Goal: Task Accomplishment & Management: Use online tool/utility

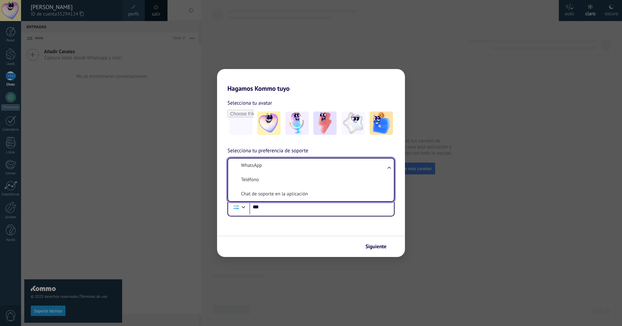
click at [303, 219] on form "Selecciona tu avatar Selecciona tu preferencia de soporte WhatsApp WhatsApp Tel…" at bounding box center [311, 174] width 188 height 165
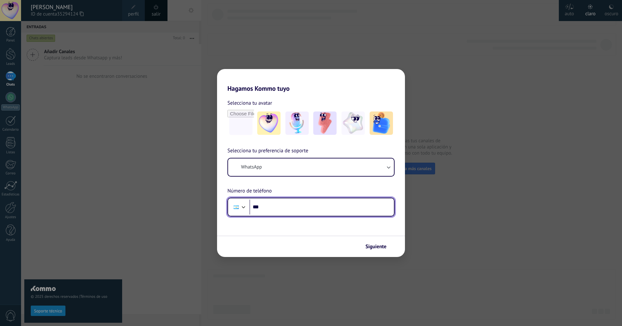
click at [300, 207] on input "***" at bounding box center [321, 207] width 145 height 15
click at [302, 208] on input "*******" at bounding box center [321, 207] width 145 height 15
type input "**********"
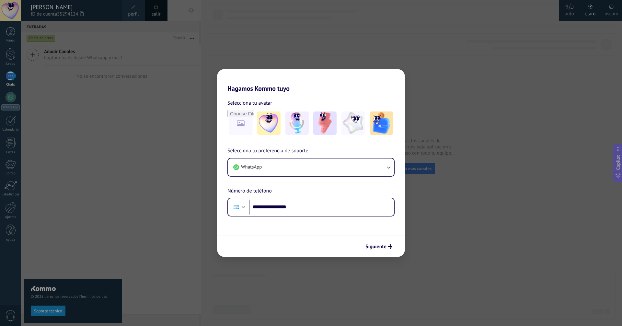
drag, startPoint x: 367, startPoint y: 245, endPoint x: 376, endPoint y: 248, distance: 9.4
click at [367, 245] on span "Siguiente" at bounding box center [375, 246] width 21 height 5
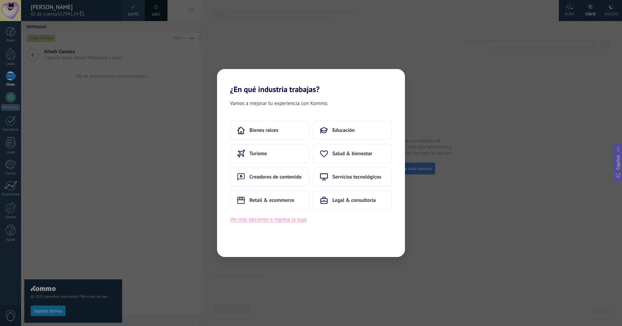
click at [289, 221] on button "Ver más opciones o ingresa la tuya" at bounding box center [268, 219] width 76 height 8
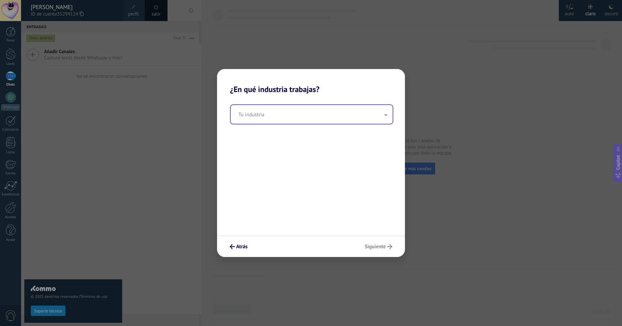
click at [301, 112] on input "text" at bounding box center [312, 114] width 162 height 19
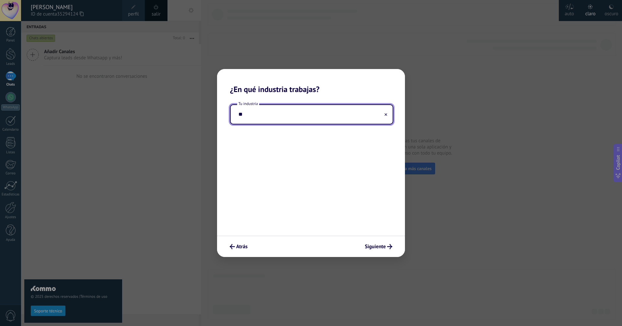
type input "*"
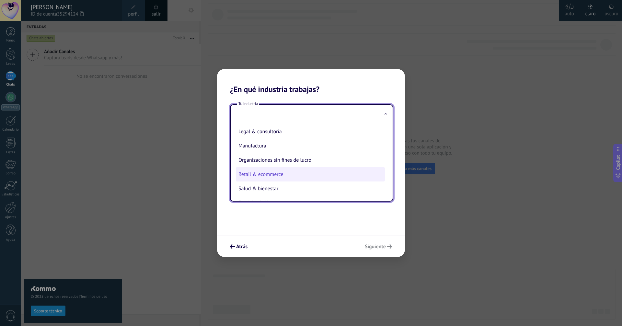
scroll to position [94, 0]
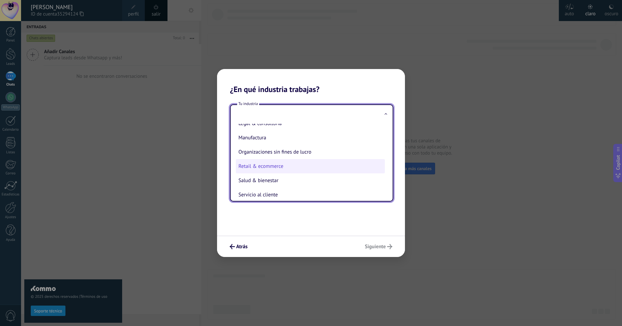
click at [298, 165] on li "Retail & ecommerce" at bounding box center [310, 166] width 149 height 14
type input "**********"
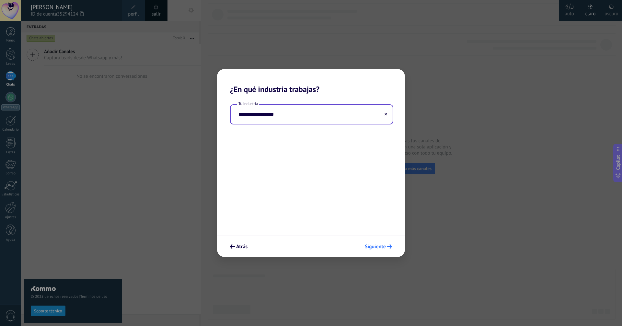
click at [374, 249] on span "Siguiente" at bounding box center [375, 246] width 21 height 5
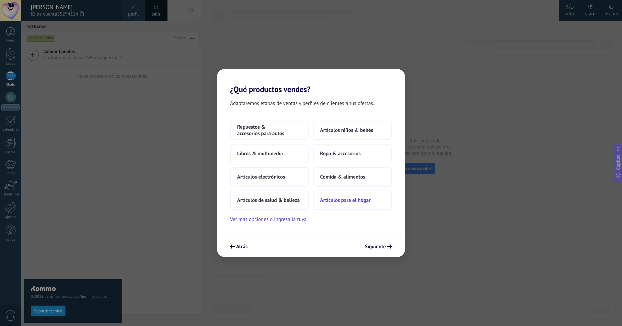
click at [357, 203] on span "Artículos para el hogar" at bounding box center [345, 200] width 51 height 6
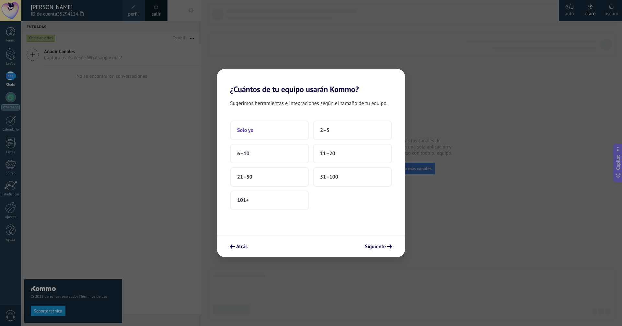
click at [276, 136] on button "Solo yo" at bounding box center [269, 130] width 79 height 19
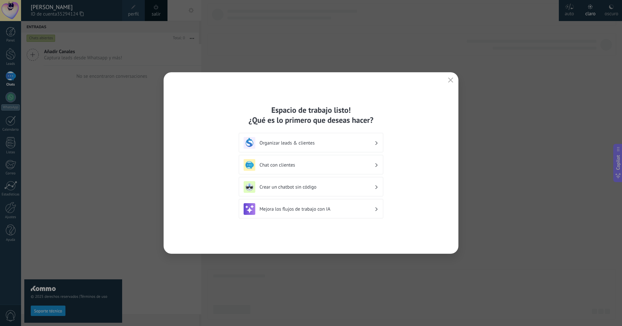
click at [312, 135] on div "Organizar leads & clientes" at bounding box center [311, 142] width 145 height 19
click at [297, 161] on div "Chat con clientes" at bounding box center [311, 165] width 135 height 12
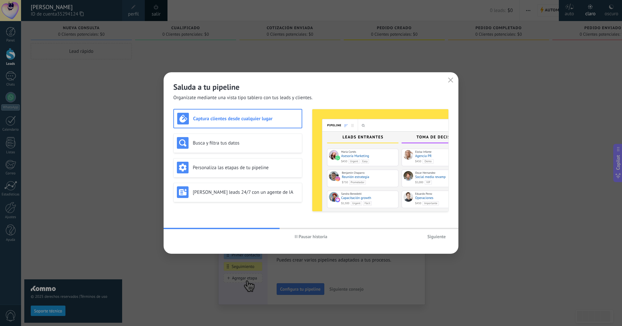
click at [319, 238] on span "Pausar historia" at bounding box center [313, 236] width 29 height 5
click at [450, 82] on icon "button" at bounding box center [450, 79] width 5 height 5
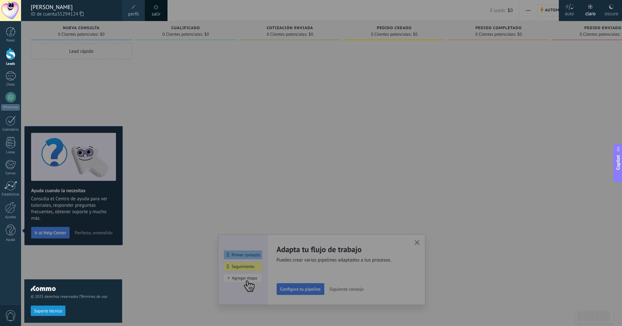
click at [107, 194] on div "© 2025 derechos reservados | Términos de uso Soporte técnico" at bounding box center [73, 173] width 98 height 305
click at [368, 169] on div at bounding box center [332, 163] width 622 height 326
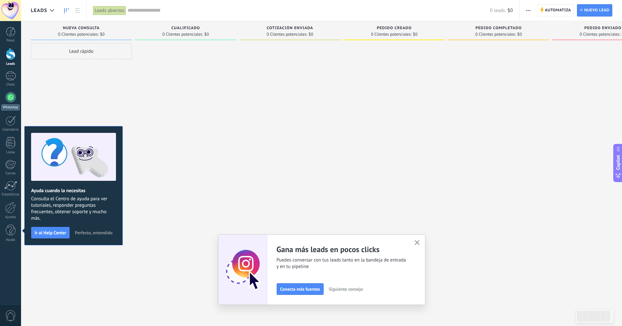
click at [10, 95] on div at bounding box center [11, 97] width 10 height 10
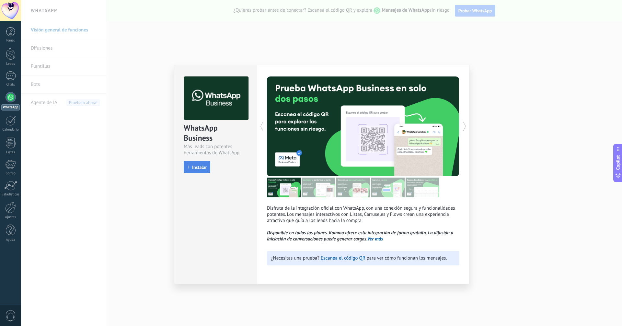
click at [192, 166] on span "Instalar" at bounding box center [199, 167] width 15 height 5
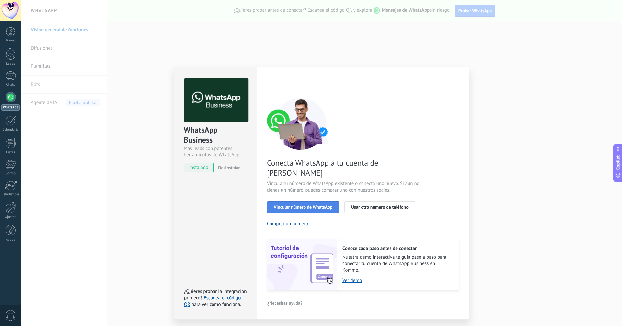
click at [303, 205] on span "Vincular número de WhatsApp" at bounding box center [303, 207] width 59 height 5
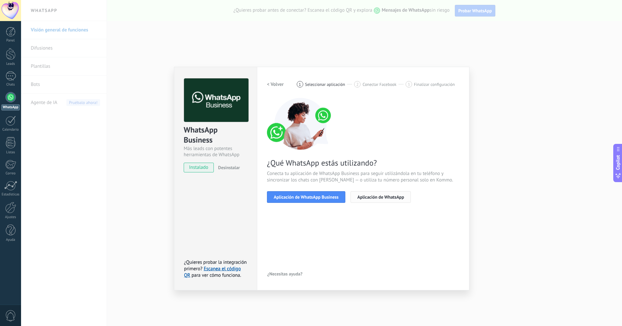
click at [388, 195] on span "Aplicación de WhatsApp" at bounding box center [380, 197] width 47 height 5
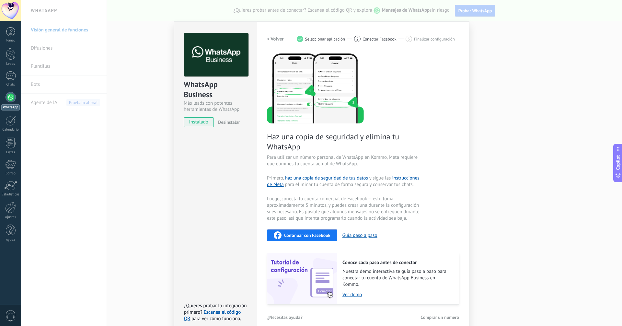
scroll to position [42, 0]
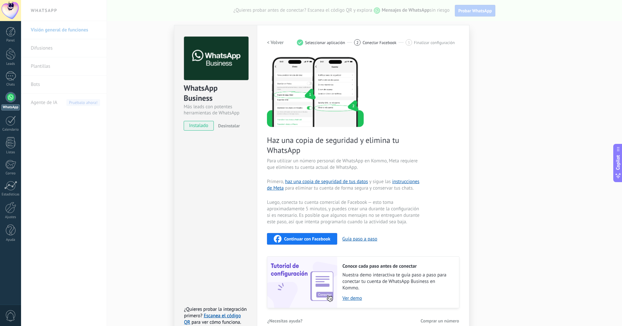
click at [277, 41] on h2 "< Volver" at bounding box center [275, 43] width 17 height 6
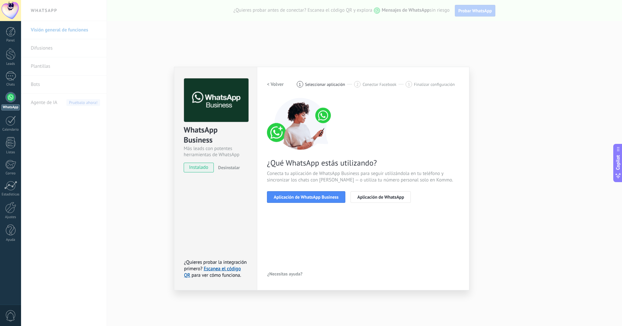
scroll to position [0, 0]
click at [318, 195] on span "Aplicación de WhatsApp Business" at bounding box center [306, 197] width 65 height 5
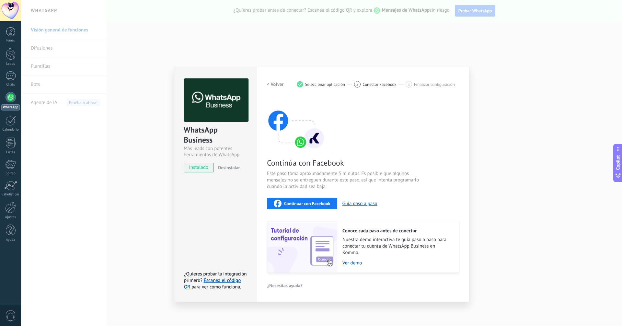
click at [106, 114] on div "WhatsApp Business Más leads con potentes herramientas de WhatsApp instalado Des…" at bounding box center [321, 163] width 601 height 326
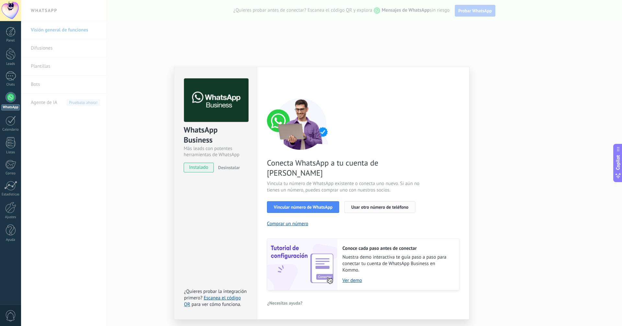
click at [381, 205] on span "Usar otro número de teléfono" at bounding box center [379, 207] width 57 height 5
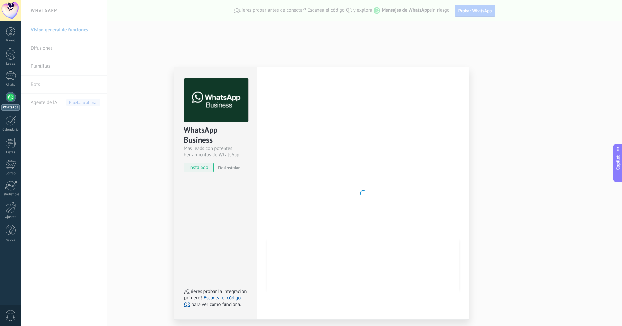
click at [228, 114] on img at bounding box center [216, 100] width 64 height 44
click at [52, 108] on div "WhatsApp Business Más leads con potentes herramientas de WhatsApp instalado Des…" at bounding box center [321, 163] width 601 height 326
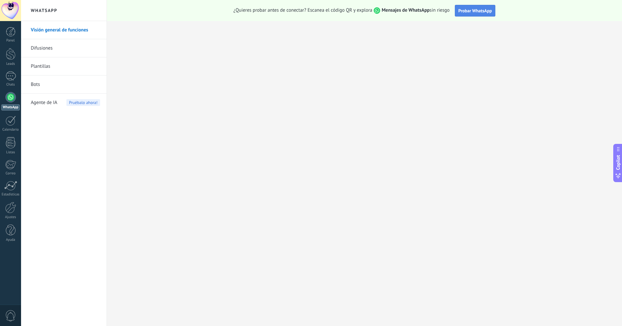
click at [462, 9] on span "Probar WhatsApp" at bounding box center [475, 11] width 34 height 6
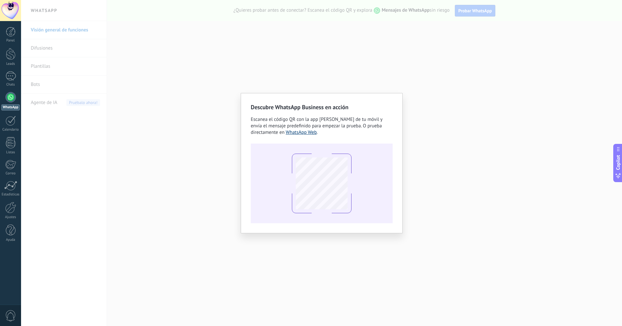
click at [307, 133] on link "WhatsApp Web" at bounding box center [301, 132] width 31 height 6
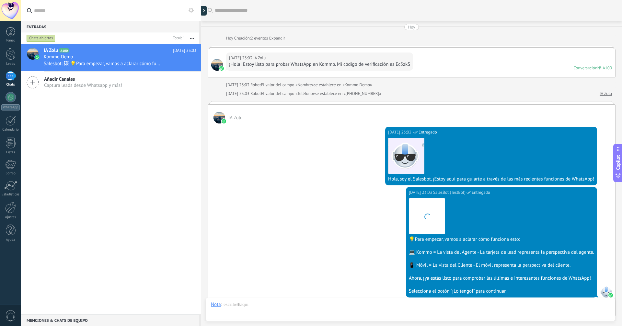
scroll to position [103, 0]
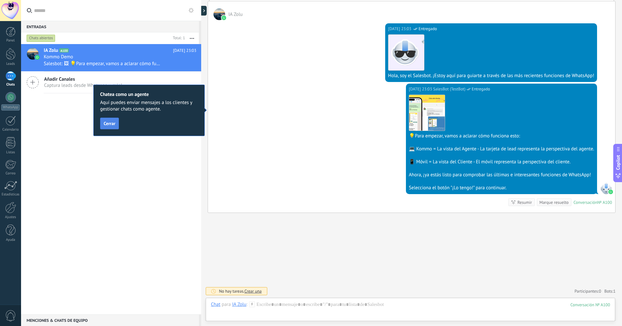
click at [113, 122] on span "Cerrar" at bounding box center [110, 123] width 12 height 5
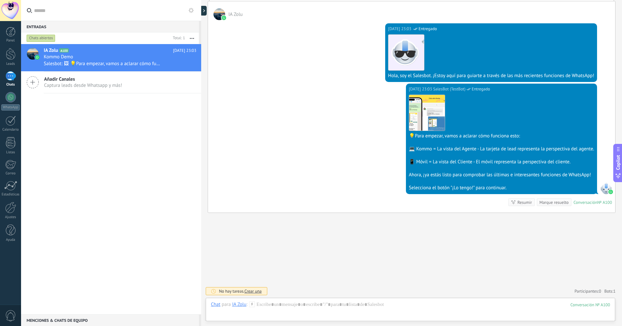
click at [131, 114] on div "IA Zolu A100 Hoy 23:03 Kommo Demo Salesbot: 🖼 💡Para empezar, vamos a aclarar có…" at bounding box center [111, 179] width 180 height 270
click at [6, 77] on div "1" at bounding box center [11, 75] width 10 height 9
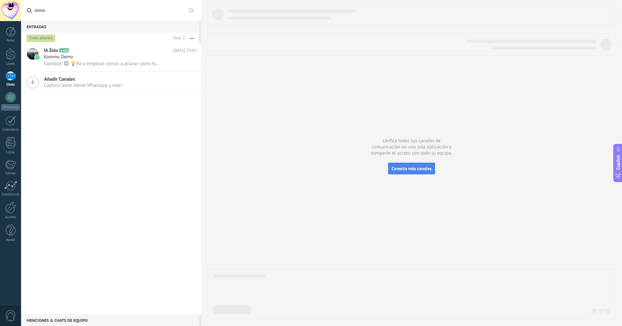
click at [416, 170] on span "Conecta más canales" at bounding box center [412, 169] width 40 height 6
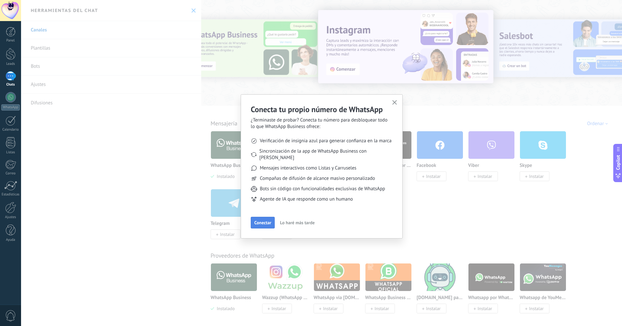
click at [268, 220] on span "Conectar" at bounding box center [262, 222] width 17 height 5
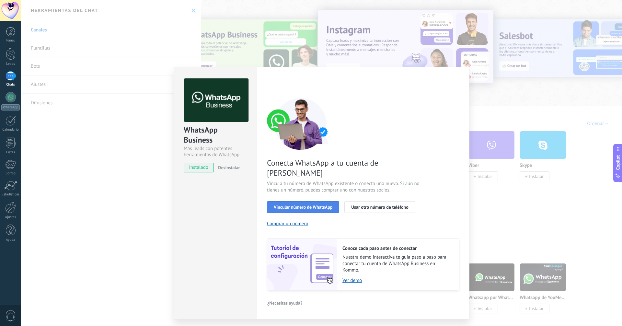
click at [319, 205] on span "Vincular número de WhatsApp" at bounding box center [303, 207] width 59 height 5
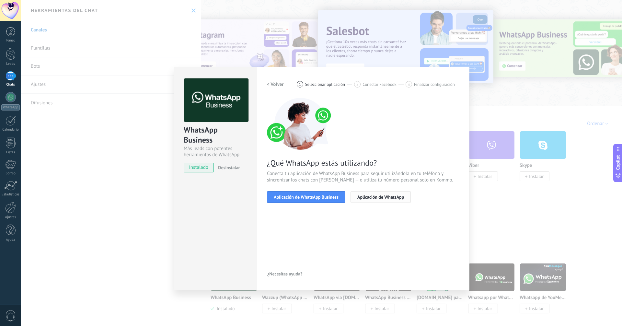
click at [364, 195] on span "Aplicación de WhatsApp" at bounding box center [380, 197] width 47 height 5
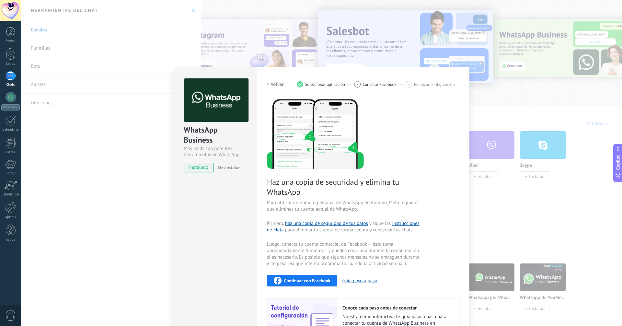
click at [298, 282] on span "Continuar con Facebook" at bounding box center [307, 280] width 46 height 5
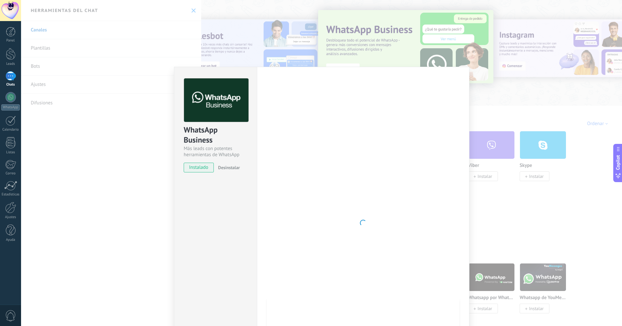
click at [195, 35] on div "WhatsApp Business Más leads con potentes herramientas de WhatsApp instalado Des…" at bounding box center [321, 163] width 601 height 326
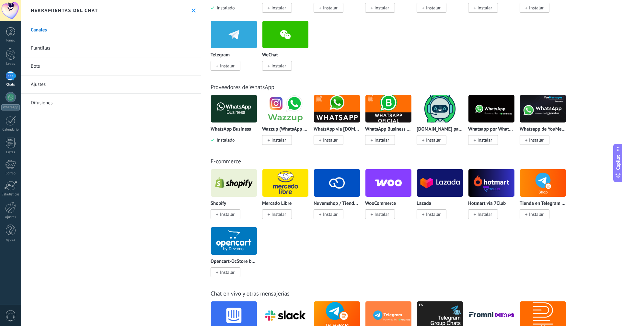
scroll to position [177, 0]
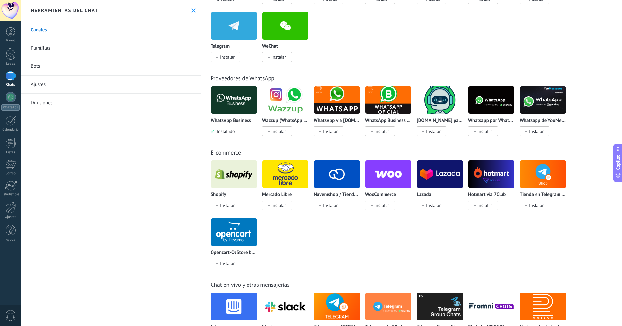
click at [340, 110] on img at bounding box center [337, 99] width 46 height 31
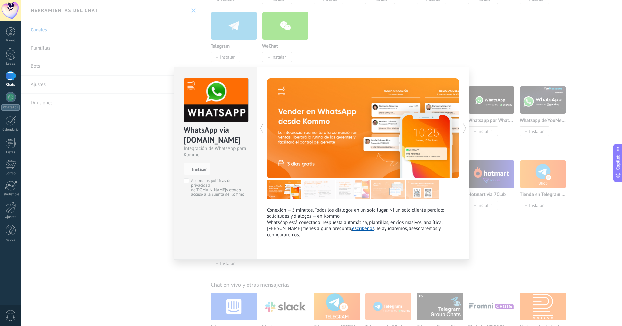
click at [145, 121] on div "WhatsApp via Radist.Online Integración de WhatsApp para Kommo install Instalar …" at bounding box center [321, 163] width 601 height 326
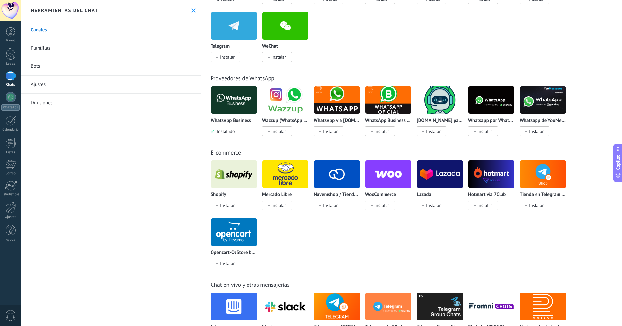
click at [388, 132] on span "Instalar" at bounding box center [382, 131] width 15 height 6
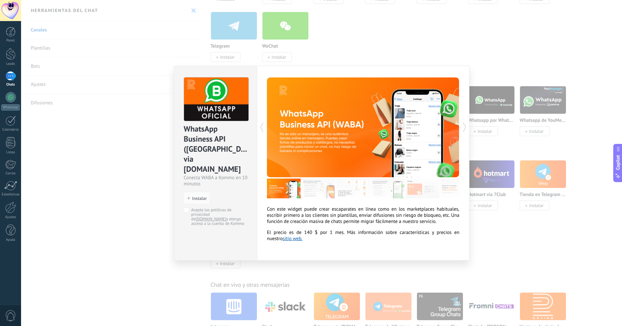
click at [161, 125] on div "WhatsApp Business API (WABA) via Radist.Online Conecta WABA a Kommo en 10 minut…" at bounding box center [321, 163] width 601 height 326
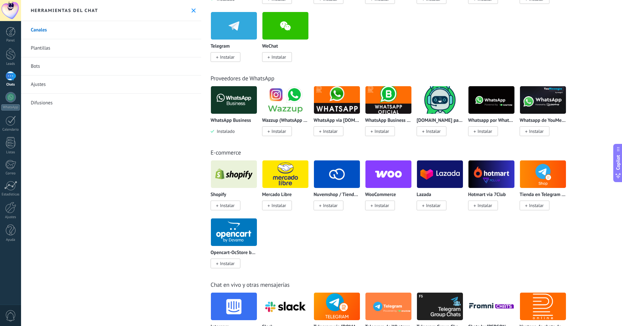
click at [488, 131] on span "Instalar" at bounding box center [485, 131] width 15 height 6
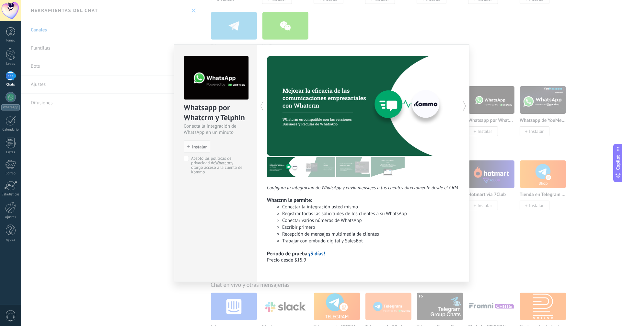
click at [488, 154] on div "Whatsapp por Whatcrm y Telphin Conecta la integración de WhatsApp en un minuto …" at bounding box center [321, 163] width 601 height 326
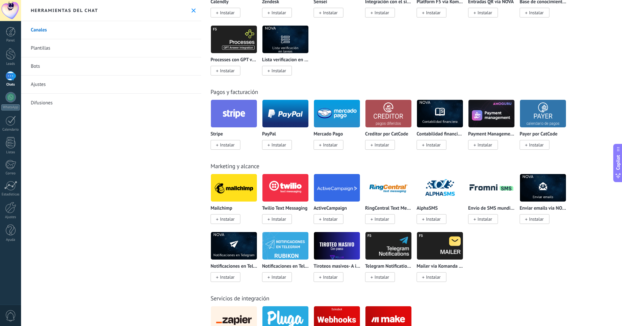
scroll to position [863, 0]
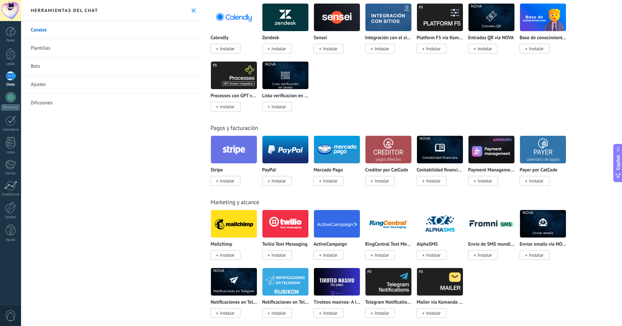
click at [34, 64] on link "Bots" at bounding box center [111, 66] width 180 height 18
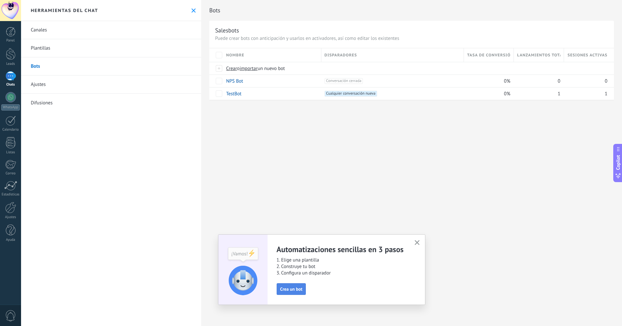
click at [289, 287] on span "Crea un bot" at bounding box center [291, 289] width 22 height 5
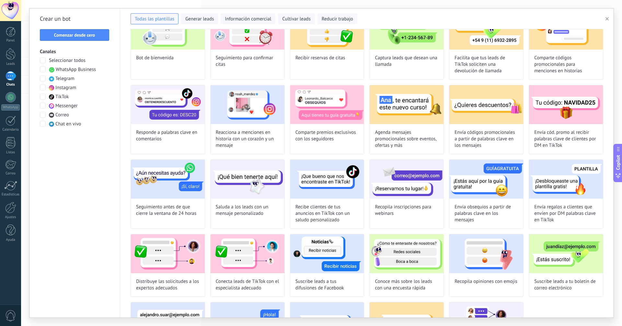
scroll to position [108, 0]
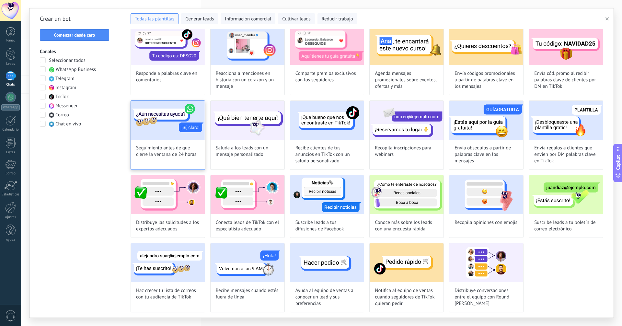
click at [187, 156] on span "Seguimiento antes de que cierre la ventana de 24 horas" at bounding box center [168, 151] width 64 height 13
type input "**********"
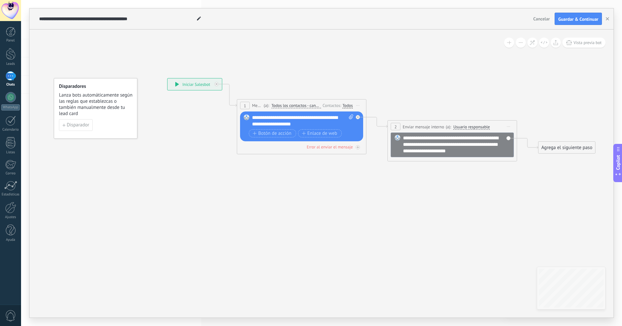
drag, startPoint x: 272, startPoint y: 56, endPoint x: 135, endPoint y: 28, distance: 139.4
click at [586, 149] on div "Agrega el siguiente paso" at bounding box center [567, 147] width 57 height 11
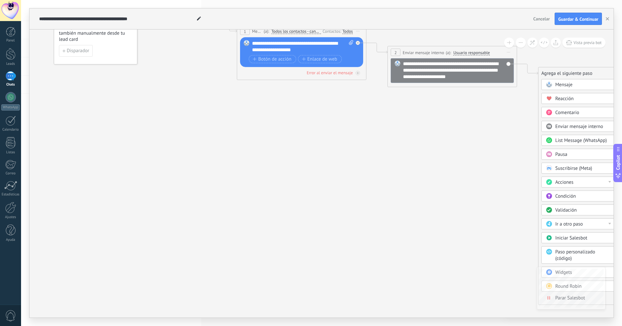
drag, startPoint x: 445, startPoint y: 160, endPoint x: 442, endPoint y: 158, distance: 3.4
drag, startPoint x: 341, startPoint y: 105, endPoint x: 364, endPoint y: 167, distance: 66.4
drag, startPoint x: 104, startPoint y: 42, endPoint x: 107, endPoint y: 48, distance: 6.2
click at [105, 48] on div "Disparadores Lanza bots automáticamente según las reglas que establezcas o tamb…" at bounding box center [96, 34] width 84 height 61
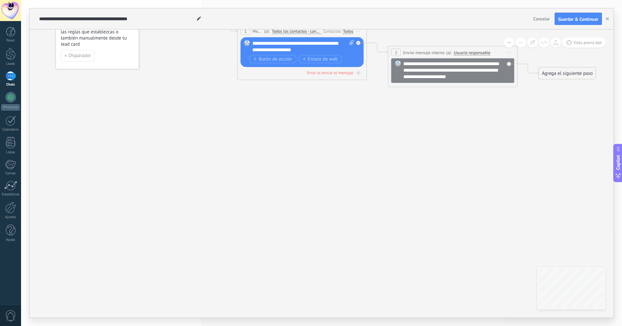
drag, startPoint x: 148, startPoint y: 35, endPoint x: 141, endPoint y: 66, distance: 31.9
click at [141, 66] on icon at bounding box center [371, 154] width 730 height 625
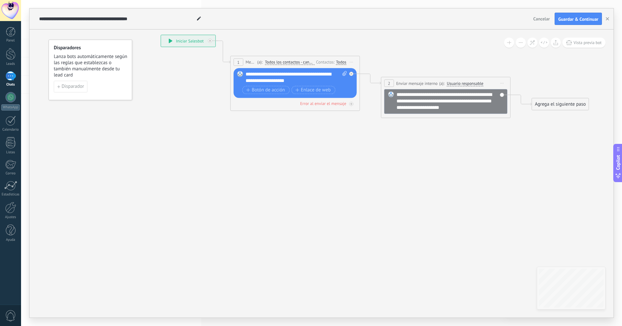
drag, startPoint x: 163, startPoint y: 53, endPoint x: 146, endPoint y: 85, distance: 36.5
click at [142, 88] on icon at bounding box center [364, 185] width 730 height 625
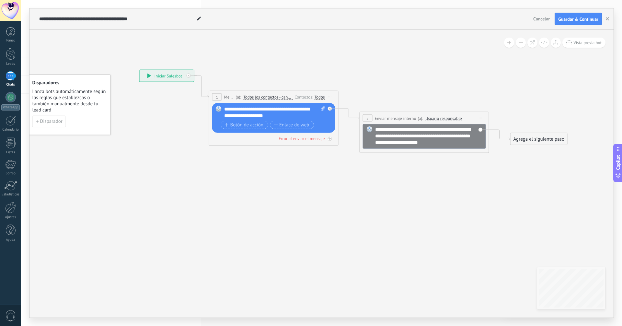
click at [164, 73] on div "**********" at bounding box center [167, 76] width 54 height 12
drag, startPoint x: 273, startPoint y: 116, endPoint x: 270, endPoint y: 109, distance: 7.7
click at [270, 109] on div "**********" at bounding box center [274, 112] width 101 height 13
click at [280, 87] on icon at bounding box center [342, 220] width 730 height 625
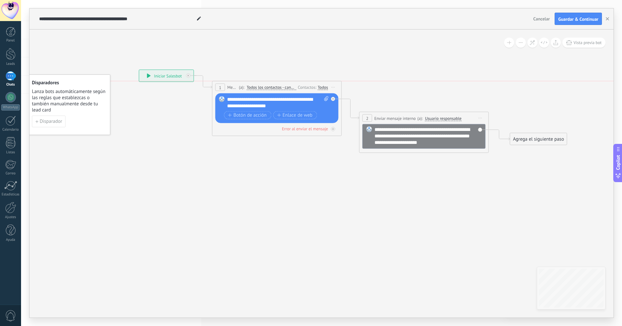
drag, startPoint x: 278, startPoint y: 90, endPoint x: 279, endPoint y: 65, distance: 25.0
click at [279, 85] on span "Todos los contactos - canales seleccionados" at bounding box center [272, 87] width 50 height 5
click at [279, 82] on button "Todos los contactos - canales seleccionados" at bounding box center [283, 88] width 81 height 12
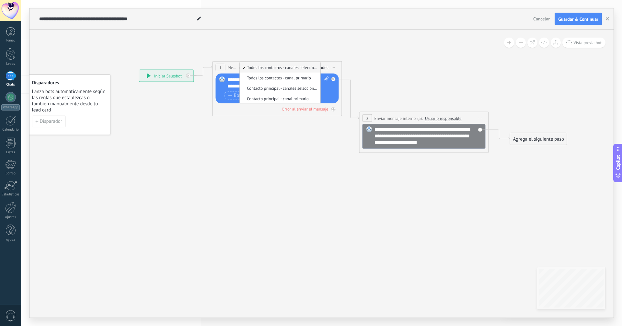
click at [395, 78] on icon at bounding box center [342, 217] width 730 height 632
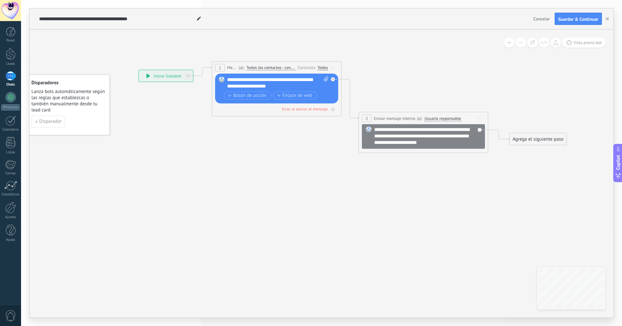
click at [620, 170] on div "Copilot" at bounding box center [618, 163] width 7 height 33
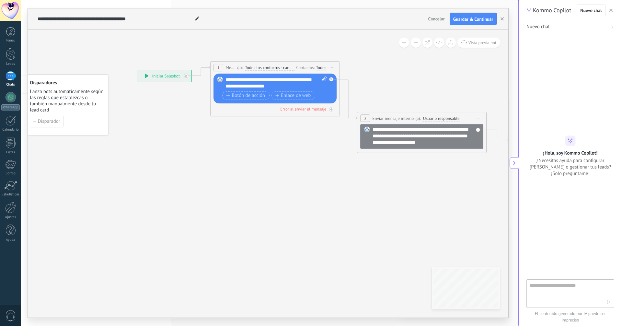
click at [550, 294] on textarea at bounding box center [565, 293] width 73 height 23
type textarea "**********"
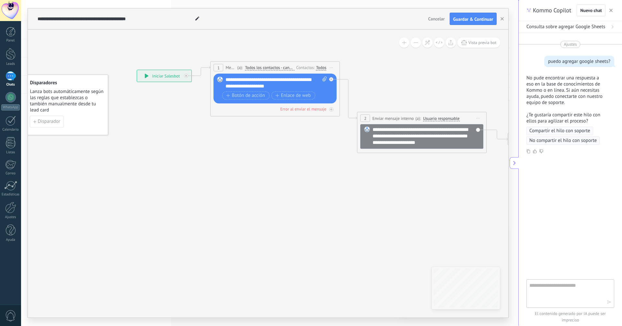
click at [12, 75] on div "1" at bounding box center [11, 75] width 10 height 9
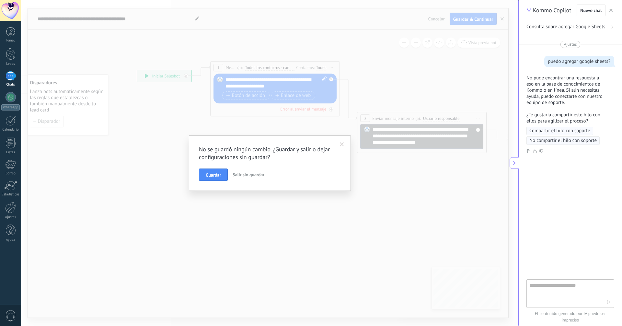
click at [247, 176] on span "Salir sin guardar" at bounding box center [249, 175] width 32 height 6
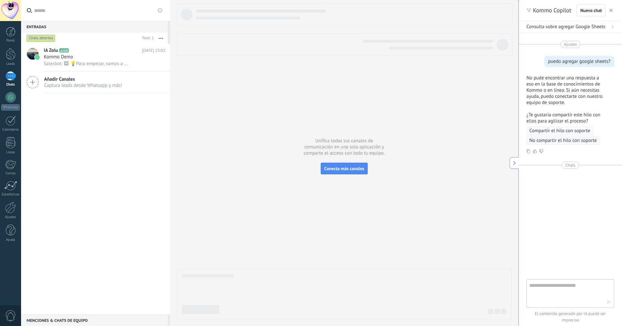
click at [75, 82] on span "Añadir Canales" at bounding box center [83, 79] width 78 height 6
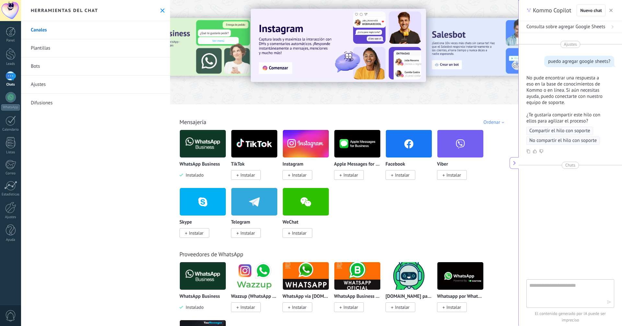
click at [291, 232] on span "Instalar" at bounding box center [298, 233] width 30 height 10
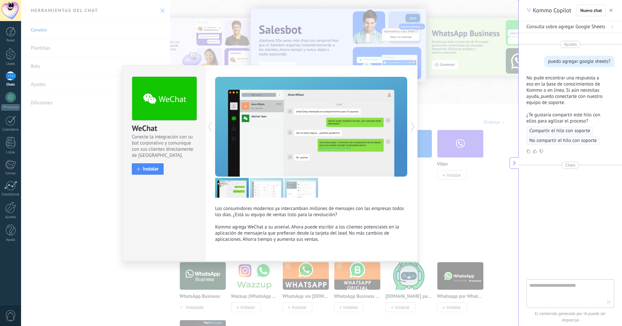
click at [117, 217] on div "WeChat Conecte la integración con su bot corporativo y comunique con sus client…" at bounding box center [269, 163] width 497 height 326
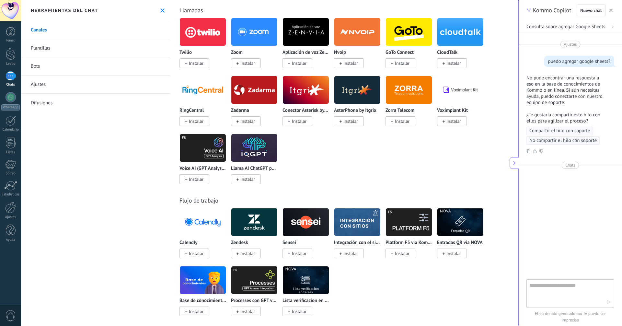
scroll to position [954, 0]
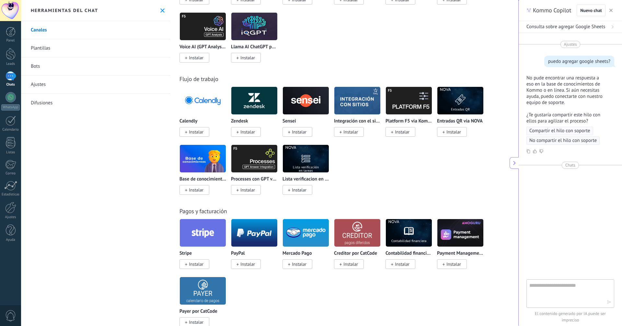
click at [207, 168] on img at bounding box center [203, 158] width 46 height 31
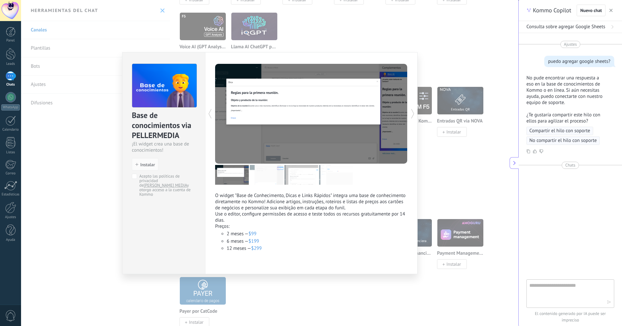
click at [408, 117] on div "O widget "Base de Conhecimento, Dicas e Links Rápidos" integra uma base de conh…" at bounding box center [311, 163] width 213 height 222
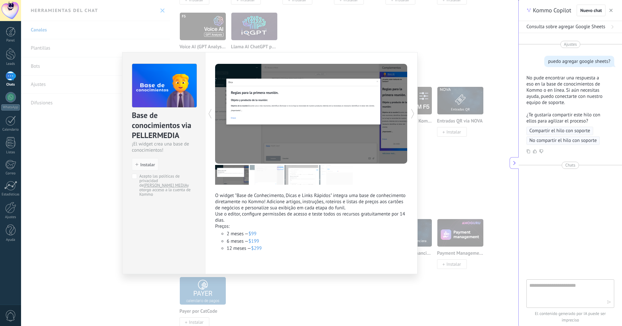
click at [411, 115] on icon at bounding box center [413, 113] width 6 height 13
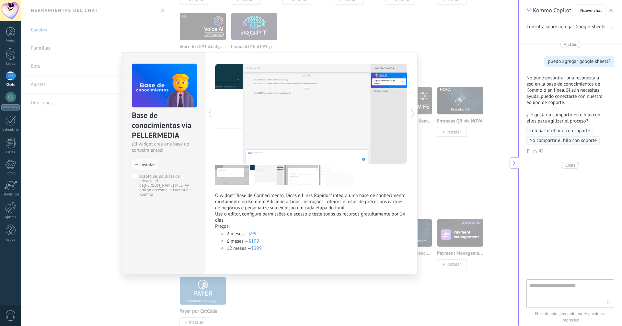
click at [412, 115] on icon at bounding box center [413, 113] width 6 height 13
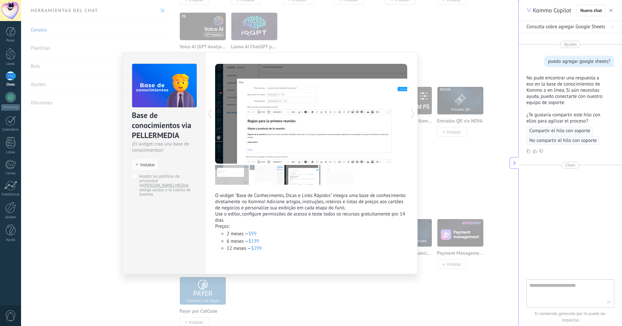
click at [412, 115] on icon at bounding box center [413, 113] width 6 height 13
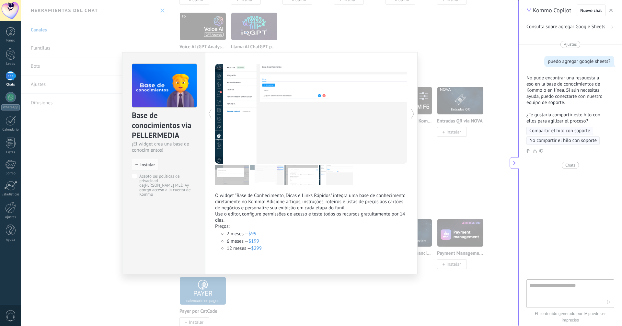
click at [448, 135] on div "Base de conocimientos via PELLERMEDIA ¡El widget crea una base de conocimientos…" at bounding box center [269, 163] width 497 height 326
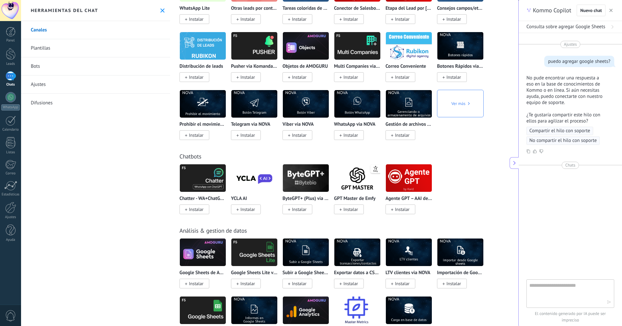
scroll to position [1558, 0]
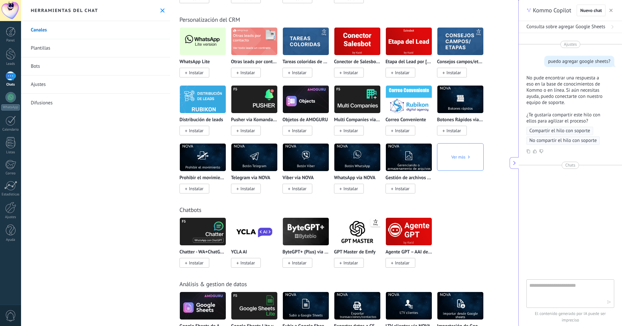
click at [209, 46] on img at bounding box center [203, 41] width 46 height 31
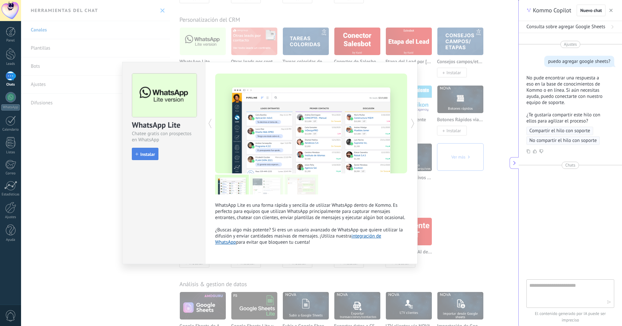
click at [148, 151] on button "Instalar" at bounding box center [145, 154] width 27 height 12
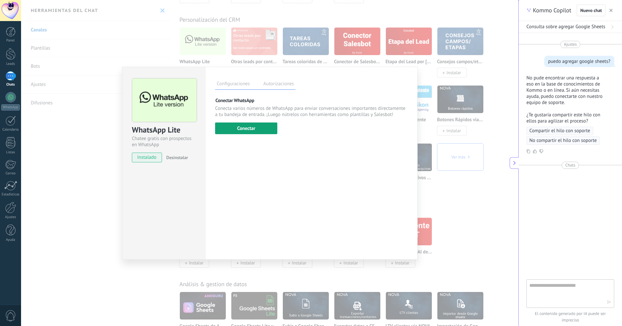
click at [271, 133] on button "Conectar" at bounding box center [246, 128] width 62 height 12
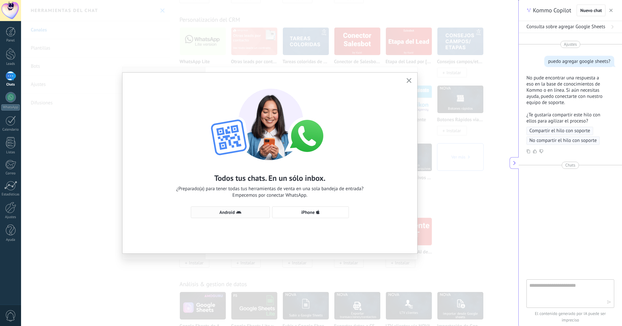
click at [245, 215] on button "Android" at bounding box center [230, 212] width 79 height 12
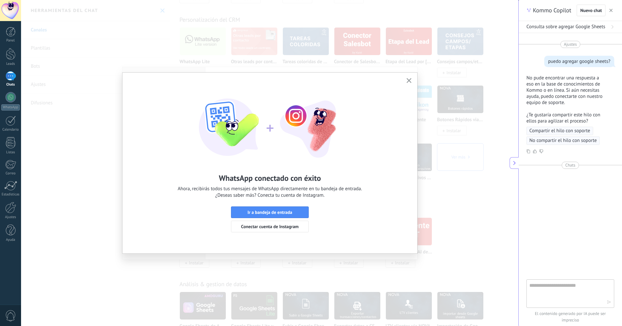
click at [409, 81] on icon "button" at bounding box center [409, 80] width 5 height 5
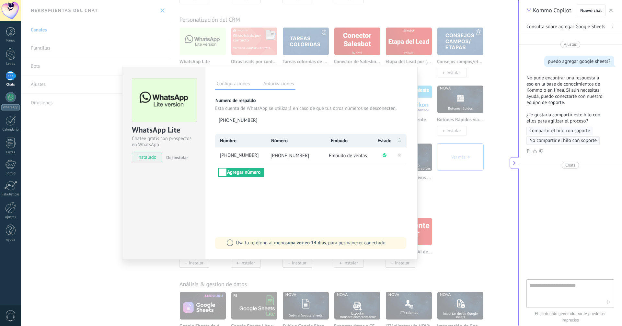
click at [209, 45] on div "WhatsApp Lite Chatee gratis con prospectos en WhatsApp instalado Desinstalar Co…" at bounding box center [269, 163] width 497 height 326
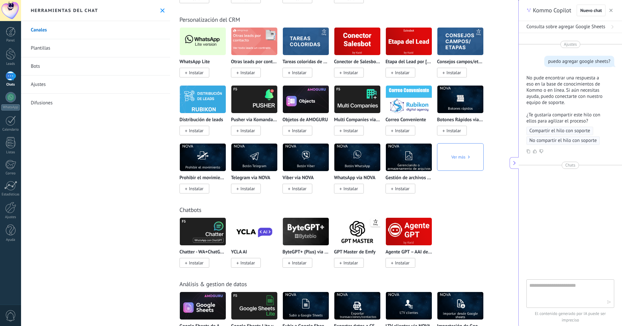
click at [11, 78] on div "1" at bounding box center [11, 75] width 10 height 9
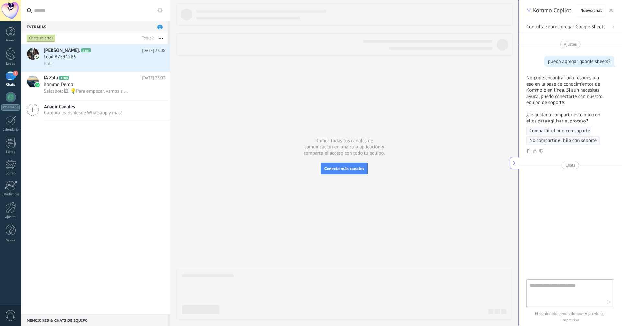
drag, startPoint x: 13, startPoint y: 58, endPoint x: 322, endPoint y: 133, distance: 318.1
click at [12, 58] on div at bounding box center [11, 54] width 10 height 12
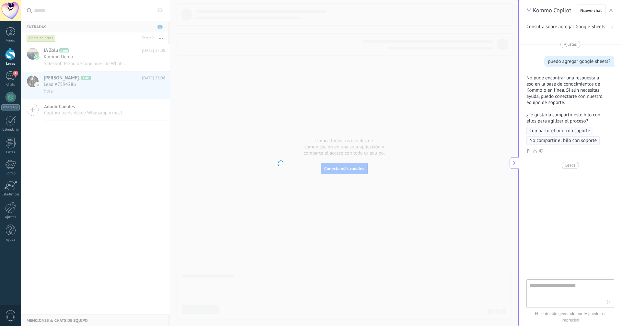
click at [611, 12] on span "button" at bounding box center [610, 10] width 3 height 5
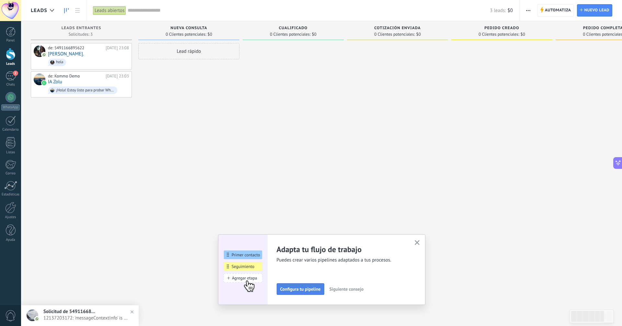
click at [304, 290] on span "Configura tu pipeline" at bounding box center [300, 289] width 41 height 5
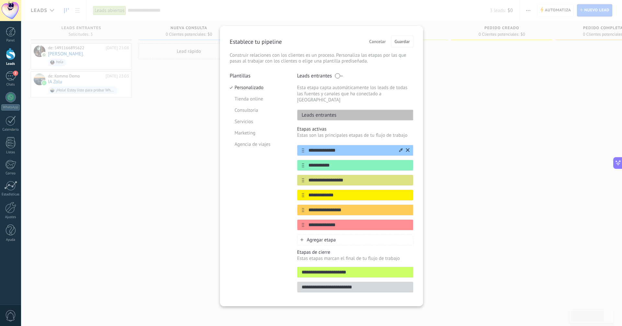
click at [338, 112] on div "Leads entrantes" at bounding box center [355, 115] width 116 height 11
click at [347, 147] on input "**********" at bounding box center [351, 150] width 94 height 7
click at [346, 147] on input "**********" at bounding box center [351, 150] width 94 height 7
click at [342, 147] on input "**********" at bounding box center [351, 150] width 94 height 7
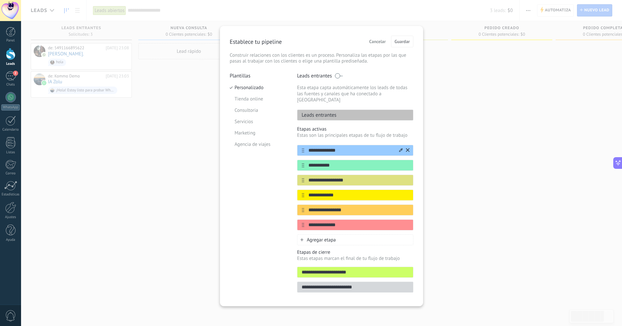
click at [344, 147] on input "**********" at bounding box center [351, 150] width 94 height 7
type input "*"
type input "*********"
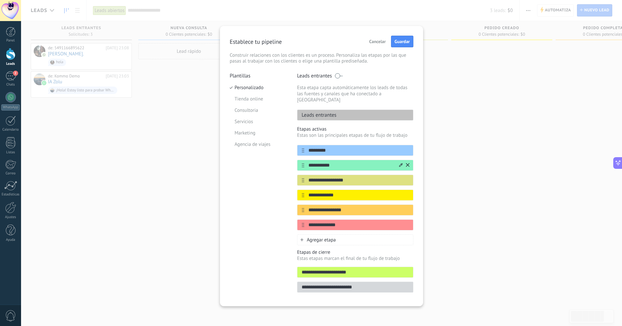
click at [341, 162] on input "**********" at bounding box center [351, 165] width 94 height 7
type input "*"
type input "********"
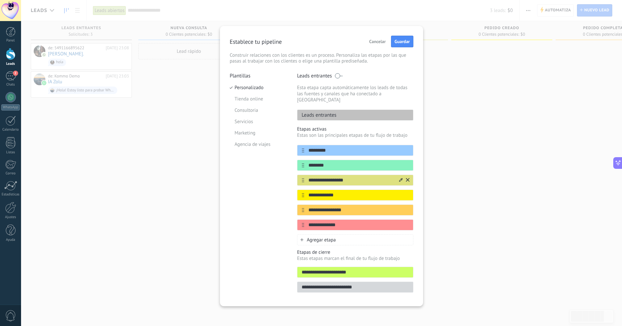
click at [352, 177] on input "**********" at bounding box center [351, 180] width 94 height 7
type input "**********"
click at [345, 192] on input "**********" at bounding box center [351, 195] width 94 height 7
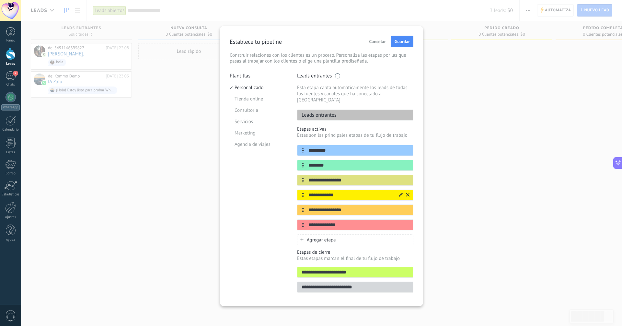
click at [345, 192] on input "**********" at bounding box center [351, 195] width 94 height 7
type input "**********"
click at [361, 207] on input "**********" at bounding box center [351, 210] width 94 height 7
click at [410, 204] on div "**********" at bounding box center [355, 209] width 116 height 11
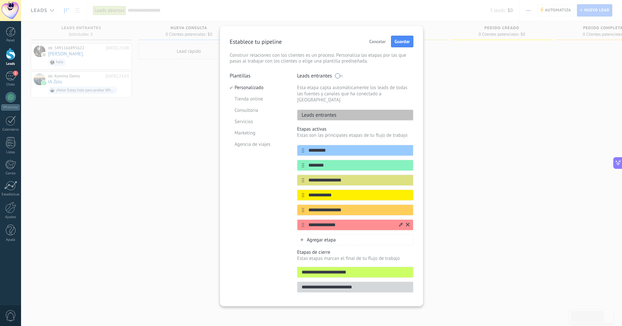
drag, startPoint x: 409, startPoint y: 203, endPoint x: 394, endPoint y: 209, distance: 16.1
click at [0, 0] on icon at bounding box center [0, 0] width 0 height 0
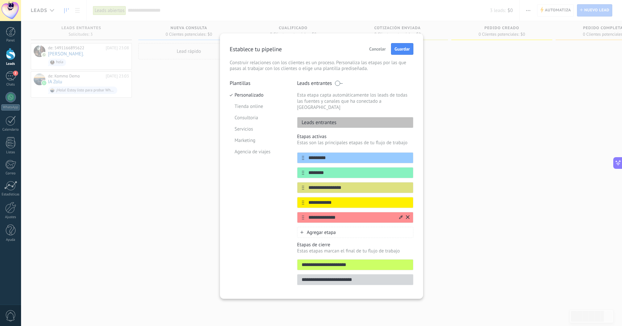
click at [334, 214] on input "**********" at bounding box center [351, 217] width 94 height 7
type input "*******"
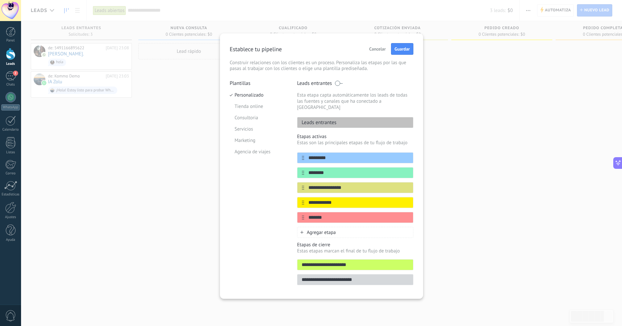
click at [330, 261] on input "**********" at bounding box center [355, 264] width 116 height 7
type input "**********"
click at [322, 277] on div "**********" at bounding box center [355, 279] width 116 height 11
click at [325, 276] on input "**********" at bounding box center [355, 279] width 116 height 7
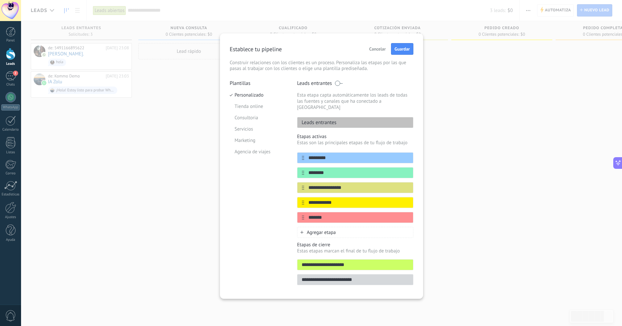
click at [325, 276] on input "**********" at bounding box center [355, 279] width 116 height 7
click at [445, 225] on div "**********" at bounding box center [321, 163] width 601 height 326
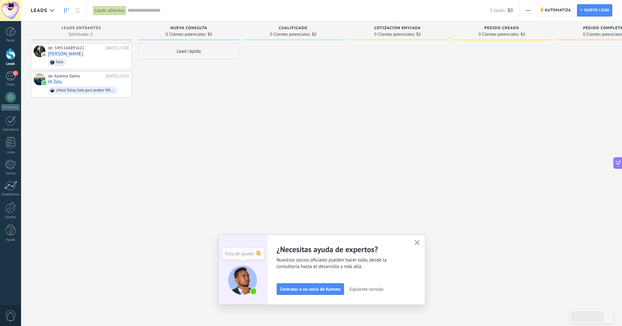
click at [353, 180] on div at bounding box center [397, 163] width 101 height 241
click at [416, 242] on icon "button" at bounding box center [417, 242] width 5 height 5
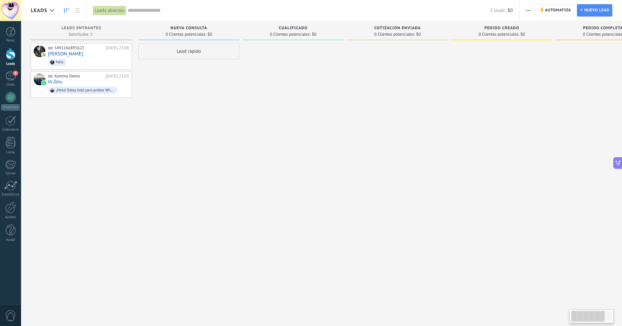
scroll to position [0, 6]
click at [196, 30] on span "Nueva consulta" at bounding box center [183, 28] width 37 height 5
click at [300, 28] on span "Cualificado" at bounding box center [287, 28] width 29 height 5
click at [293, 29] on span "Cualificado" at bounding box center [287, 28] width 29 height 5
drag, startPoint x: 293, startPoint y: 36, endPoint x: 424, endPoint y: 31, distance: 131.3
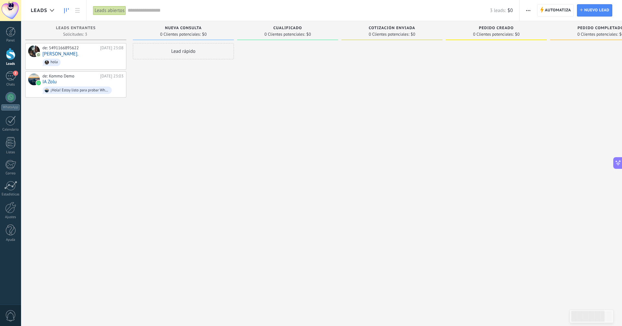
click at [293, 36] on span "0 Clientes potenciales:" at bounding box center [284, 34] width 41 height 4
click at [460, 31] on div "Pedido creado" at bounding box center [496, 29] width 95 height 6
click at [398, 31] on div "Cotización enviada 0 Clientes potenciales: $0" at bounding box center [392, 30] width 101 height 19
click at [176, 25] on div "Nueva consulta 0 Clientes potenciales: $0" at bounding box center [180, 30] width 101 height 19
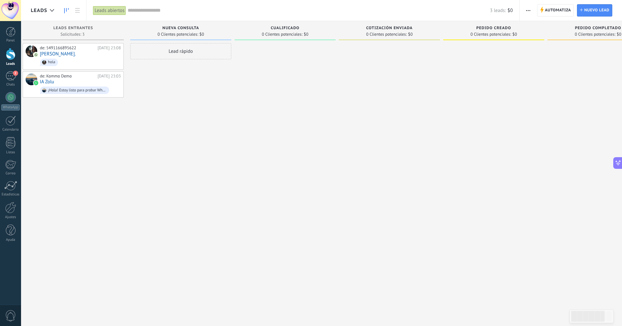
click at [105, 8] on div "Leads abiertos" at bounding box center [109, 10] width 33 height 9
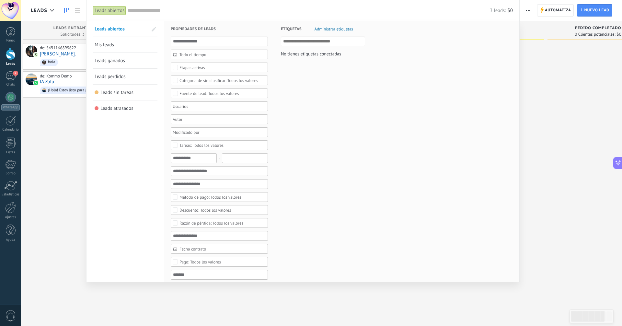
click at [72, 114] on div at bounding box center [311, 163] width 622 height 326
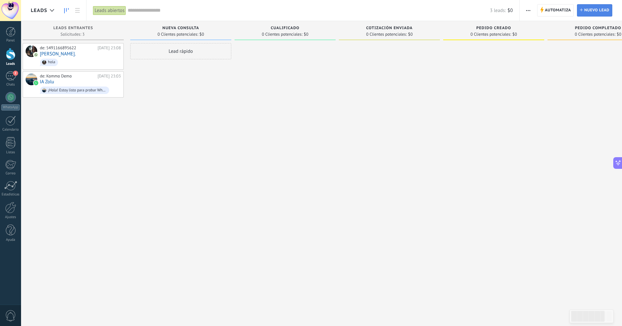
click at [585, 11] on span "Nuevo lead" at bounding box center [596, 11] width 25 height 12
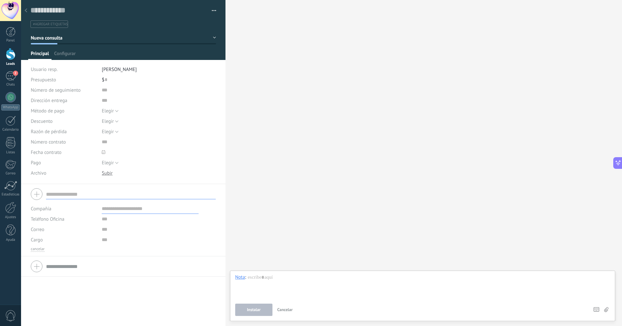
click at [27, 12] on icon at bounding box center [26, 10] width 3 height 4
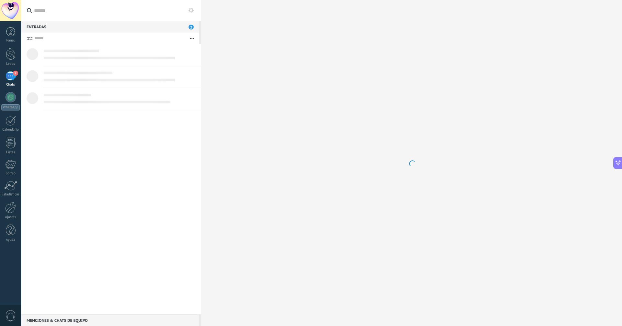
click at [201, 71] on div at bounding box center [201, 163] width 0 height 326
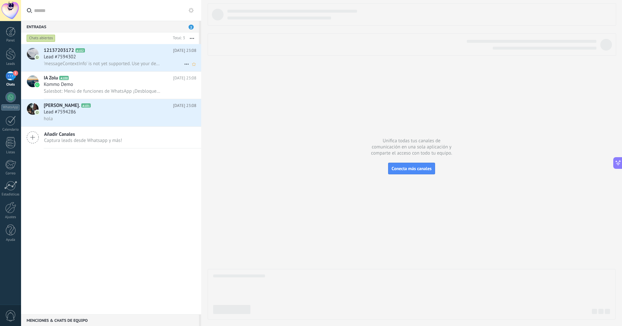
click at [111, 53] on h2 "12137203172 A102" at bounding box center [108, 50] width 129 height 6
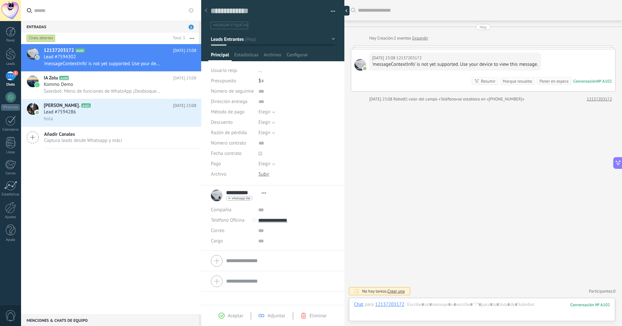
scroll to position [10, 0]
click at [10, 61] on link "Leads" at bounding box center [10, 57] width 21 height 18
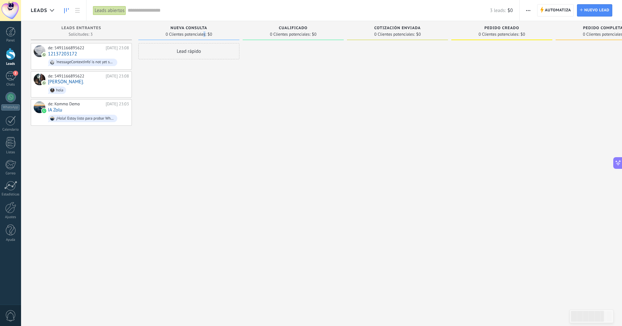
drag, startPoint x: 205, startPoint y: 31, endPoint x: 204, endPoint y: 36, distance: 4.6
click at [204, 36] on span "0 Clientes potenciales:" at bounding box center [186, 34] width 41 height 4
click at [431, 102] on div at bounding box center [397, 163] width 101 height 241
click at [79, 11] on icon at bounding box center [77, 10] width 5 height 5
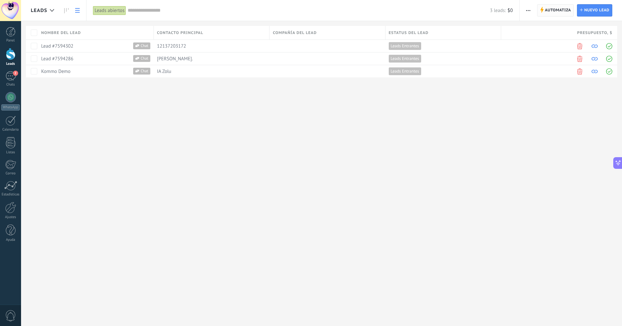
click at [544, 9] on span "Automatiza Automatiza" at bounding box center [555, 10] width 37 height 12
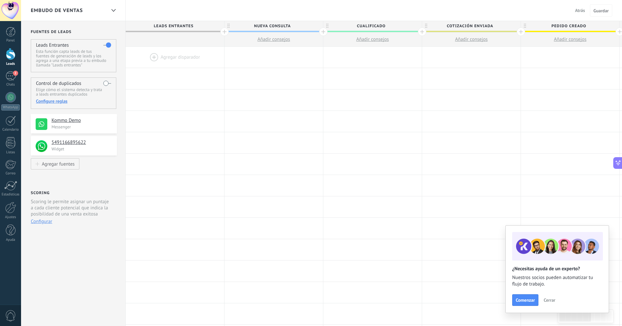
click at [377, 25] on span "Cualificado" at bounding box center [370, 26] width 95 height 10
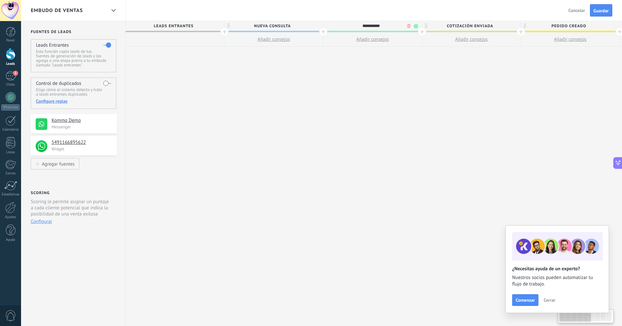
scroll to position [0, 0]
click at [377, 26] on input "**********" at bounding box center [371, 26] width 86 height 10
type input "*"
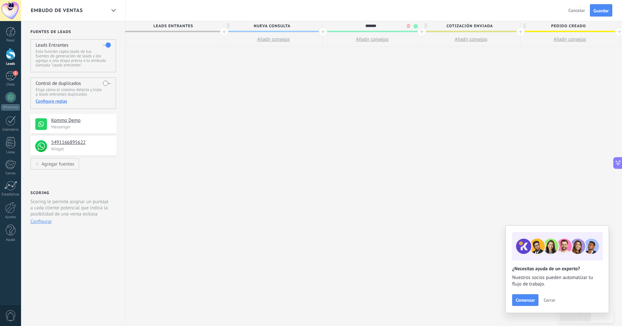
type input "********"
click at [473, 27] on span "Cotización enviada" at bounding box center [469, 26] width 95 height 10
click at [473, 27] on input "**********" at bounding box center [470, 26] width 86 height 10
type input "**********"
click at [578, 24] on span "Pedido creado" at bounding box center [568, 26] width 95 height 10
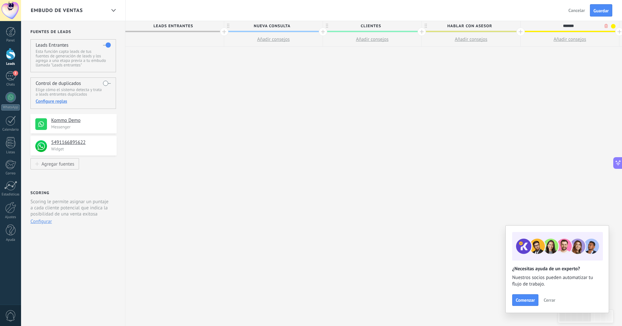
type input "*******"
click at [515, 75] on div "**********" at bounding box center [569, 173] width 889 height 305
click at [556, 30] on span "soporte" at bounding box center [568, 26] width 95 height 10
click at [550, 32] on button "Añadir consejos" at bounding box center [570, 39] width 98 height 14
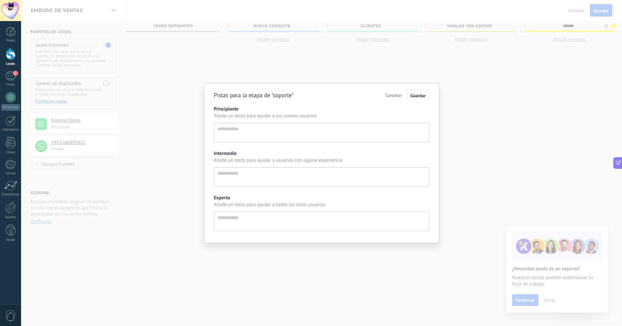
scroll to position [6, 0]
click at [456, 49] on div "Pistas para la etapa de "soporte" Cancelar Guardar Principiante Añade un texto …" at bounding box center [321, 163] width 601 height 326
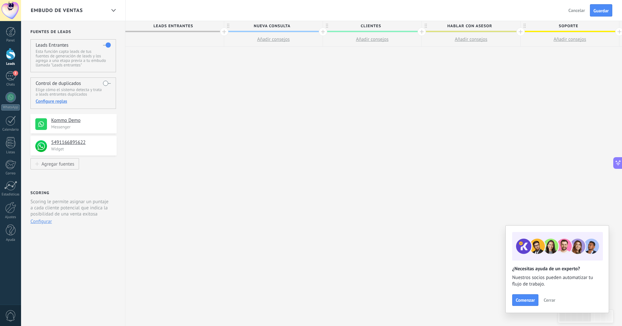
click at [606, 33] on button "Añadir consejos" at bounding box center [570, 39] width 98 height 14
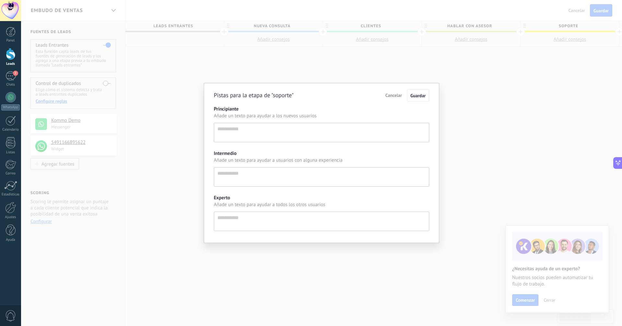
click at [590, 31] on div "Pistas para la etapa de "soporte" Cancelar Guardar Principiante Añade un texto …" at bounding box center [321, 163] width 601 height 326
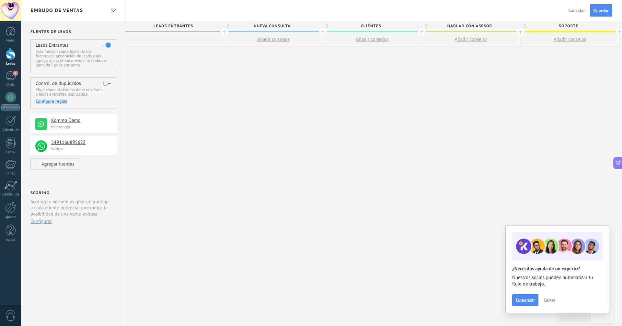
click at [592, 31] on span at bounding box center [570, 31] width 98 height 1
click at [595, 29] on span "soporte" at bounding box center [568, 26] width 95 height 10
click at [612, 26] on span at bounding box center [613, 26] width 5 height 5
click at [620, 44] on span at bounding box center [619, 45] width 6 height 6
click at [544, 70] on div "**********" at bounding box center [569, 173] width 889 height 305
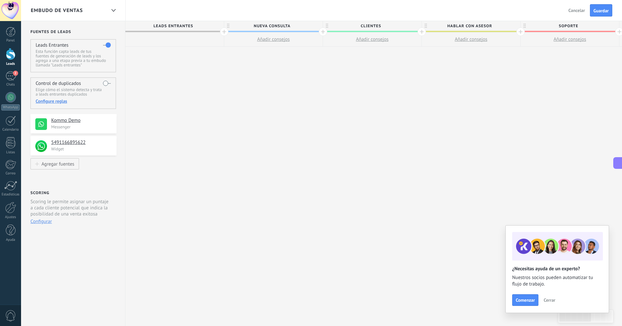
click at [493, 24] on span "hablar con asesor" at bounding box center [469, 26] width 95 height 10
click at [515, 26] on span at bounding box center [514, 26] width 5 height 5
click at [513, 44] on span at bounding box center [511, 45] width 6 height 6
click at [440, 78] on div "**********" at bounding box center [569, 173] width 889 height 305
click at [276, 107] on div "**********" at bounding box center [569, 173] width 889 height 305
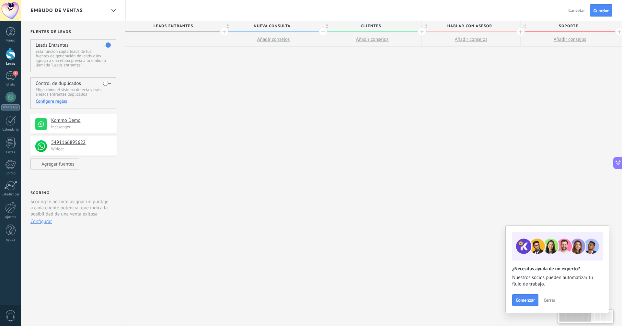
scroll to position [0, 2]
click at [200, 30] on span "Leads Entrantes" at bounding box center [171, 26] width 95 height 10
click at [184, 25] on span "Leads Entrantes" at bounding box center [171, 26] width 95 height 10
click at [178, 63] on div "**********" at bounding box center [568, 173] width 889 height 305
drag, startPoint x: 180, startPoint y: 23, endPoint x: 257, endPoint y: 25, distance: 77.5
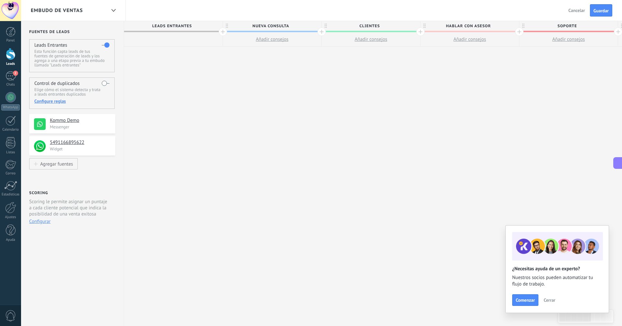
click at [180, 22] on span "Leads Entrantes" at bounding box center [171, 26] width 95 height 10
click at [258, 25] on span "Nueva consulta" at bounding box center [270, 26] width 95 height 10
click at [208, 27] on span "Leads Entrantes" at bounding box center [171, 26] width 95 height 10
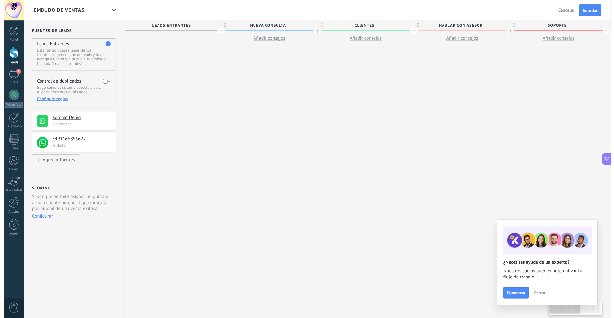
scroll to position [0, 0]
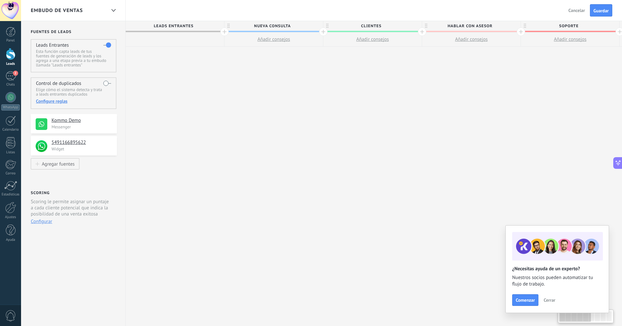
drag, startPoint x: 192, startPoint y: 25, endPoint x: 203, endPoint y: 42, distance: 19.9
click at [203, 42] on div "Leads Entrantes" at bounding box center [175, 34] width 98 height 26
click at [178, 28] on span "Leads Entrantes" at bounding box center [173, 26] width 95 height 10
click at [107, 44] on label at bounding box center [107, 45] width 8 height 10
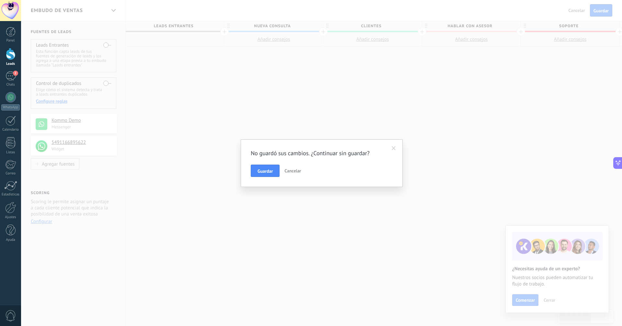
click at [276, 173] on button "Guardar" at bounding box center [265, 171] width 29 height 12
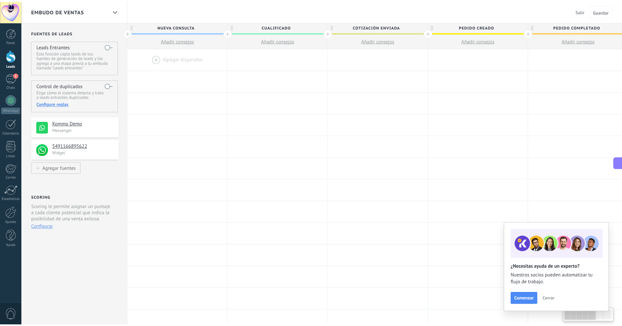
scroll to position [6, 0]
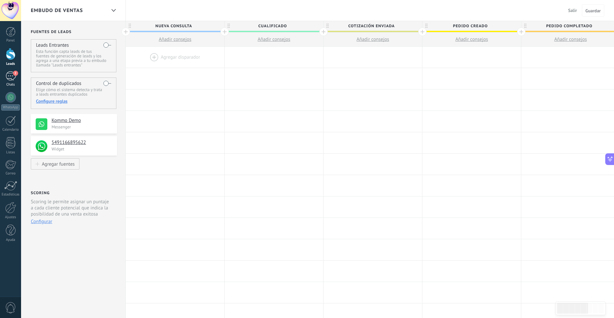
click at [6, 77] on div "2" at bounding box center [11, 75] width 10 height 9
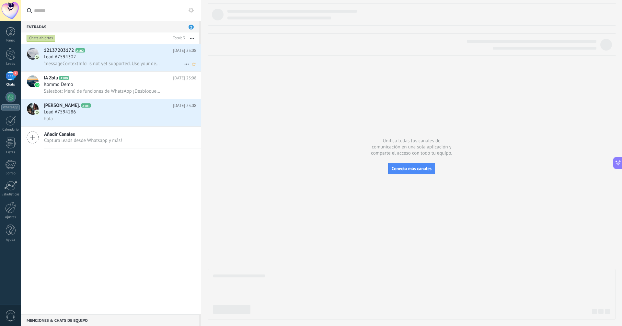
click at [83, 55] on div "Lead #7594302" at bounding box center [120, 57] width 153 height 6
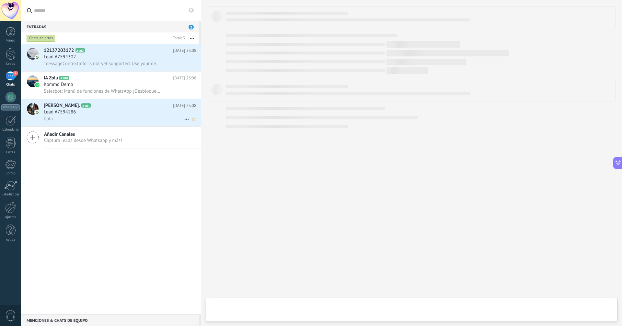
click at [96, 106] on h2 "Arellano. A101" at bounding box center [108, 105] width 129 height 6
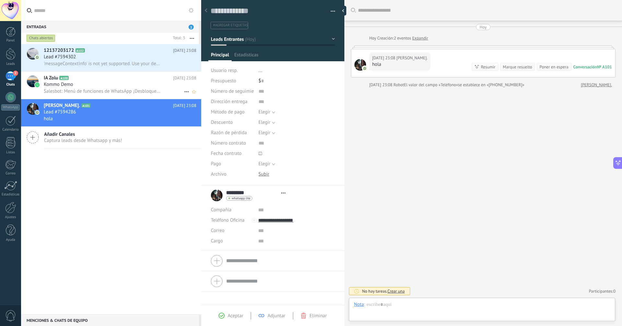
type textarea "**********"
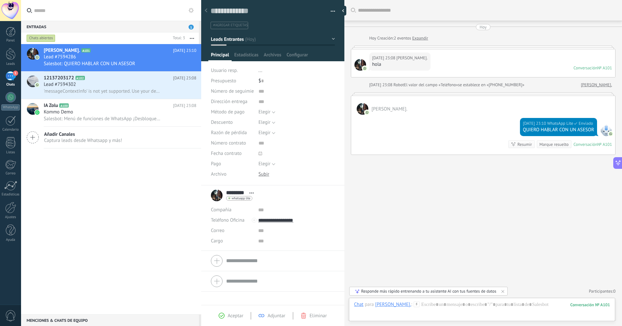
click at [225, 36] on span "Leads Entrantes" at bounding box center [227, 39] width 33 height 6
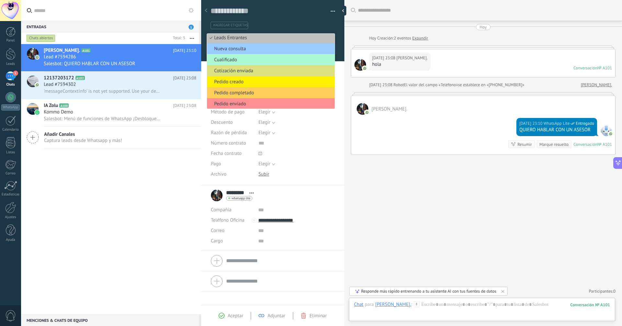
scroll to position [0, 0]
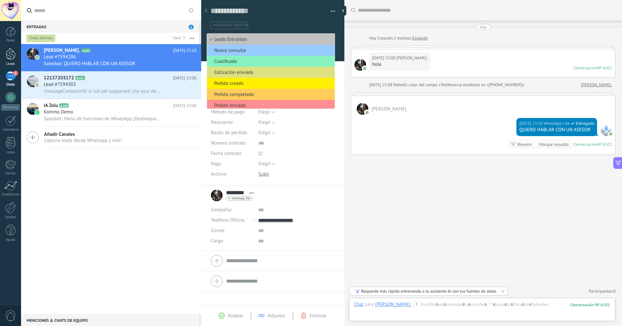
click at [13, 58] on div at bounding box center [11, 54] width 10 height 12
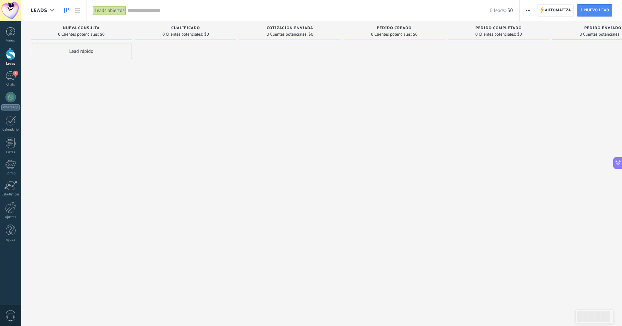
click at [196, 26] on span "Cualificado" at bounding box center [185, 28] width 29 height 5
click at [200, 27] on span "Cualificado" at bounding box center [185, 28] width 29 height 5
click at [199, 29] on span "Cualificado" at bounding box center [185, 28] width 29 height 5
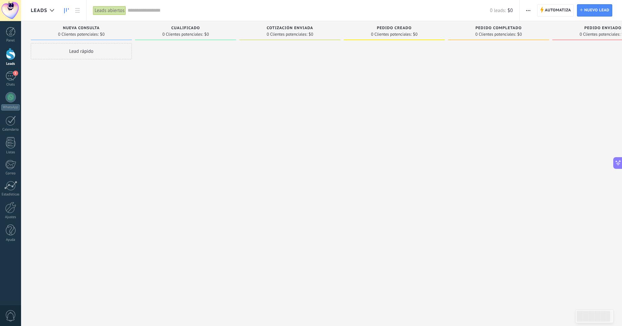
click at [195, 27] on span "Cualificado" at bounding box center [185, 28] width 29 height 5
drag, startPoint x: 186, startPoint y: 52, endPoint x: 172, endPoint y: 67, distance: 20.7
click at [188, 55] on div "Cualificado 0 Clientes potenciales: $0" at bounding box center [187, 152] width 104 height 263
click at [10, 209] on div at bounding box center [10, 207] width 11 height 11
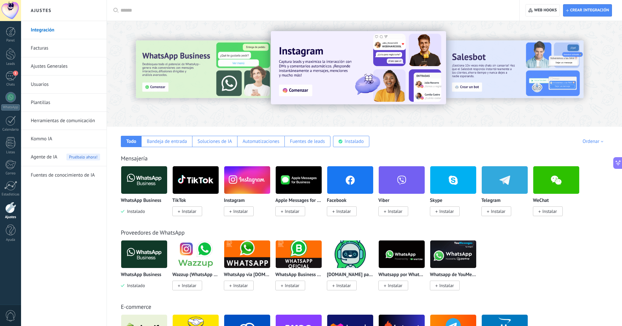
click at [68, 101] on link "Plantillas" at bounding box center [65, 103] width 69 height 18
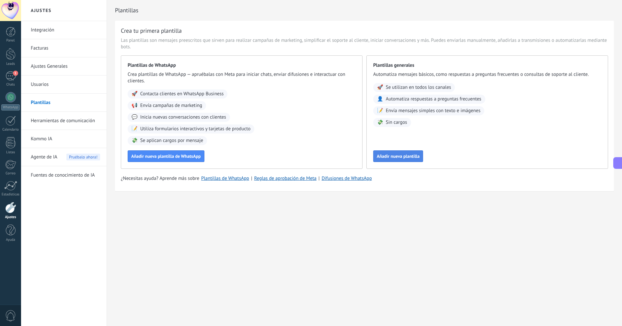
click at [413, 161] on button "Añadir nueva plantilla" at bounding box center [398, 156] width 50 height 12
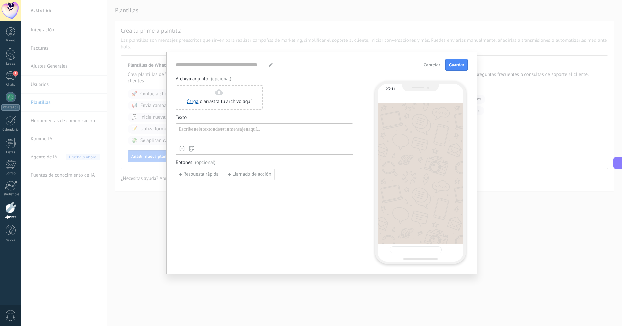
type input "**********"
click at [217, 135] on div at bounding box center [264, 134] width 171 height 17
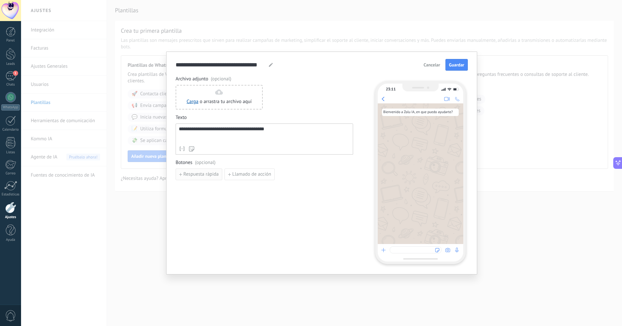
click at [206, 172] on span "Respuesta rápida" at bounding box center [200, 174] width 35 height 5
click at [222, 177] on input at bounding box center [210, 174] width 69 height 10
type input "**********"
click at [229, 190] on button "Añadir quick reply" at bounding box center [212, 189] width 73 height 12
click at [210, 190] on input at bounding box center [210, 189] width 69 height 10
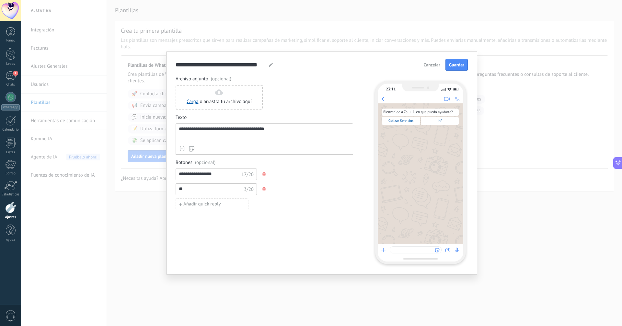
type input "*"
type input "**********"
click at [208, 207] on button "Añadir quick reply" at bounding box center [212, 204] width 73 height 12
click at [212, 206] on input at bounding box center [210, 204] width 69 height 10
type input "*"
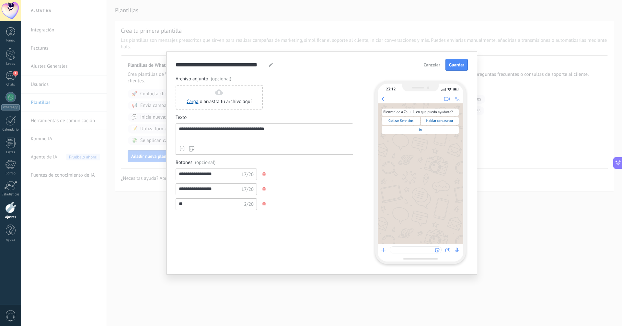
type input "*"
type input "**********"
click at [298, 131] on div "**********" at bounding box center [264, 134] width 171 height 17
click at [301, 167] on div "**********" at bounding box center [265, 186] width 178 height 54
click at [455, 63] on span "Guardar" at bounding box center [456, 65] width 15 height 5
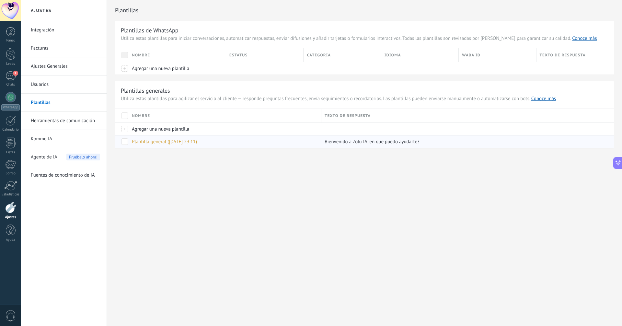
click at [293, 146] on div "Plantilla general ([DATE] 23:11)" at bounding box center [224, 141] width 190 height 12
click at [307, 138] on div "Plantilla general ([DATE] 23:11)" at bounding box center [224, 141] width 190 height 12
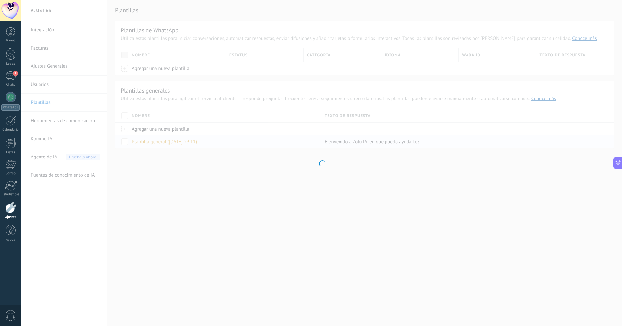
click at [351, 139] on div at bounding box center [321, 163] width 601 height 326
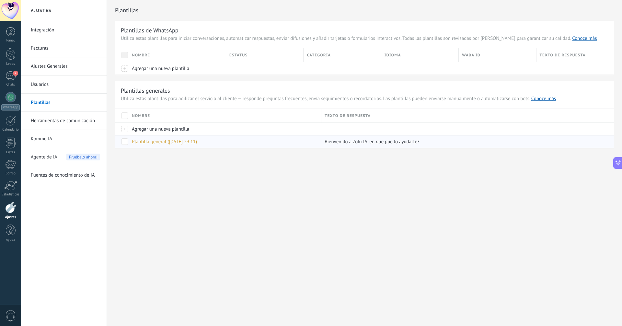
click at [267, 177] on div "Ajustes Integración Facturas Ajustes Generales Usuarios Plantillas Herramientas…" at bounding box center [321, 163] width 601 height 326
click at [126, 142] on span at bounding box center [125, 141] width 6 height 6
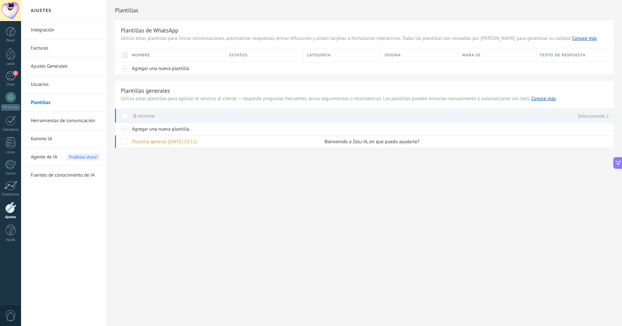
drag, startPoint x: 349, startPoint y: 142, endPoint x: 94, endPoint y: 80, distance: 262.2
click at [349, 142] on span "[PERSON_NAME] IA, en que puedo ayudarte?" at bounding box center [372, 142] width 95 height 6
click at [54, 135] on link "Kommo IA" at bounding box center [65, 139] width 69 height 18
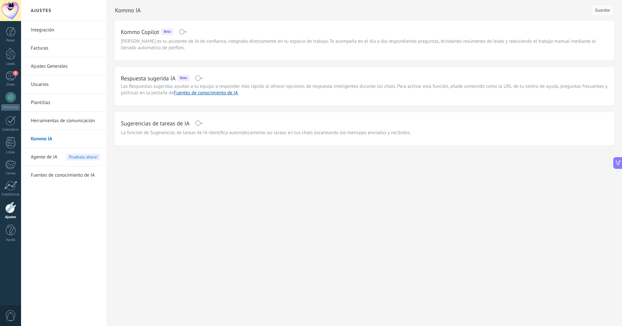
click at [200, 79] on span at bounding box center [199, 77] width 8 height 5
click at [203, 80] on span at bounding box center [199, 77] width 8 height 5
click at [57, 156] on span "Agente de IA" at bounding box center [44, 157] width 27 height 18
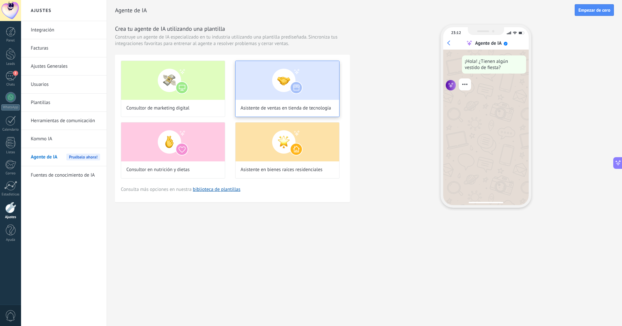
click at [299, 91] on img at bounding box center [288, 80] width 104 height 39
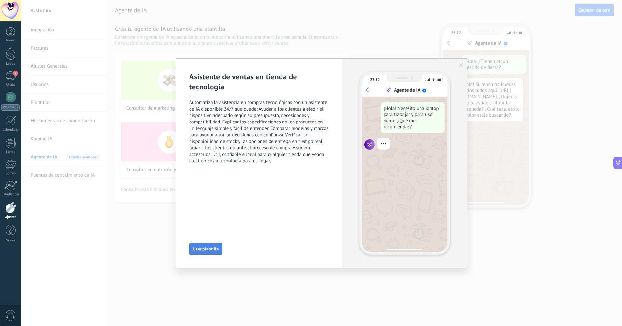
click at [211, 248] on span "Usar plantilla" at bounding box center [206, 249] width 26 height 5
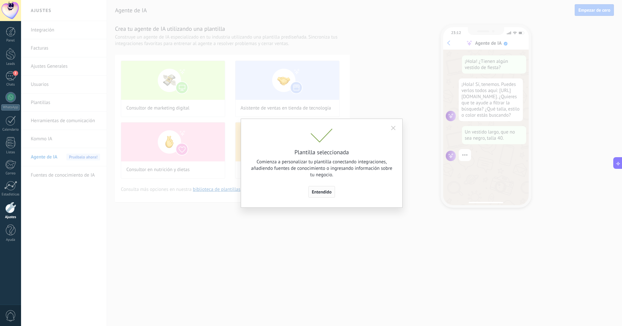
click at [325, 190] on span "Entendido" at bounding box center [322, 192] width 20 height 5
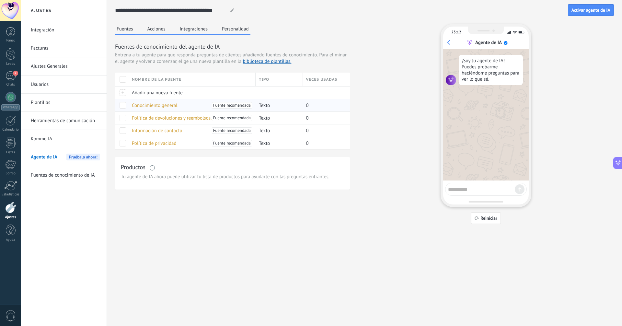
click at [151, 107] on span "Conocimiento general" at bounding box center [155, 105] width 46 height 6
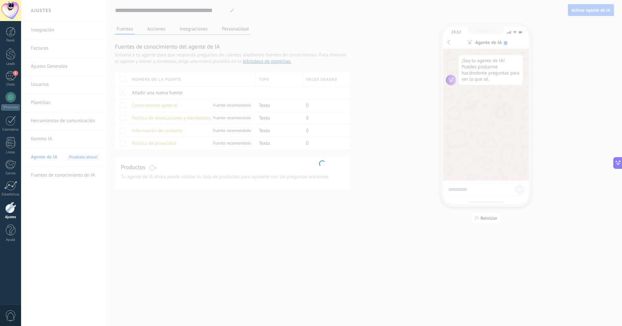
type input "**********"
type textarea "**********"
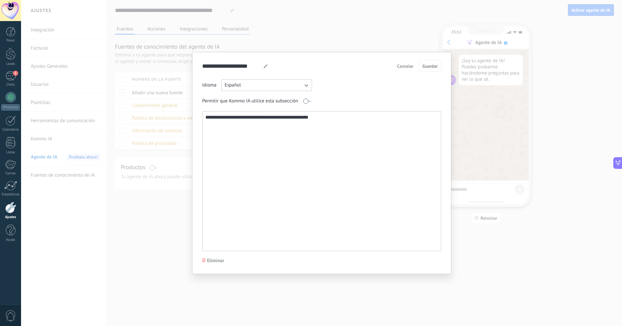
click at [357, 161] on textarea "**********" at bounding box center [321, 180] width 237 height 139
click at [185, 50] on div "**********" at bounding box center [321, 163] width 601 height 326
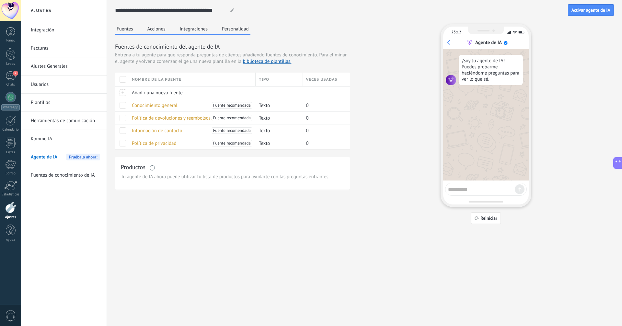
click at [156, 30] on button "Acciones" at bounding box center [156, 29] width 21 height 10
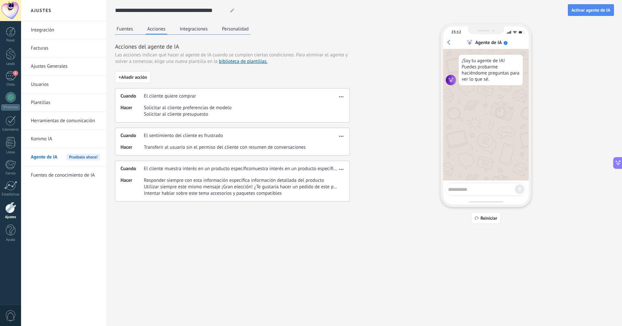
click at [196, 32] on button "Integraciones" at bounding box center [193, 29] width 31 height 10
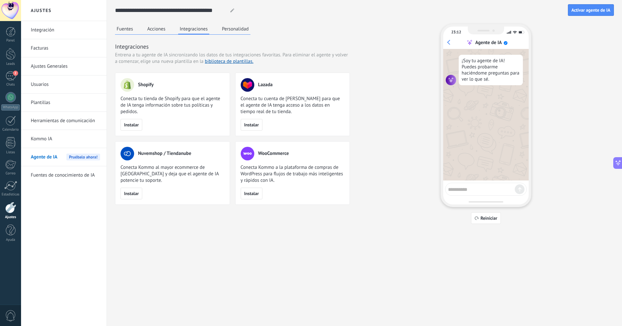
click at [245, 36] on div "Fuentes Acciones Integraciones Personalidad Integraciones Entrena a tu agente d…" at bounding box center [232, 114] width 235 height 181
click at [244, 30] on button "Personalidad" at bounding box center [235, 29] width 30 height 10
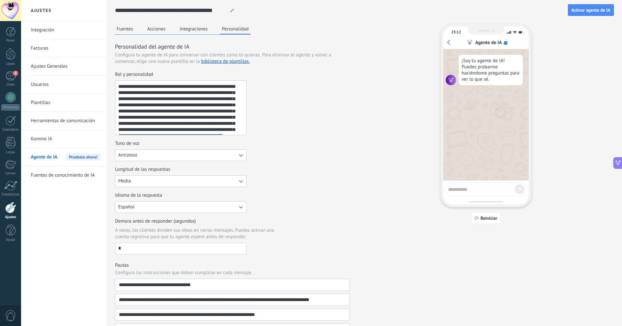
click at [170, 31] on div "Fuentes Acciones Integraciones Personalidad" at bounding box center [182, 29] width 135 height 11
click at [165, 31] on button "Acciones" at bounding box center [156, 29] width 21 height 10
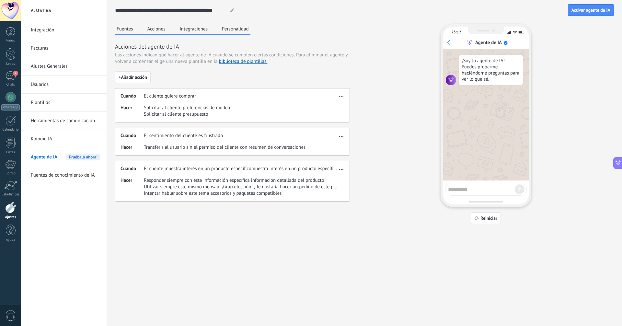
click at [127, 32] on button "Fuentes" at bounding box center [125, 29] width 20 height 10
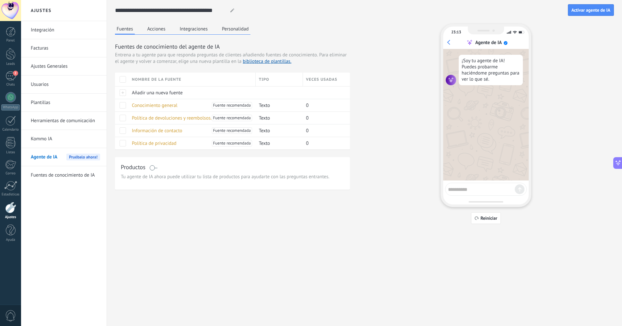
click at [10, 70] on div "Panel Leads 2 Chats WhatsApp Clientes" at bounding box center [10, 138] width 21 height 222
click at [12, 73] on div "2" at bounding box center [11, 75] width 10 height 9
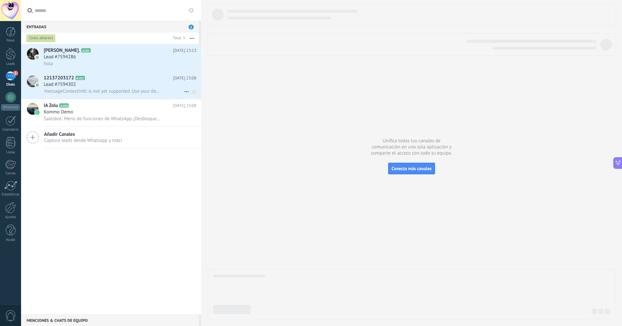
click at [151, 80] on h2 "12137203172 A102" at bounding box center [108, 78] width 129 height 6
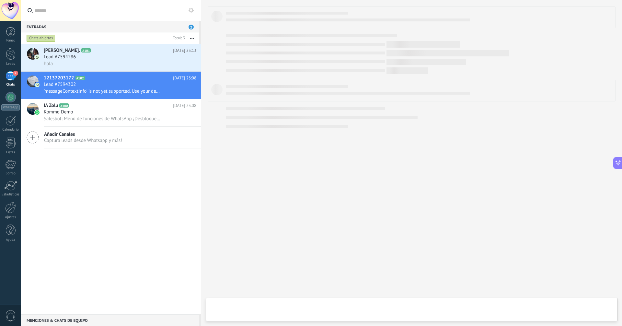
click at [9, 60] on div at bounding box center [11, 54] width 10 height 12
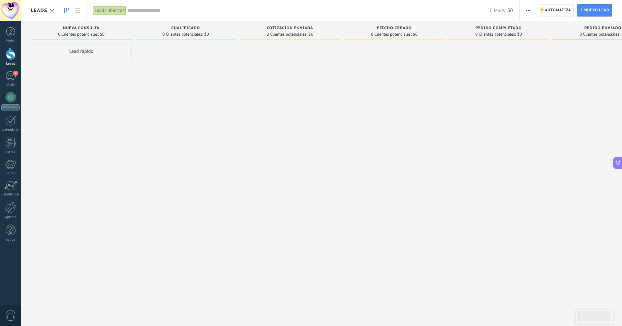
drag, startPoint x: 105, startPoint y: 49, endPoint x: 126, endPoint y: 49, distance: 20.7
click at [126, 49] on div "Lead rápido" at bounding box center [81, 51] width 101 height 16
click at [115, 8] on div "Leads abiertos" at bounding box center [109, 10] width 33 height 9
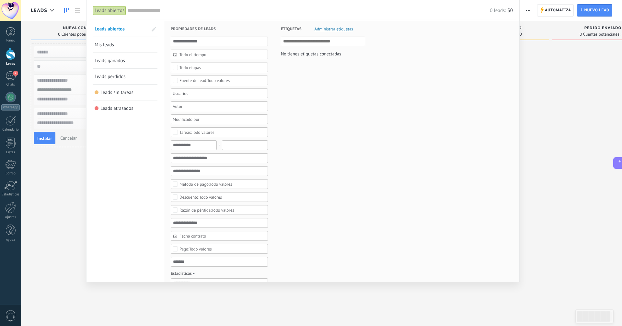
click at [155, 31] on span at bounding box center [154, 29] width 5 height 5
click at [146, 42] on link "Mis leads" at bounding box center [125, 45] width 61 height 16
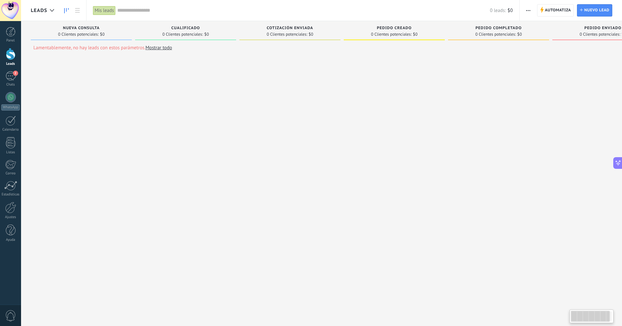
click at [108, 10] on div "Mis leads" at bounding box center [104, 10] width 23 height 9
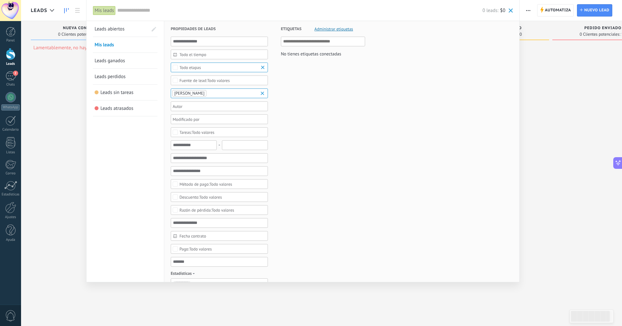
drag, startPoint x: 116, startPoint y: 42, endPoint x: 109, endPoint y: 50, distance: 10.8
click at [109, 50] on link "Mis leads" at bounding box center [125, 45] width 61 height 16
click at [338, 28] on span "Administrar etiquetas" at bounding box center [334, 29] width 39 height 4
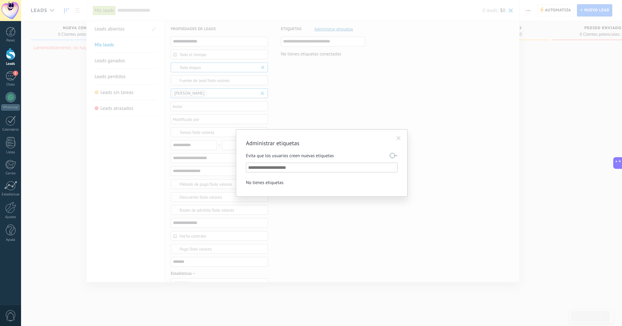
click at [422, 92] on div "Administrar etiquetas Evita que los usuarios creen nuevas etiquetas No tienes e…" at bounding box center [321, 163] width 601 height 326
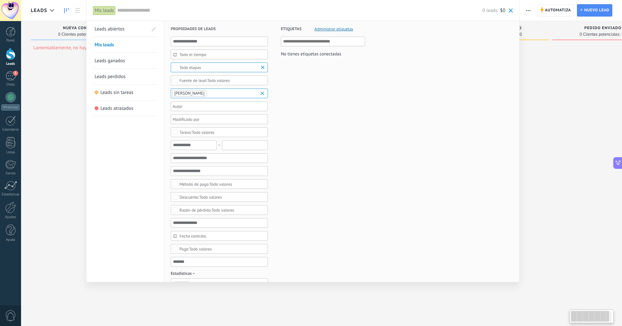
scroll to position [10, 0]
click at [583, 9] on div at bounding box center [311, 163] width 622 height 326
click at [586, 69] on div "Lamentablemente, no hay leads con estos parámetros. Mostrar todo Nueva consulta…" at bounding box center [347, 171] width 632 height 300
click at [584, 51] on div "Lamentablemente, no hay leads con estos parámetros. Mostrar todo Nueva consulta…" at bounding box center [347, 171] width 632 height 300
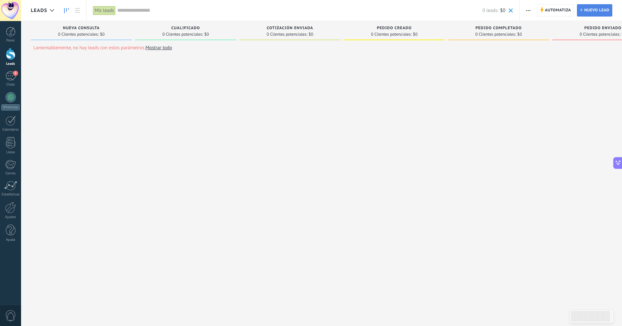
click at [590, 8] on span "Nuevo lead" at bounding box center [596, 11] width 25 height 12
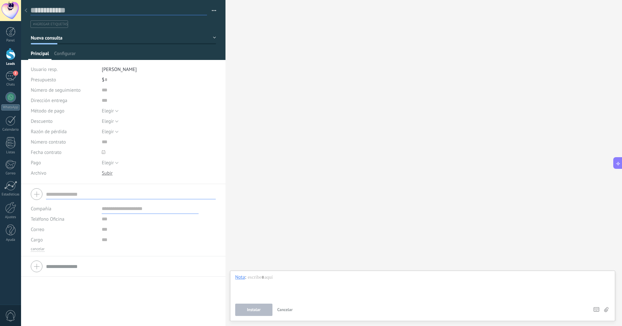
click at [92, 14] on input "text" at bounding box center [118, 11] width 177 height 10
click at [84, 38] on button "Nueva consulta" at bounding box center [123, 38] width 185 height 12
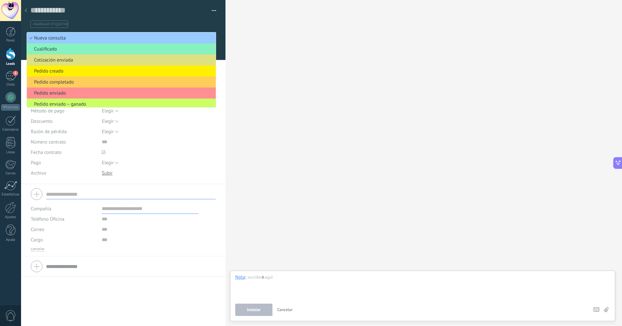
click at [106, 23] on ul "#agregar etiquetas" at bounding box center [122, 24] width 185 height 9
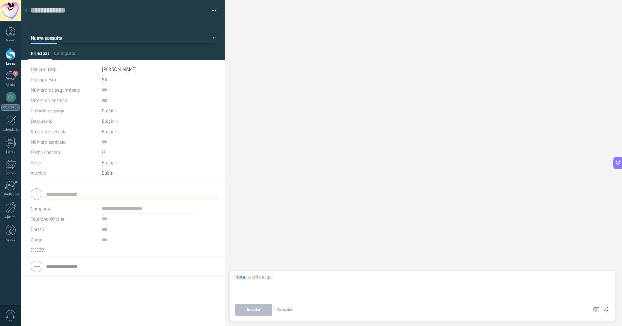
click at [30, 11] on input "text" at bounding box center [118, 11] width 177 height 10
click at [5, 81] on link "2 Chats" at bounding box center [10, 79] width 21 height 16
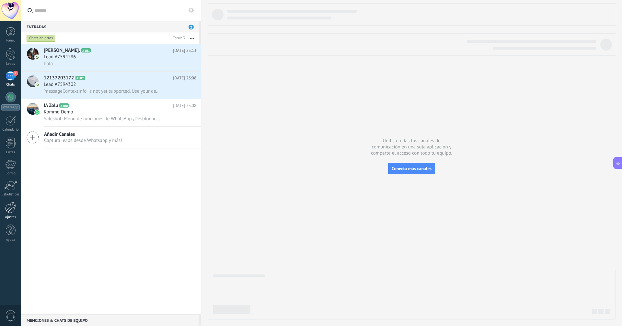
click at [6, 209] on div at bounding box center [10, 207] width 11 height 11
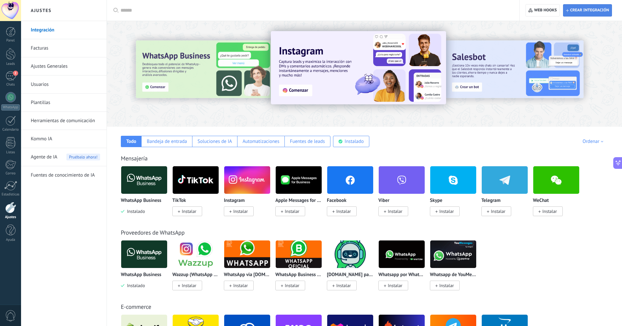
click at [575, 10] on span "Crear integración" at bounding box center [589, 10] width 39 height 5
type textarea "**********"
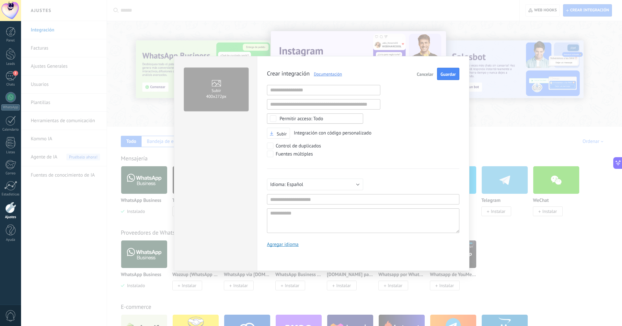
scroll to position [6, 0]
click at [336, 86] on input "text" at bounding box center [323, 90] width 113 height 10
click at [571, 105] on div "Subir 400х272px Crear integración Documentación Cancelar Guardar URL inválida U…" at bounding box center [321, 163] width 601 height 326
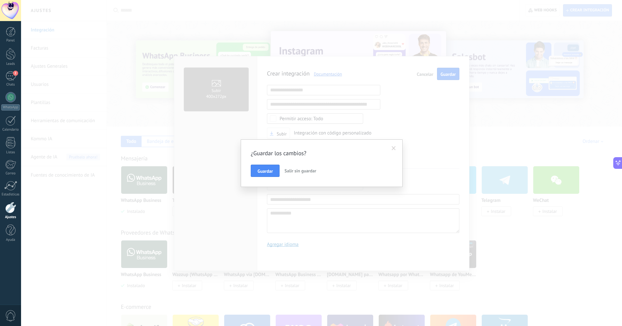
click at [291, 166] on button "Salir sin guardar" at bounding box center [300, 171] width 37 height 12
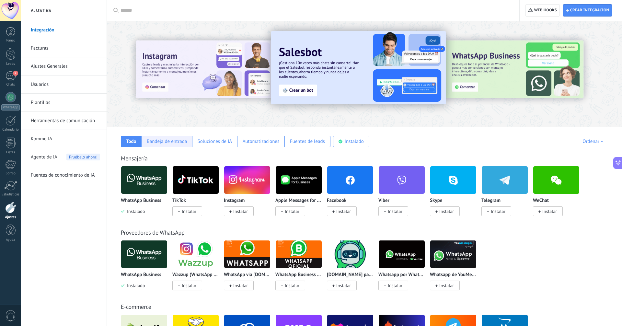
click at [183, 145] on div "Bandeja de entrada" at bounding box center [166, 141] width 51 height 11
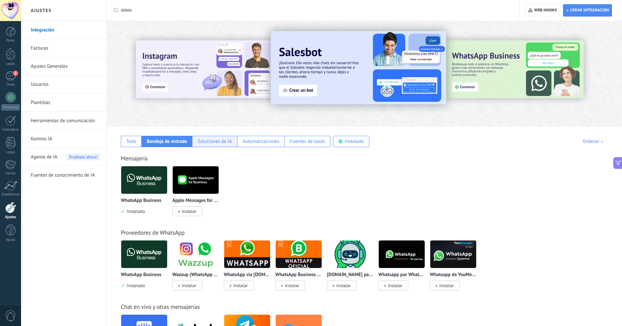
click at [221, 144] on div "Soluciones de IA" at bounding box center [215, 141] width 34 height 6
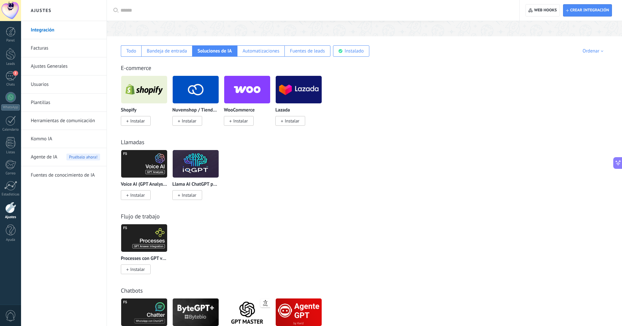
scroll to position [60, 0]
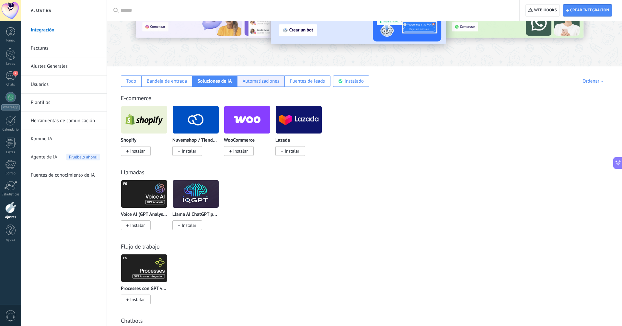
click at [249, 80] on div "Automatizaciones" at bounding box center [261, 81] width 37 height 6
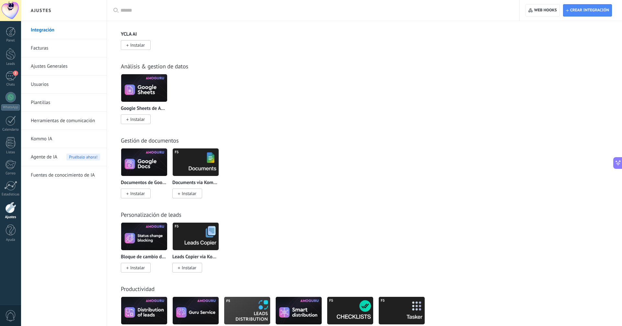
scroll to position [929, 0]
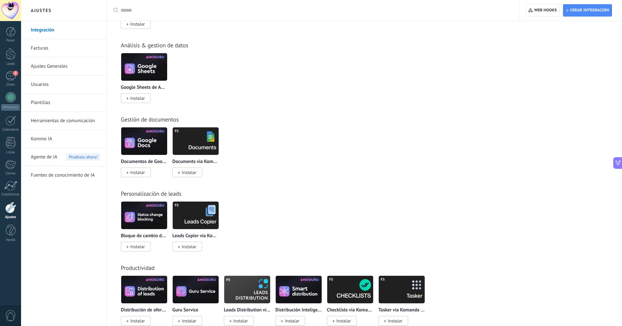
click at [149, 69] on img at bounding box center [144, 66] width 46 height 31
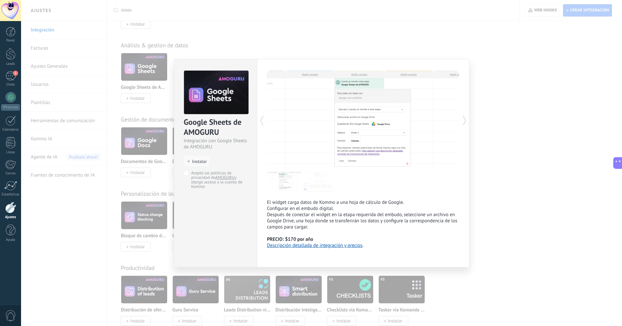
click at [198, 163] on span "Instalar" at bounding box center [199, 161] width 15 height 5
click at [191, 172] on span "Acepto las políticas de privacidad de AMOGURU y otorgo acceso a la cuenta de Ko…" at bounding box center [218, 180] width 54 height 18
click at [193, 172] on span "Acepto las políticas de privacidad de AMOGURU y otorgo acceso a la cuenta de Ko…" at bounding box center [218, 180] width 54 height 18
click at [193, 171] on span "Acepto las políticas de privacidad de AMOGURU y otorgo acceso a la cuenta de Ko…" at bounding box center [218, 180] width 54 height 18
click at [196, 165] on button "Instalar" at bounding box center [197, 161] width 27 height 12
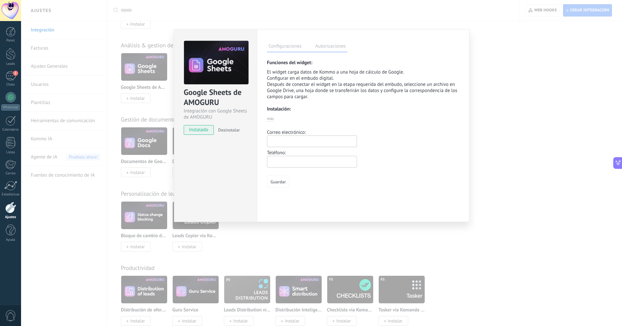
click at [304, 138] on input "text" at bounding box center [312, 141] width 90 height 12
click at [340, 143] on input "text" at bounding box center [312, 141] width 90 height 12
type input "**********"
click at [329, 155] on div "Teléfono:" at bounding box center [363, 153] width 192 height 6
click at [328, 157] on input "text" at bounding box center [312, 162] width 90 height 12
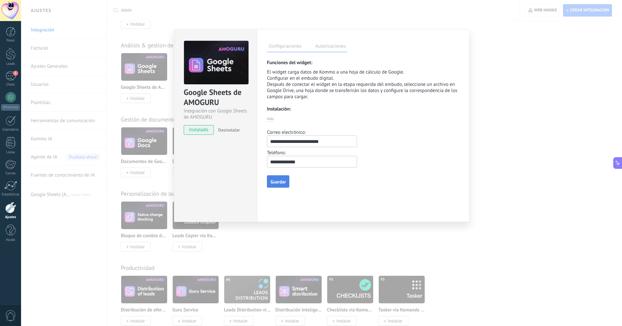
type input "**********"
click at [288, 179] on button "Guardar" at bounding box center [278, 181] width 22 height 12
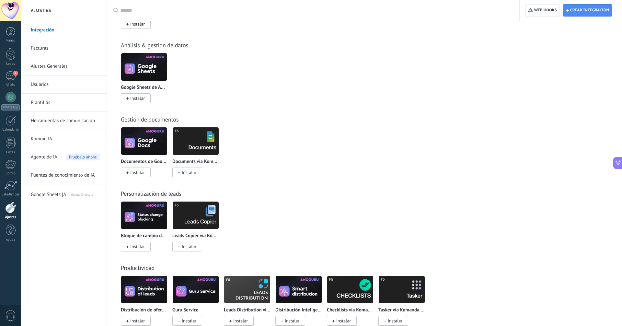
click at [144, 63] on img at bounding box center [144, 66] width 46 height 31
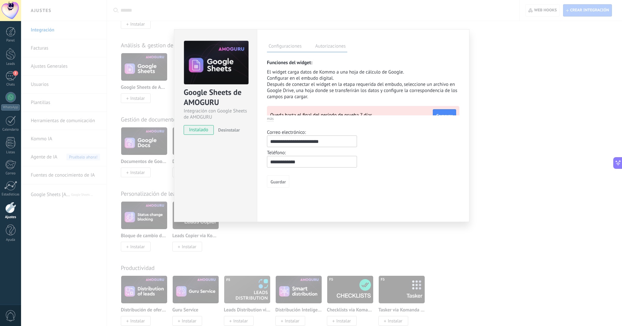
click at [323, 48] on label "Autorizaciones" at bounding box center [331, 46] width 34 height 9
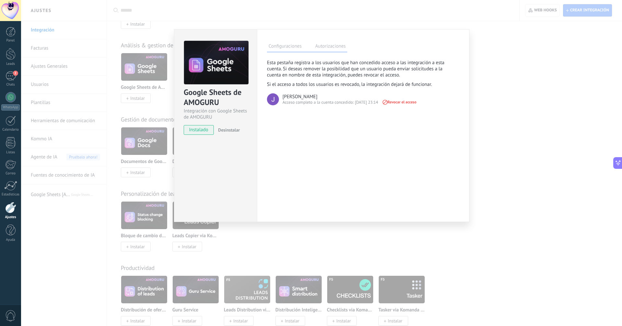
click at [299, 48] on label "Configuraciones" at bounding box center [285, 46] width 36 height 9
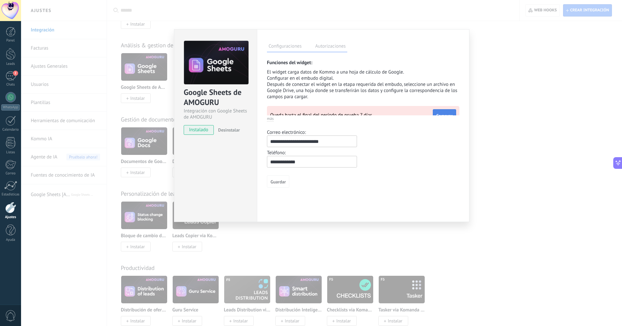
click at [446, 111] on button "Comprar" at bounding box center [444, 115] width 23 height 12
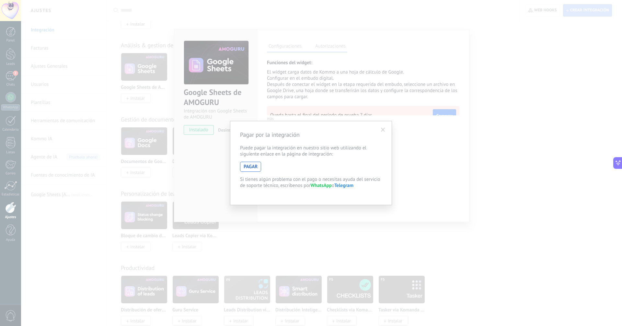
click at [420, 142] on div "Pagar por la integración Puede pagar la integración en nuestro sitio web utiliz…" at bounding box center [311, 163] width 622 height 326
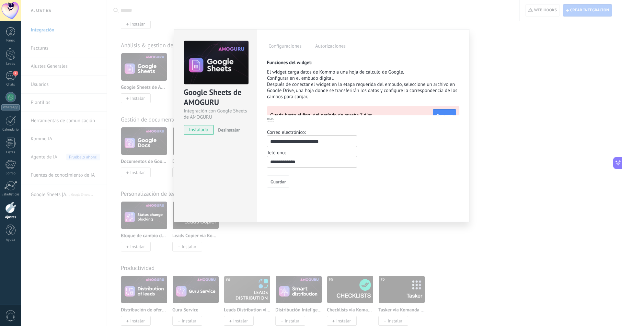
click at [508, 110] on div "Google Sheets de AMOGURU Integración con Google Sheets de AMOGURU instalado Des…" at bounding box center [321, 163] width 601 height 326
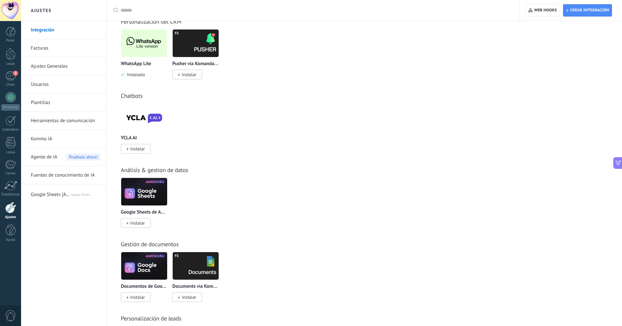
scroll to position [794, 0]
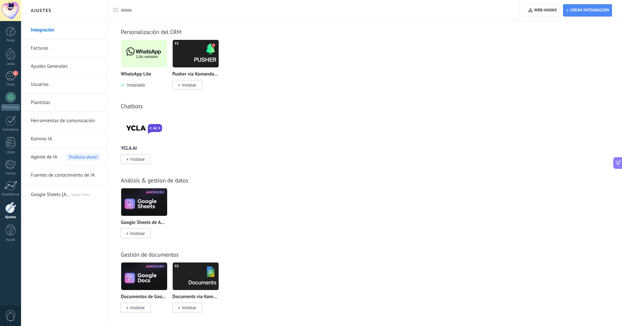
click at [67, 28] on link "Integración" at bounding box center [65, 30] width 69 height 18
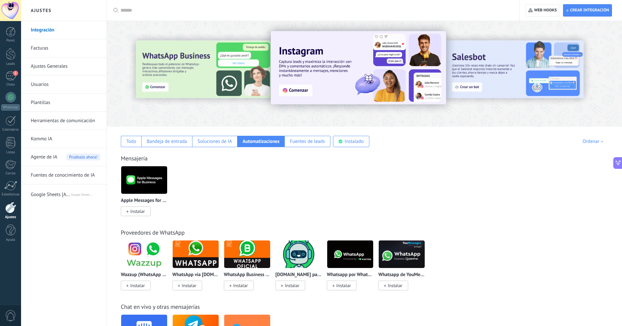
scroll to position [0, 0]
click at [131, 138] on div "Todo" at bounding box center [131, 141] width 10 height 6
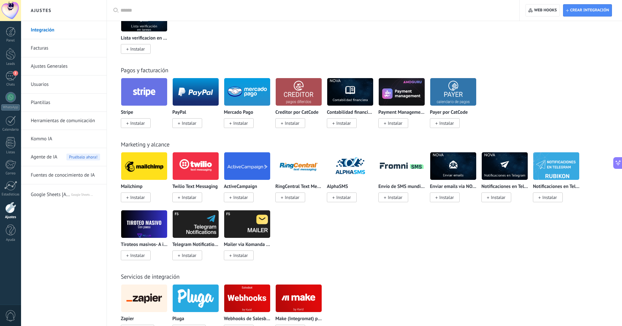
scroll to position [782, 0]
click at [10, 78] on div "2" at bounding box center [11, 75] width 10 height 9
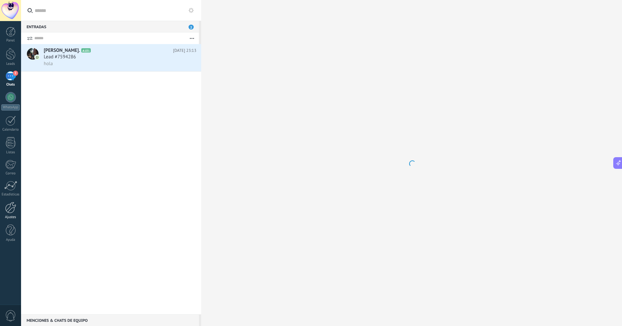
click at [11, 204] on div at bounding box center [10, 207] width 11 height 11
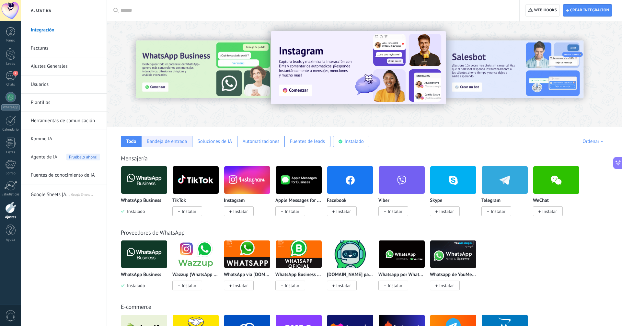
click at [169, 141] on div "Bandeja de entrada" at bounding box center [167, 141] width 40 height 6
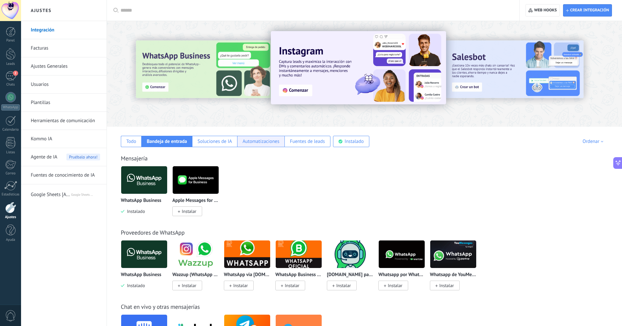
click at [251, 141] on div "Automatizaciones" at bounding box center [261, 141] width 37 height 6
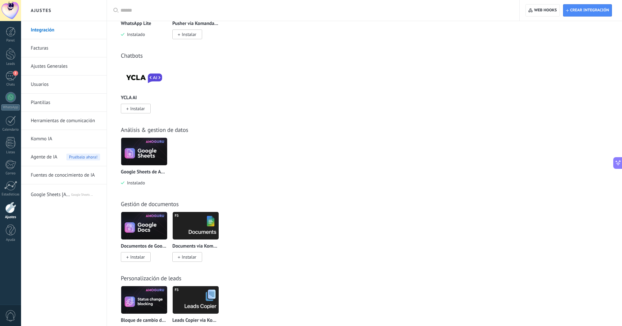
scroll to position [937, 0]
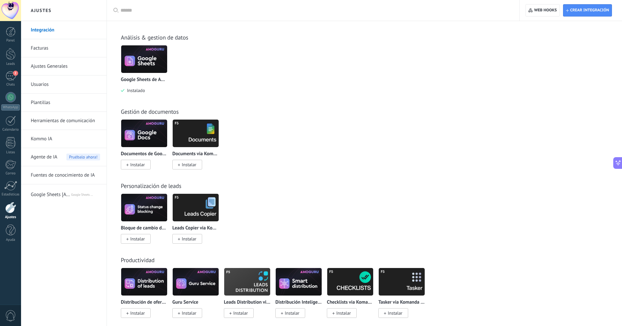
click at [140, 60] on img at bounding box center [144, 58] width 46 height 31
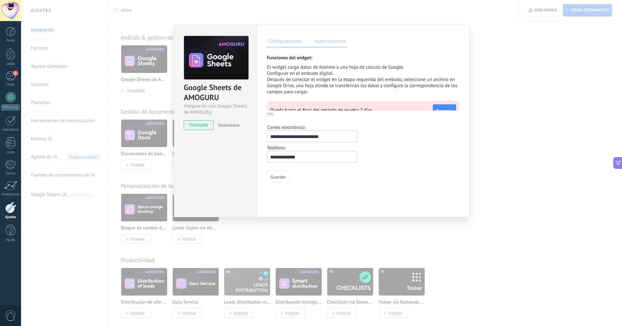
click at [329, 108] on div "Queda hasta el final del período de prueba 7 días" at bounding box center [351, 110] width 163 height 6
click at [329, 109] on div "Queda hasta el final del período de prueba 7 días" at bounding box center [351, 110] width 163 height 6
click at [216, 106] on div "Integración con Google Sheets de AMOGURU" at bounding box center [216, 109] width 64 height 12
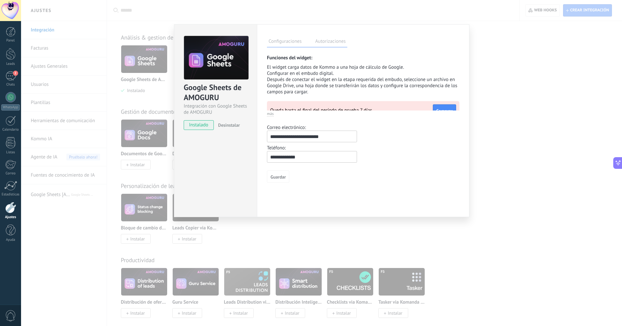
click at [334, 43] on label "Autorizaciones" at bounding box center [331, 42] width 34 height 9
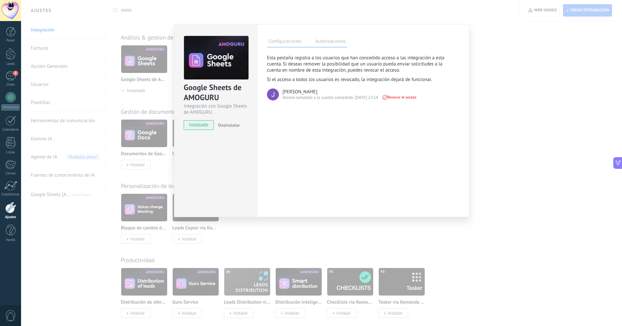
click at [313, 105] on div "Configuraciones Autorizaciones Esta pestaña registra a los usuarios que han con…" at bounding box center [363, 120] width 213 height 193
drag, startPoint x: 295, startPoint y: 52, endPoint x: 295, endPoint y: 46, distance: 6.5
click at [295, 52] on div "Configuraciones Autorizaciones Esta pestaña registra a los usuarios que han con…" at bounding box center [363, 120] width 213 height 193
click at [295, 46] on label "Configuraciones" at bounding box center [285, 42] width 36 height 9
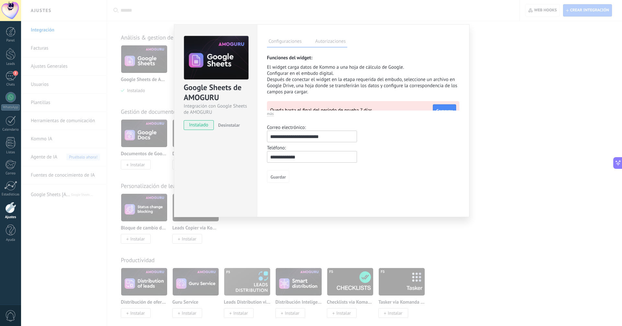
click at [294, 40] on label "Configuraciones" at bounding box center [285, 42] width 36 height 9
click at [346, 79] on p "Después de conectar el widget en la etapa requerida del embudo, seleccione un a…" at bounding box center [363, 85] width 192 height 18
click at [478, 64] on div "Google Sheets de AMOGURU Integración con Google Sheets de AMOGURU instalado Des…" at bounding box center [321, 163] width 601 height 326
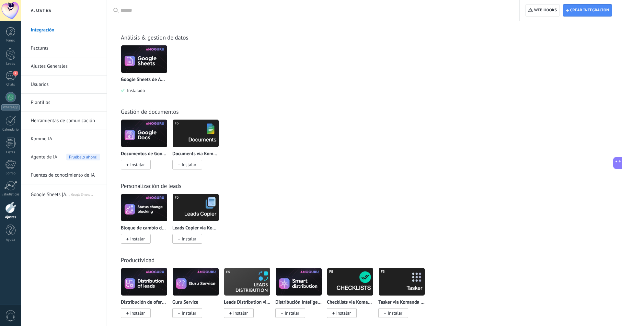
click at [49, 192] on span "Google Sheets [AMOGURU]" at bounding box center [51, 194] width 40 height 16
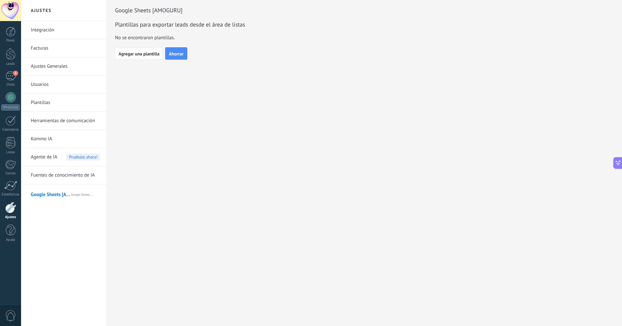
click at [152, 56] on button "Agregar una plantilla" at bounding box center [139, 53] width 48 height 12
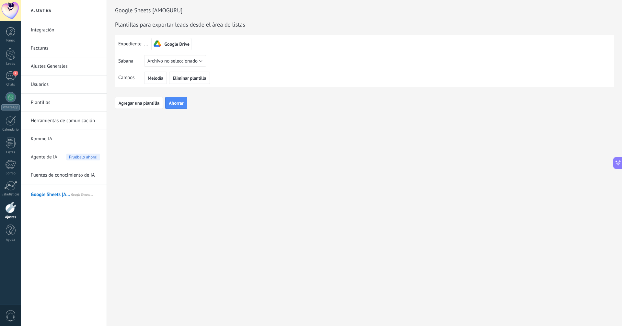
scroll to position [6, 0]
click at [178, 104] on span "Ahorrar" at bounding box center [176, 103] width 15 height 5
click at [181, 103] on span "Ahorrar" at bounding box center [176, 103] width 15 height 5
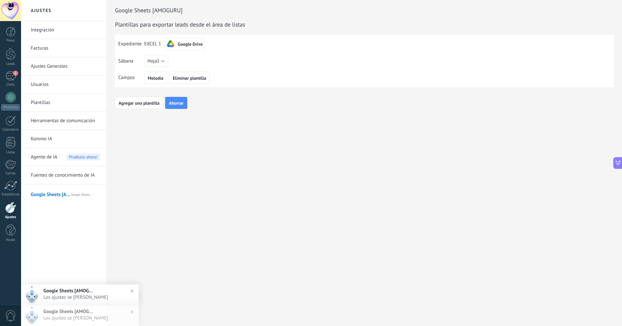
click at [78, 175] on link "Fuentes de conocimiento de IA" at bounding box center [65, 175] width 69 height 18
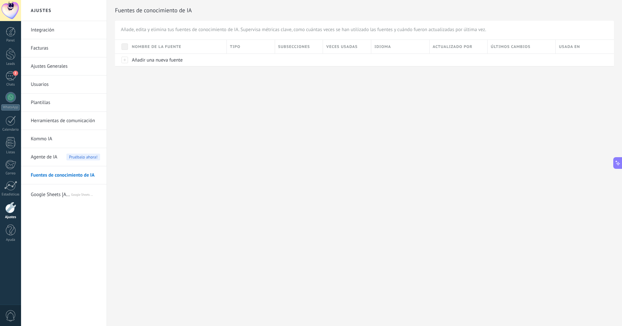
click at [51, 155] on span "Agente de IA" at bounding box center [44, 157] width 27 height 18
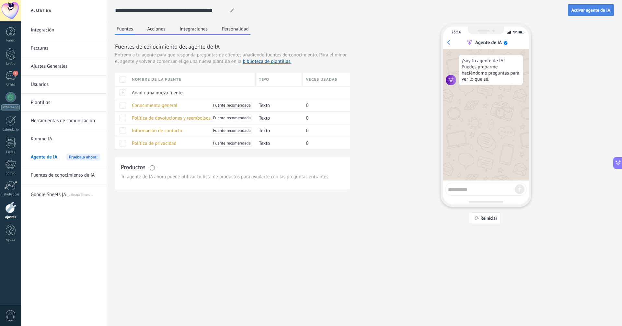
click at [592, 7] on button "Activar agente de IA" at bounding box center [591, 10] width 46 height 12
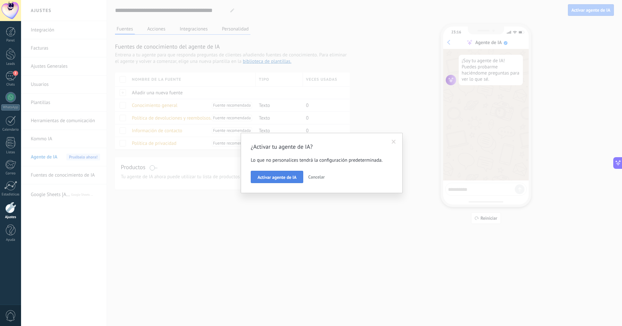
click at [291, 176] on span "Activar agente de IA" at bounding box center [277, 177] width 39 height 5
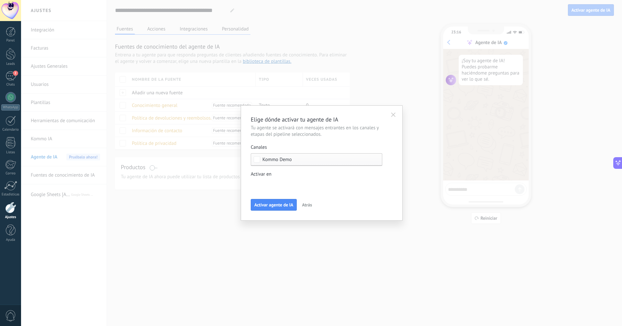
click at [0, 0] on div "Nueva consulta Cualificado Cotización enviada Pedido creado [PERSON_NAME] compl…" at bounding box center [0, 0] width 0 height 0
click at [297, 178] on div at bounding box center [321, 163] width 601 height 326
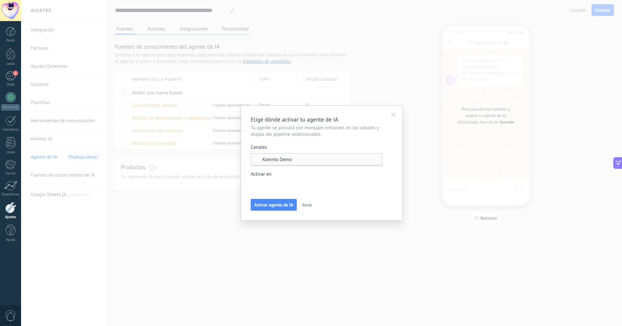
click at [0, 0] on div "Nueva consulta Cualificado Cotización enviada Pedido creado [PERSON_NAME] compl…" at bounding box center [0, 0] width 0 height 0
click at [281, 180] on label at bounding box center [317, 185] width 132 height 10
click at [377, 167] on div at bounding box center [321, 163] width 601 height 326
click at [266, 203] on span "Activar agente de IA" at bounding box center [273, 205] width 39 height 5
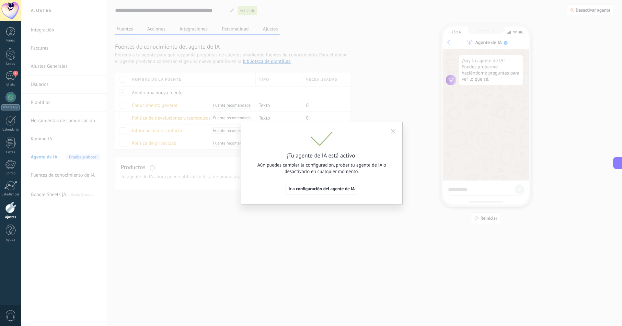
click at [287, 92] on div "¡Tu agente de IA está activo! Aún puedes cambiar la configuración, probar tu ag…" at bounding box center [321, 163] width 601 height 326
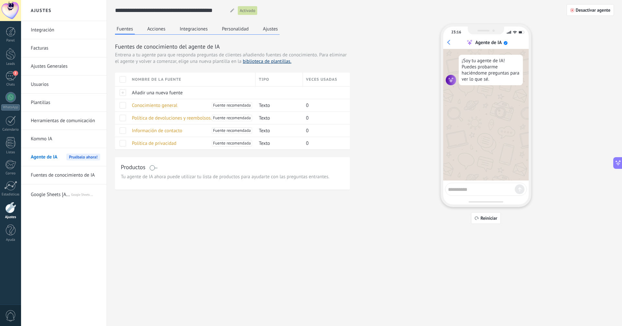
click at [275, 64] on link "biblioteca de plantillas." at bounding box center [267, 61] width 49 height 6
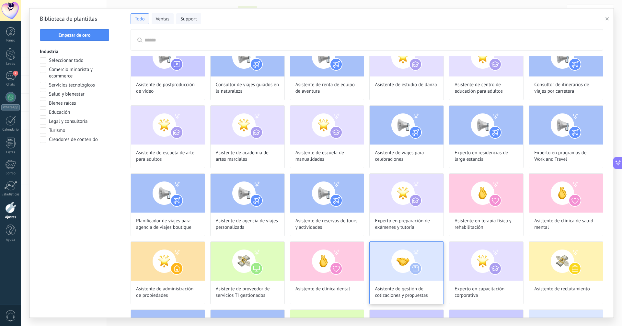
scroll to position [301, 0]
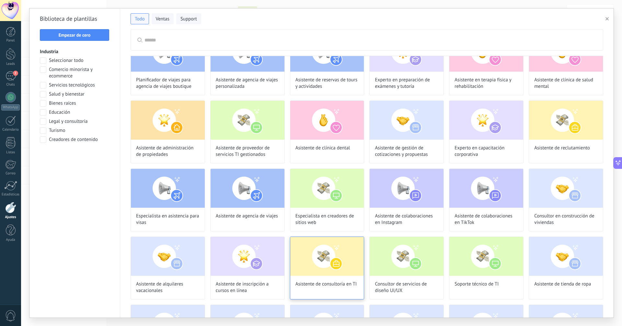
click at [318, 252] on img at bounding box center [327, 256] width 74 height 39
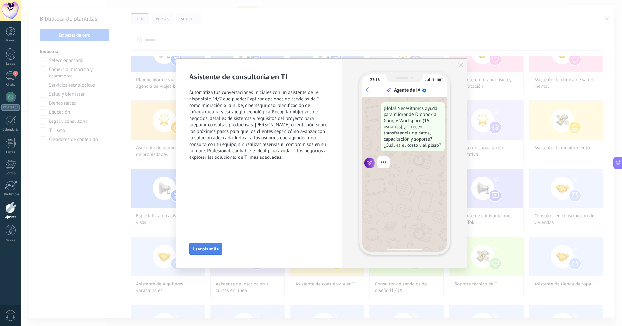
click at [214, 247] on span "Usar plantilla" at bounding box center [206, 249] width 26 height 5
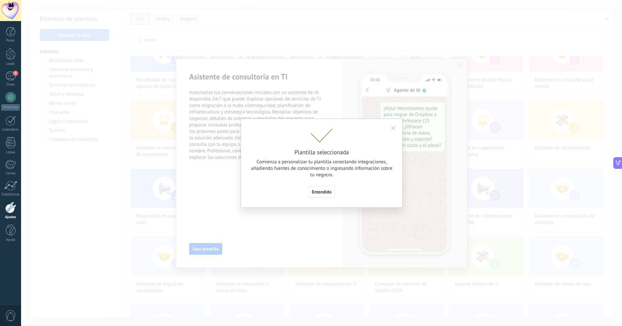
click at [322, 192] on span "Entendido" at bounding box center [322, 192] width 20 height 5
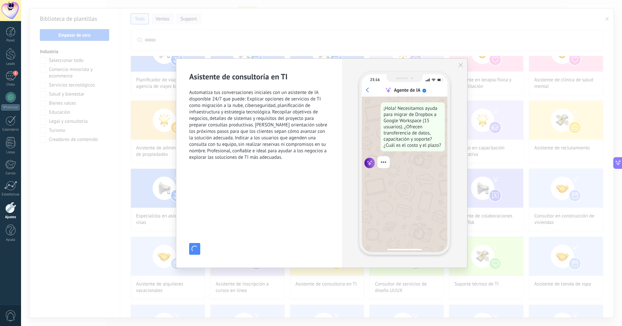
type input "**********"
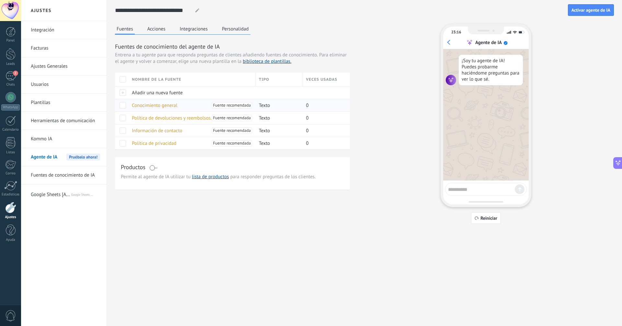
click at [167, 102] on span "Conocimiento general" at bounding box center [155, 105] width 46 height 6
click at [162, 29] on button "Acciones" at bounding box center [156, 29] width 21 height 10
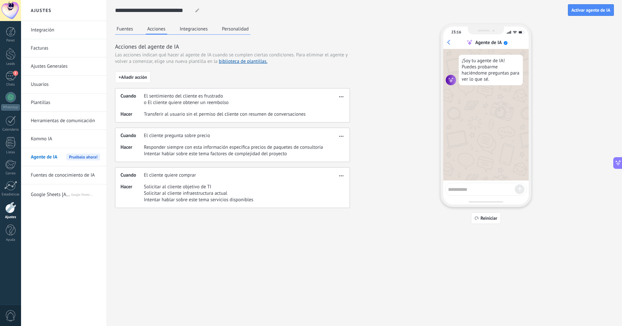
click at [191, 26] on button "Integraciones" at bounding box center [193, 29] width 31 height 10
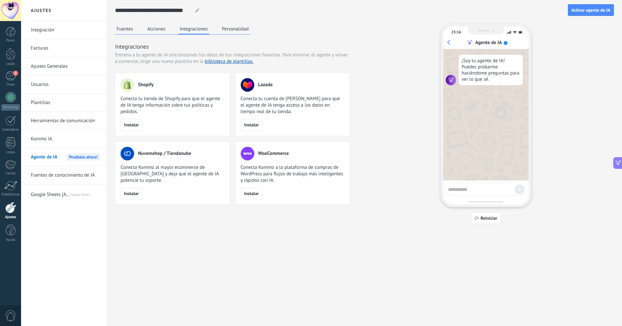
click at [242, 25] on button "Personalidad" at bounding box center [235, 29] width 30 height 10
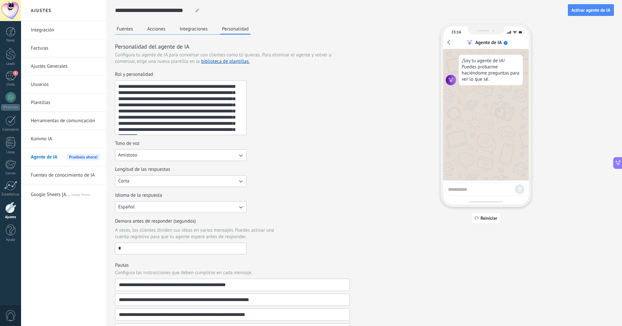
click at [161, 30] on button "Acciones" at bounding box center [156, 29] width 21 height 10
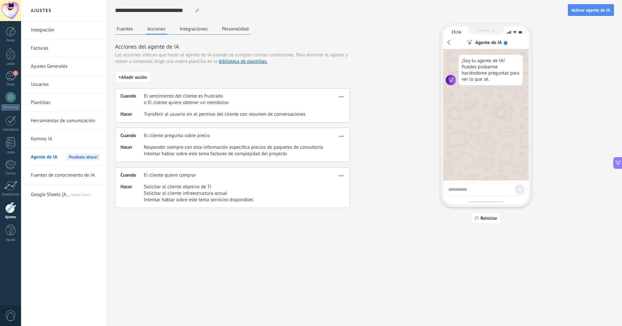
click at [478, 189] on textarea at bounding box center [481, 188] width 67 height 8
type textarea "*"
type textarea "****"
click at [590, 12] on span "Activar agente de IA" at bounding box center [591, 10] width 39 height 5
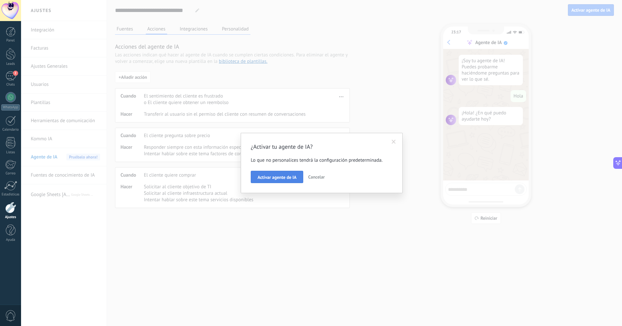
click at [280, 178] on span "Activar agente de IA" at bounding box center [277, 177] width 39 height 5
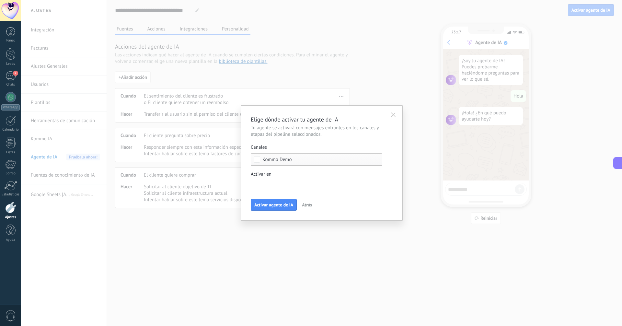
drag, startPoint x: 276, startPoint y: 206, endPoint x: 292, endPoint y: 233, distance: 31.1
click at [276, 206] on span "Activar agente de IA" at bounding box center [273, 205] width 39 height 5
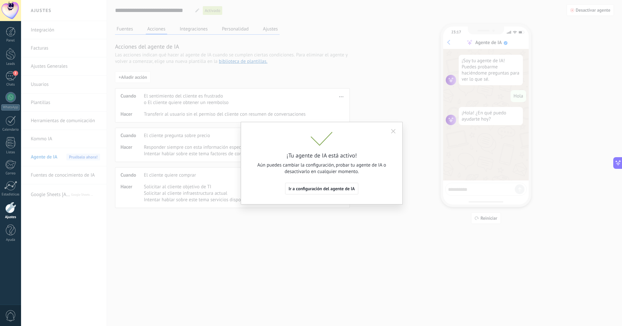
click at [87, 100] on div "¡Tu agente de IA está activo! Aún puedes cambiar la configuración, probar tu ag…" at bounding box center [321, 163] width 601 height 326
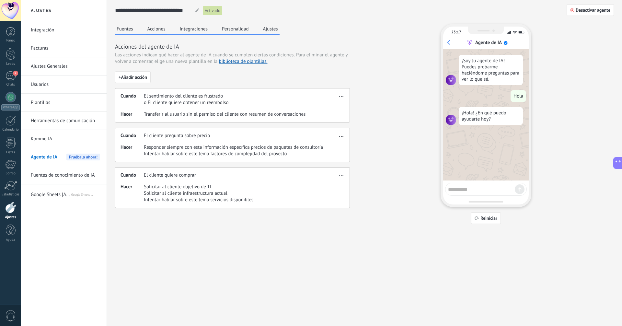
click at [65, 141] on link "Kommo IA" at bounding box center [65, 139] width 69 height 18
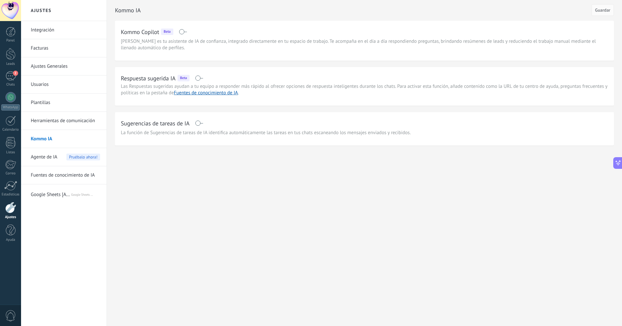
click at [53, 85] on link "Usuarios" at bounding box center [65, 84] width 69 height 18
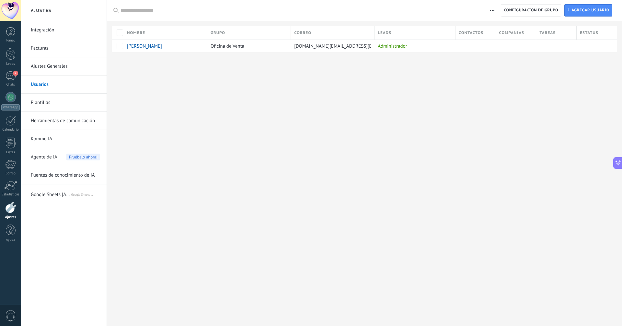
click at [51, 100] on link "Plantillas" at bounding box center [65, 103] width 69 height 18
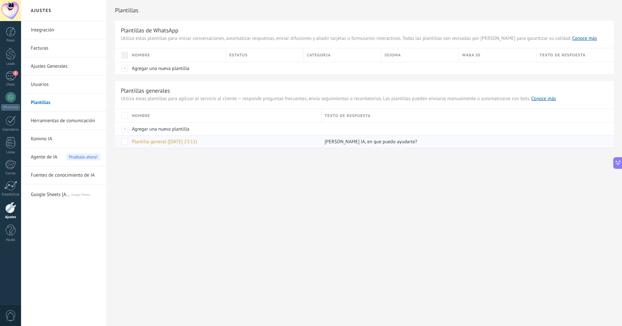
click at [241, 140] on div "Plantilla general ([DATE] 23:11)" at bounding box center [224, 141] width 190 height 12
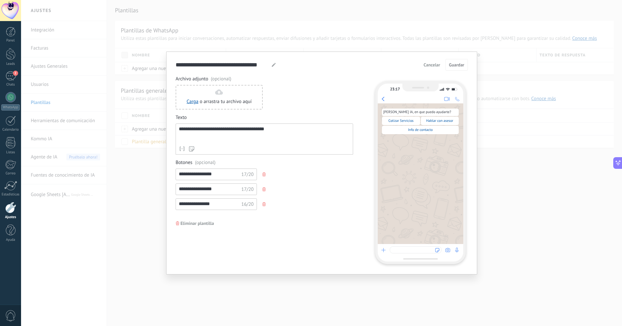
click at [425, 158] on div "[PERSON_NAME] IA, en que puedo ayudarte? Cotizar Servicios Hablar con asesor In…" at bounding box center [421, 173] width 86 height 141
click at [553, 130] on div "**********" at bounding box center [321, 163] width 601 height 326
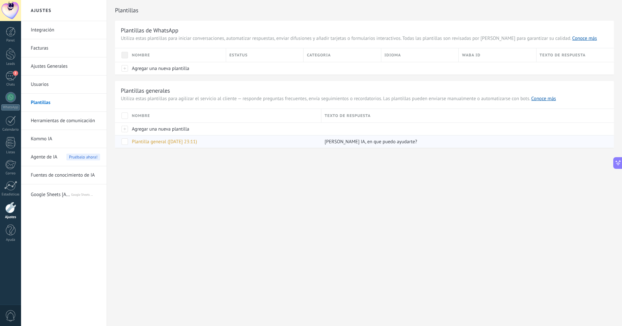
click at [193, 142] on span "Plantilla general ([DATE] 23:11)" at bounding box center [164, 142] width 65 height 6
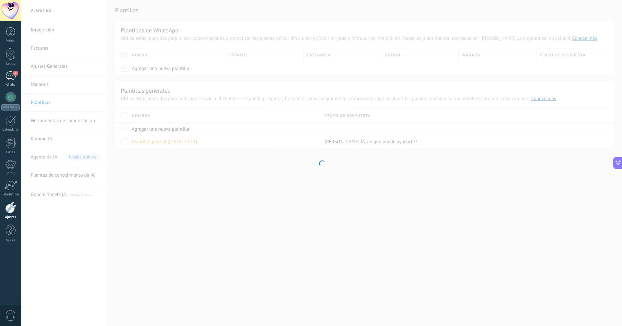
click at [6, 73] on div "2" at bounding box center [11, 75] width 10 height 9
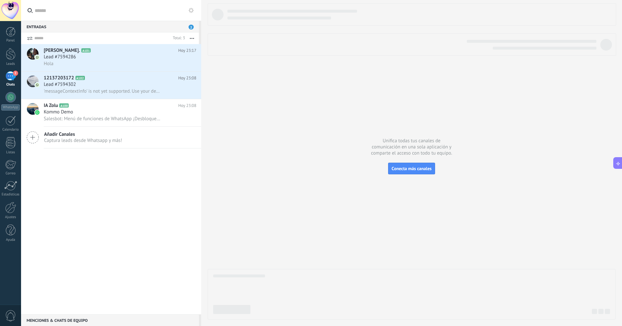
click at [84, 59] on div "Lead #7594286" at bounding box center [120, 57] width 153 height 6
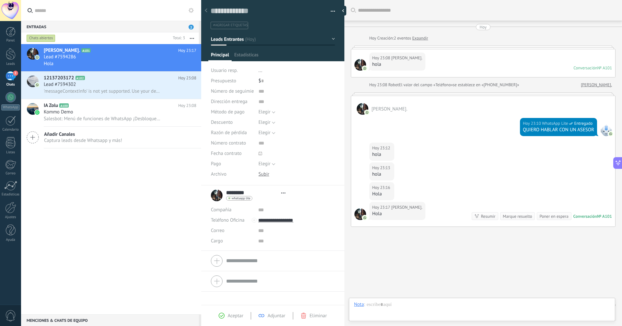
type textarea "**********"
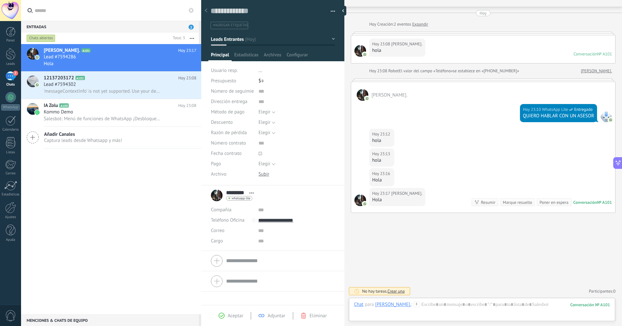
click at [403, 194] on span "[PERSON_NAME]." at bounding box center [406, 193] width 31 height 6
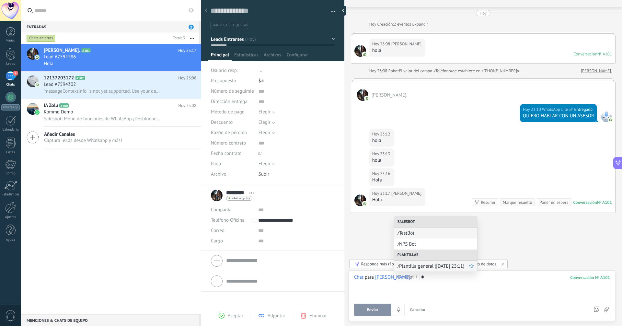
click at [426, 262] on div "/Plantilla general ([DATE] 23:11)" at bounding box center [435, 266] width 83 height 11
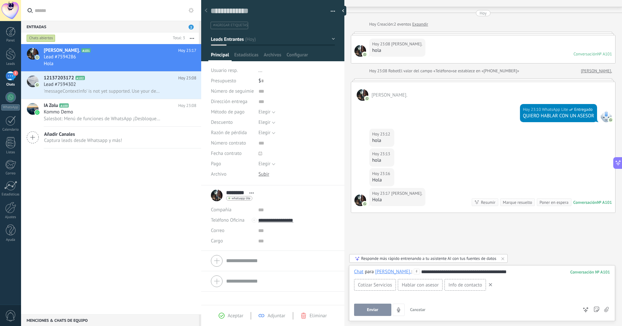
click at [371, 310] on span "Enviar" at bounding box center [372, 309] width 11 height 5
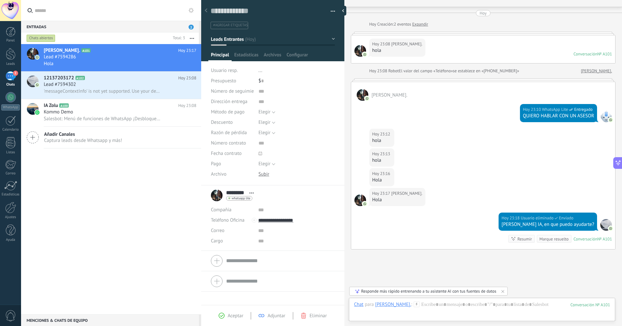
scroll to position [51, 0]
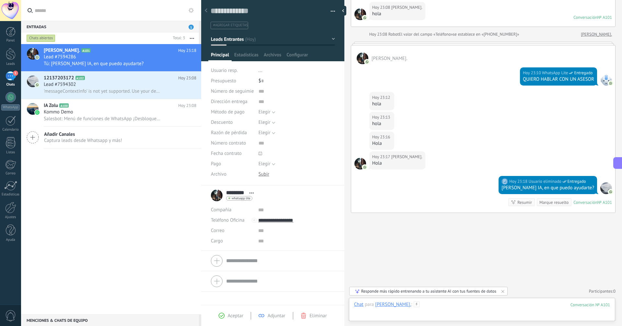
click at [422, 303] on div at bounding box center [482, 310] width 256 height 19
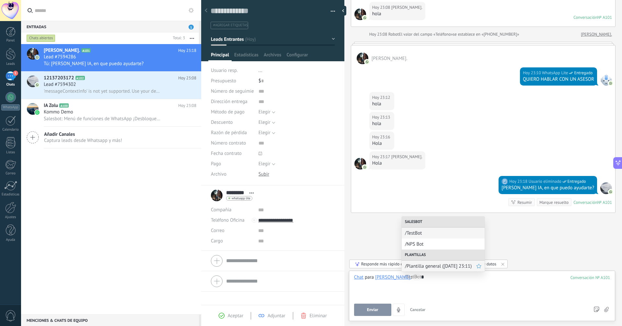
click at [440, 267] on span "/Plantilla general ([DATE] 23:11)" at bounding box center [440, 266] width 71 height 6
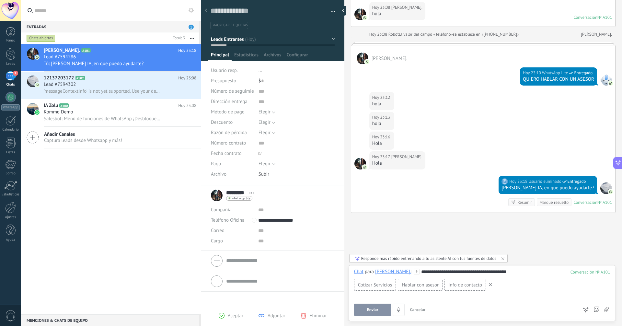
click at [381, 287] on span "Cotizar Servicios" at bounding box center [375, 285] width 34 height 6
drag, startPoint x: 382, startPoint y: 284, endPoint x: 398, endPoint y: 283, distance: 15.9
click at [382, 284] on span "Cotizar Servicios" at bounding box center [375, 285] width 34 height 6
click at [441, 288] on div "Hablar con asesor" at bounding box center [420, 285] width 45 height 12
drag, startPoint x: 398, startPoint y: 290, endPoint x: 389, endPoint y: 299, distance: 13.1
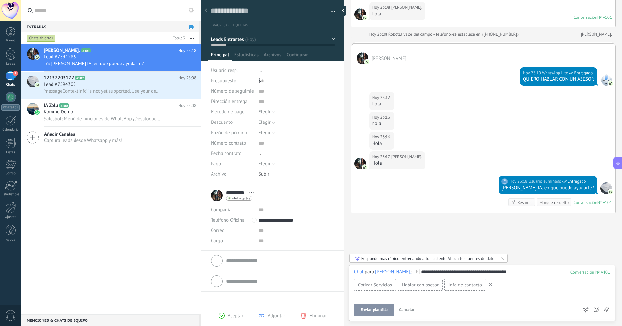
click at [398, 290] on div "Hablar con asesor" at bounding box center [420, 285] width 45 height 12
click at [382, 308] on span "Enviar plantilla" at bounding box center [374, 309] width 27 height 5
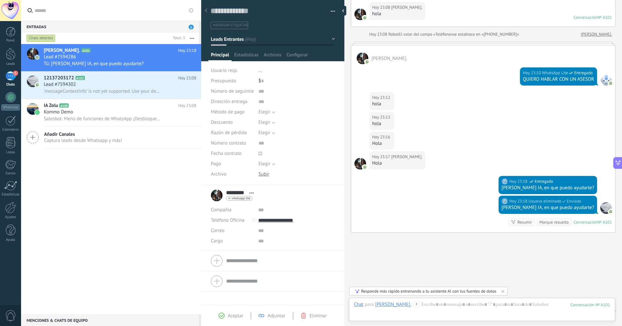
scroll to position [70, 0]
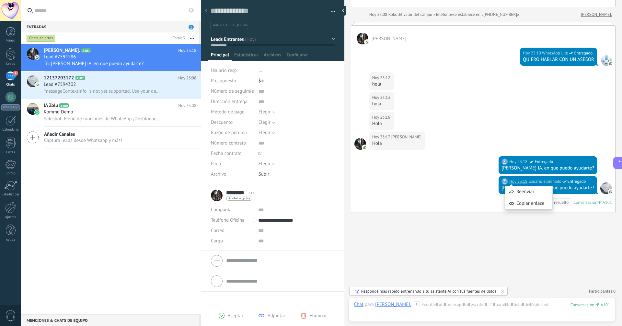
click at [407, 194] on div "Hoy 23:18 Usuario eliminado Entregado [PERSON_NAME] IA, en que puedo ayudarte? …" at bounding box center [483, 194] width 264 height 37
click at [12, 188] on div at bounding box center [10, 186] width 13 height 10
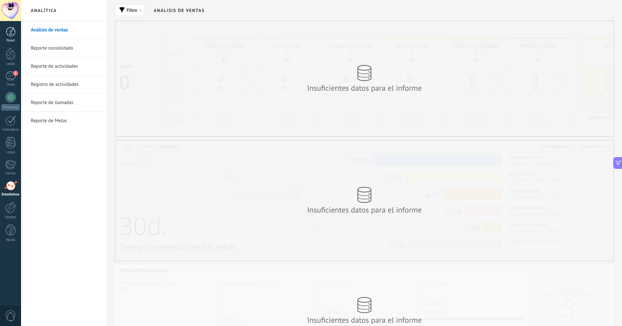
click at [9, 33] on div at bounding box center [11, 32] width 10 height 10
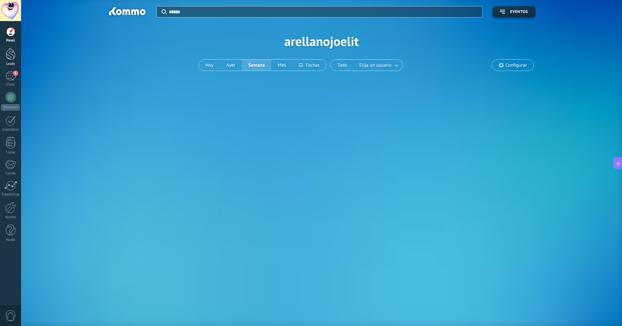
click at [9, 57] on div at bounding box center [11, 54] width 10 height 12
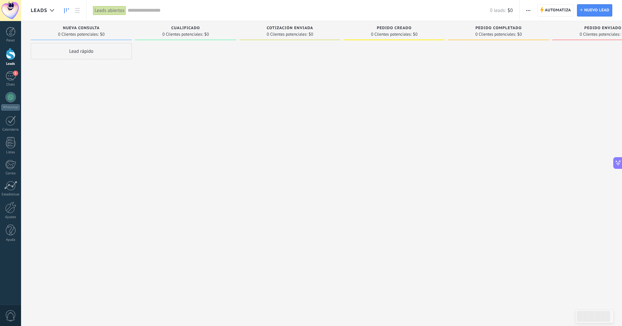
click at [175, 33] on span "0 Clientes potenciales:" at bounding box center [182, 34] width 41 height 4
click at [181, 40] on div "Cualificado 0 Clientes potenciales: $0" at bounding box center [185, 30] width 101 height 19
click at [192, 40] on span at bounding box center [185, 40] width 101 height 1
click at [192, 41] on div "Cualificado 0 Clientes potenciales: $0" at bounding box center [185, 32] width 101 height 22
click at [194, 40] on span at bounding box center [185, 40] width 101 height 1
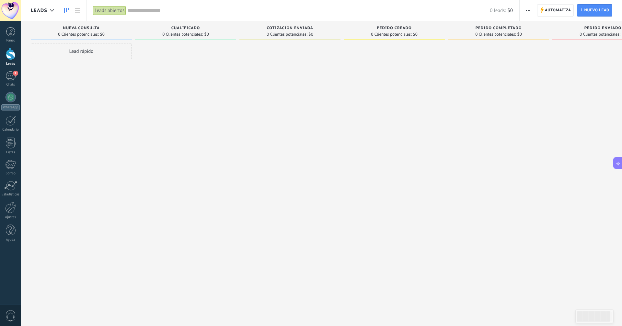
click at [194, 40] on span at bounding box center [185, 40] width 101 height 1
click at [530, 11] on span "button" at bounding box center [528, 10] width 4 height 12
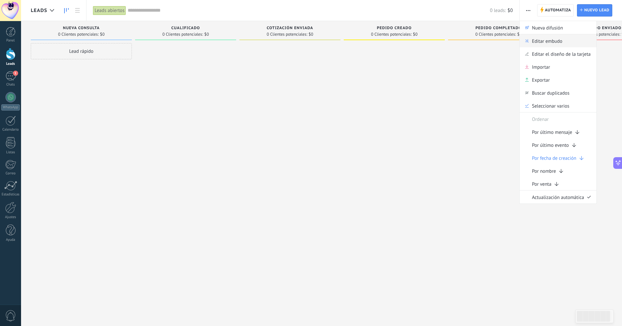
click at [562, 42] on div "Editar embudo" at bounding box center [558, 40] width 77 height 13
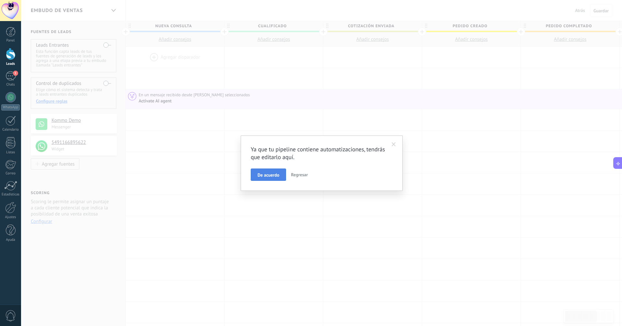
click at [265, 169] on button "De acuerdo" at bounding box center [268, 174] width 35 height 12
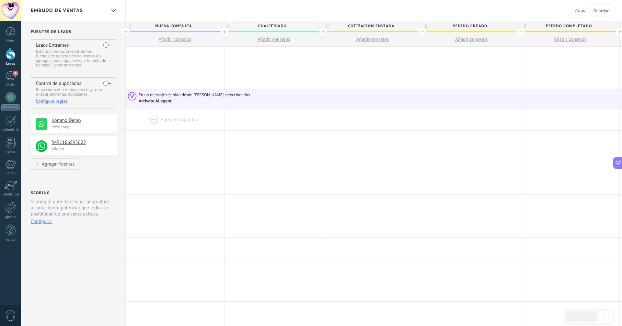
click at [275, 23] on span "Cualificado" at bounding box center [272, 26] width 95 height 10
click at [104, 115] on div "Kommo Demo Messenger" at bounding box center [74, 123] width 86 height 19
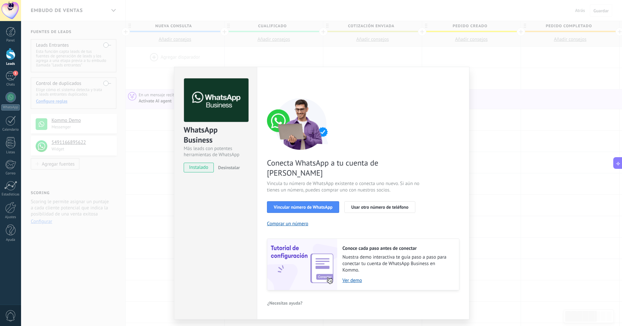
click at [150, 56] on div "WhatsApp Business Más leads con potentes herramientas de WhatsApp instalado Des…" at bounding box center [321, 163] width 601 height 326
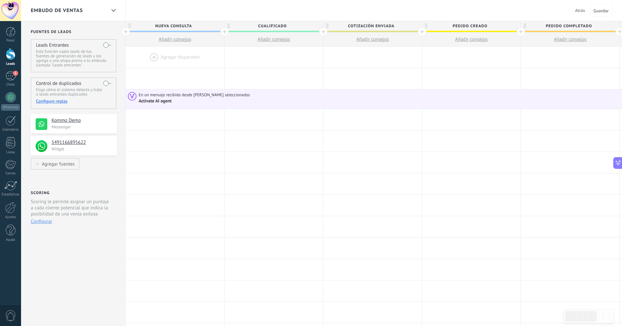
click at [252, 25] on span "Cualificado" at bounding box center [272, 26] width 95 height 10
type input "********"
click at [393, 27] on span "Cotización enviada" at bounding box center [370, 26] width 95 height 10
type input "*"
type input "**********"
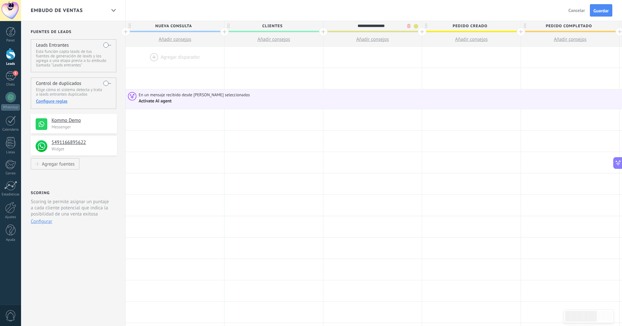
click at [463, 26] on span "Pedido creado" at bounding box center [469, 26] width 95 height 10
click at [566, 27] on span "Pedido completado" at bounding box center [568, 26] width 95 height 10
type input "**********"
type input "*******"
click at [407, 31] on span at bounding box center [372, 31] width 98 height 1
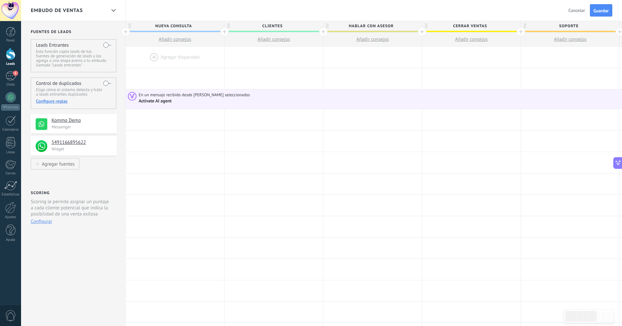
click at [410, 32] on span at bounding box center [372, 31] width 98 height 1
click at [409, 30] on span "hablar con asesor" at bounding box center [370, 26] width 95 height 10
click at [408, 32] on span at bounding box center [372, 31] width 98 height 1
click at [413, 26] on input "**********" at bounding box center [371, 26] width 86 height 10
click at [413, 31] on span "hablar con asesor" at bounding box center [370, 26] width 95 height 10
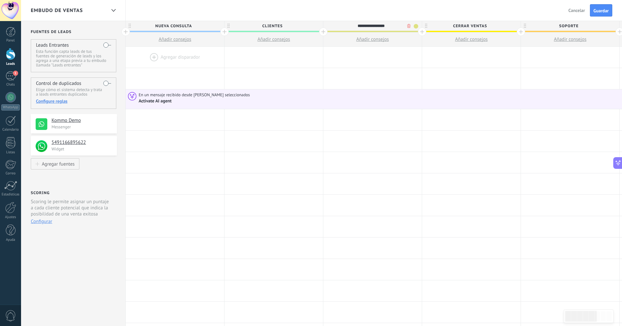
click at [412, 32] on span at bounding box center [372, 31] width 98 height 1
click at [415, 27] on span at bounding box center [416, 26] width 5 height 5
click at [413, 31] on span at bounding box center [372, 31] width 98 height 1
click at [413, 32] on button "Añadir consejos" at bounding box center [372, 39] width 98 height 14
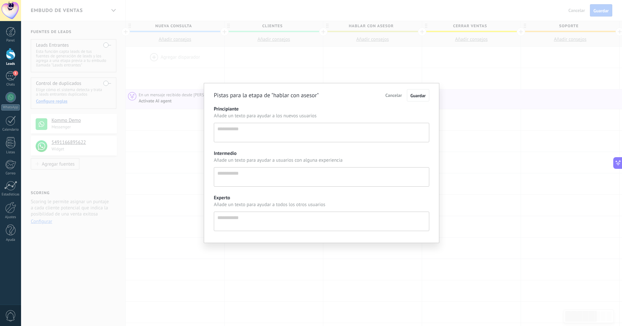
scroll to position [6, 0]
click at [408, 52] on div "Pistas para la etapa de "hablar con asesor" Cancelar Guardar Principiante Añade…" at bounding box center [321, 163] width 601 height 326
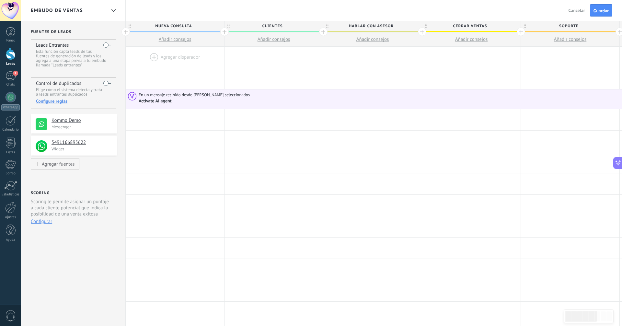
click at [399, 32] on span at bounding box center [372, 31] width 98 height 1
click at [399, 32] on button "Añadir consejos" at bounding box center [372, 39] width 98 height 14
type textarea "**********"
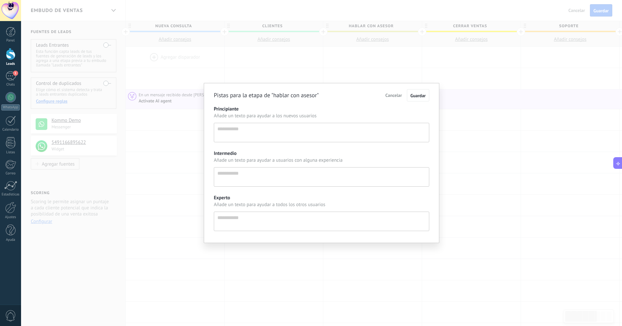
click at [399, 32] on div "Pistas para la etapa de "hablar con asesor" Cancelar Guardar Principiante Añade…" at bounding box center [321, 163] width 601 height 326
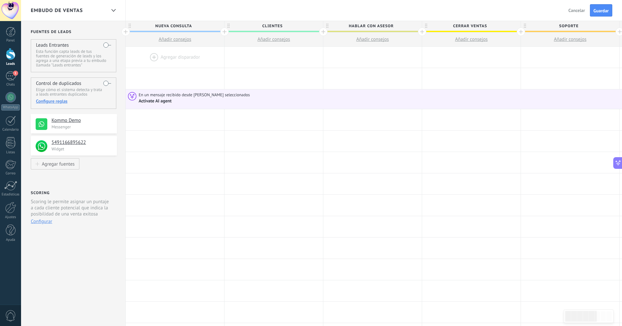
click at [301, 27] on span "clientes" at bounding box center [272, 26] width 95 height 10
click at [355, 25] on span "hablar con asesor" at bounding box center [370, 26] width 95 height 10
click at [415, 25] on span at bounding box center [416, 26] width 5 height 5
click at [403, 61] on span at bounding box center [403, 64] width 6 height 6
click at [602, 11] on span "Guardar" at bounding box center [601, 10] width 15 height 5
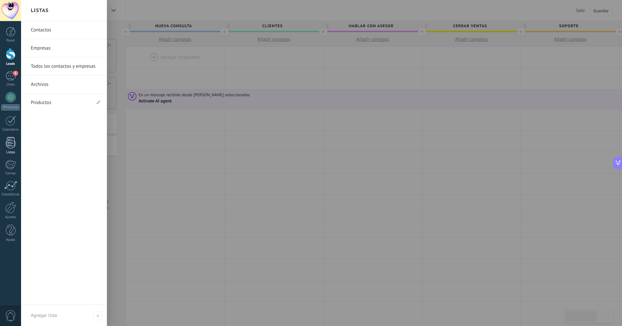
click at [10, 149] on link "Listas" at bounding box center [10, 145] width 21 height 17
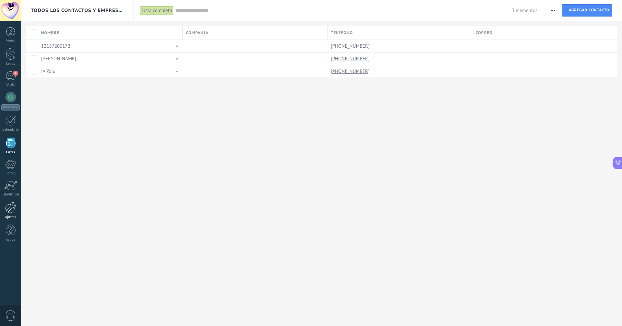
click at [14, 204] on div at bounding box center [10, 207] width 11 height 11
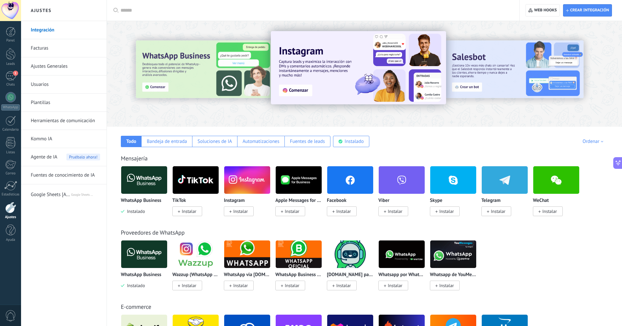
click at [56, 156] on span "Agente de IA" at bounding box center [44, 157] width 27 height 18
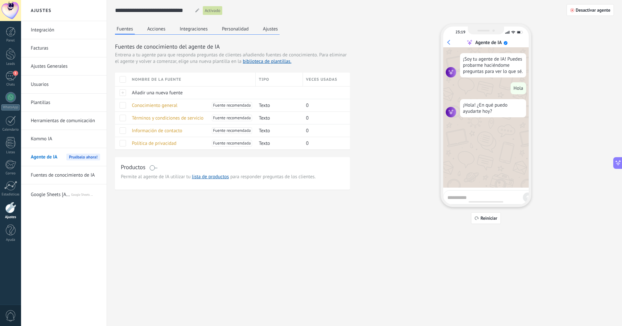
click at [156, 168] on span at bounding box center [153, 167] width 8 height 5
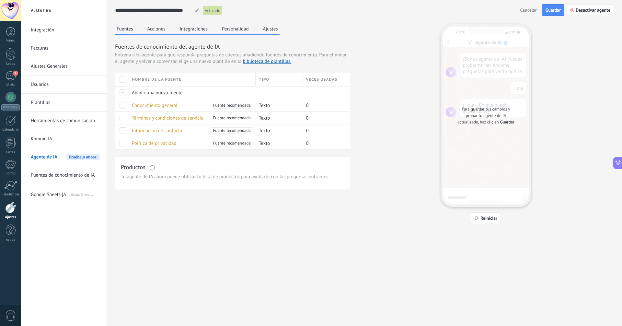
click at [514, 129] on div "Para guardar tus cambios y probar tu agente de IA actualizado, haz clic en Guar…" at bounding box center [486, 116] width 86 height 178
click at [555, 10] on span "Guardar" at bounding box center [553, 10] width 15 height 5
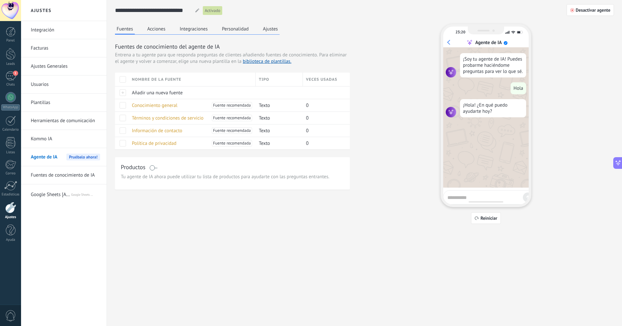
click at [213, 11] on span "Activado" at bounding box center [213, 10] width 16 height 6
click at [162, 28] on button "Acciones" at bounding box center [156, 29] width 21 height 10
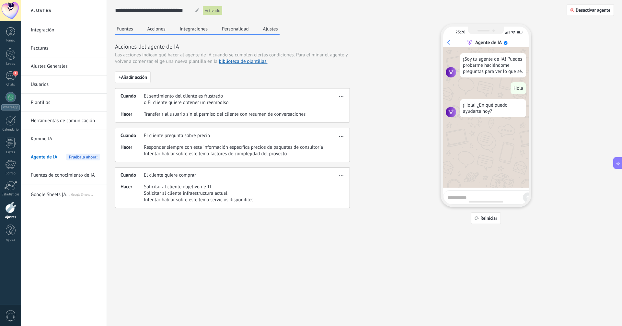
click at [198, 27] on button "Integraciones" at bounding box center [193, 29] width 31 height 10
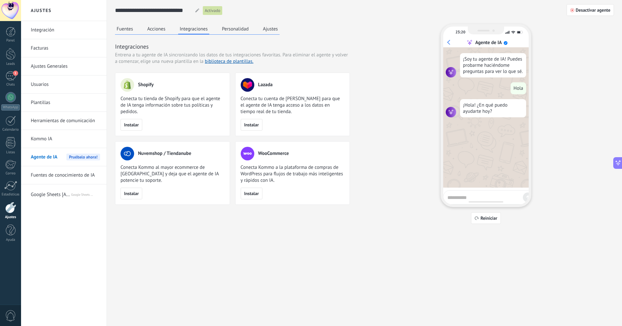
click at [134, 30] on button "Fuentes" at bounding box center [125, 29] width 20 height 10
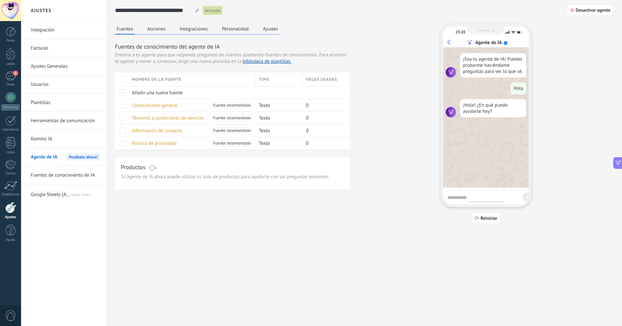
click at [154, 27] on button "Acciones" at bounding box center [156, 29] width 21 height 10
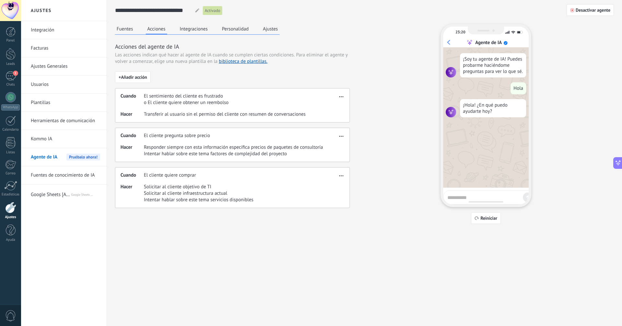
click at [188, 102] on span "o El cliente quiere obtener un reembolso" at bounding box center [186, 102] width 85 height 6
click at [234, 109] on div "Cuando El sentimiento del cliente es frustrado o El cliente quiere obtener un r…" at bounding box center [232, 105] width 235 height 34
click at [266, 30] on button "Ajustes" at bounding box center [270, 29] width 18 height 10
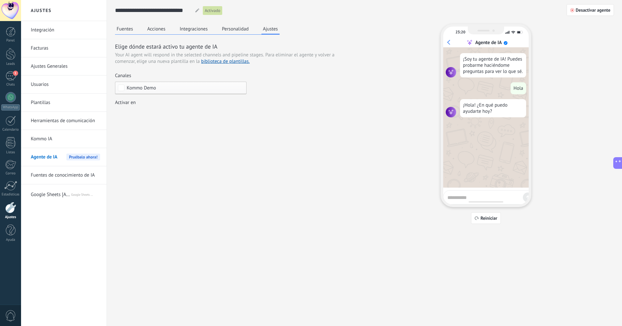
click at [191, 86] on span "Kommo Demo" at bounding box center [182, 88] width 111 height 5
click at [141, 92] on label "Ninguno" at bounding box center [180, 88] width 131 height 12
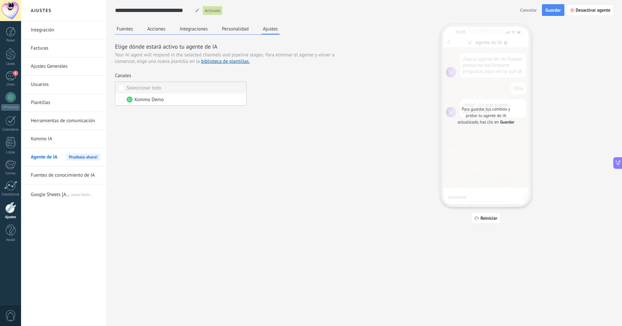
click at [159, 86] on div "Seleccionar todo" at bounding box center [144, 88] width 35 height 6
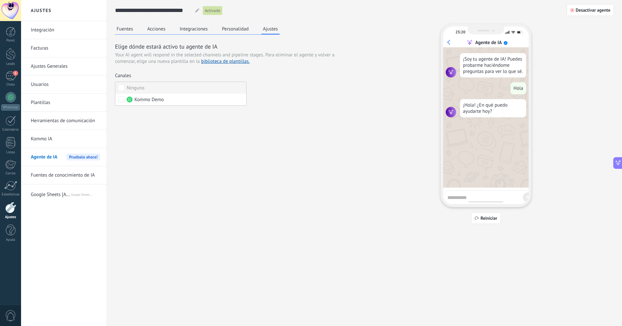
click at [157, 88] on label "Ninguno" at bounding box center [180, 88] width 131 height 12
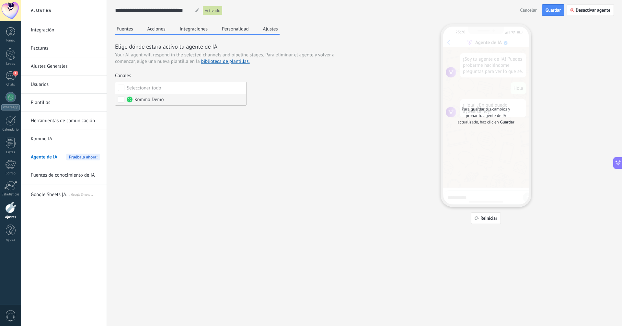
click at [154, 99] on span "Kommo Demo" at bounding box center [148, 100] width 29 height 6
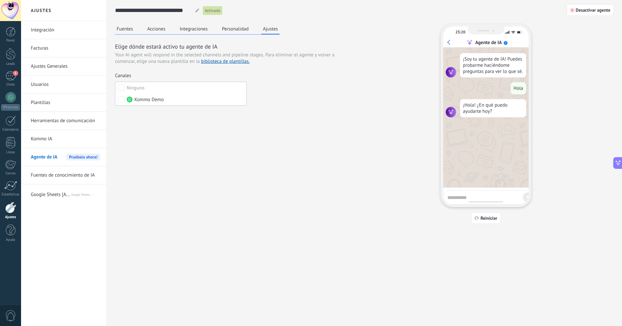
click at [168, 121] on div "[PERSON_NAME] Acciones Integraciones Personalidad Ajustes Elige dónde estará ac…" at bounding box center [364, 124] width 499 height 200
click at [0, 0] on div "Nueva consulta Cualificado Cotización enviada Pedido creado [PERSON_NAME] compl…" at bounding box center [0, 0] width 0 height 0
click at [169, 112] on label at bounding box center [181, 114] width 132 height 10
click at [481, 215] on div at bounding box center [321, 163] width 601 height 326
click at [57, 123] on link "Herramientas de comunicación" at bounding box center [65, 121] width 69 height 18
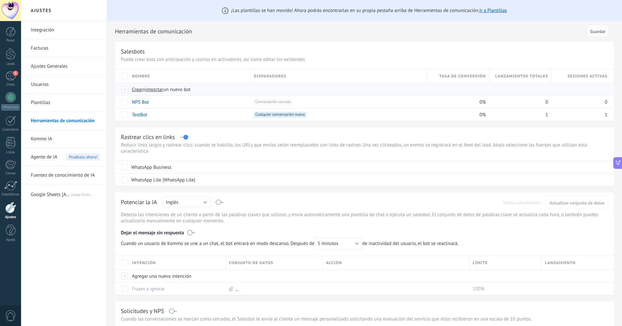
click at [136, 90] on span "Crear" at bounding box center [137, 90] width 11 height 6
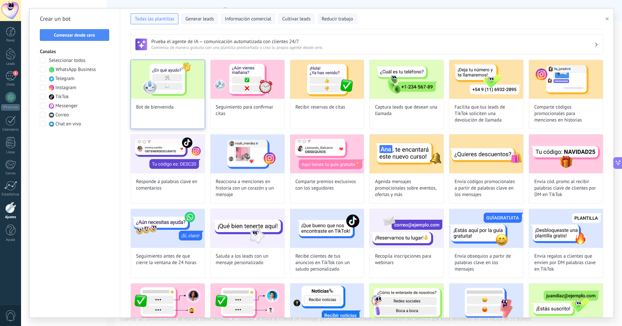
click at [156, 87] on img at bounding box center [168, 79] width 74 height 39
type input "**********"
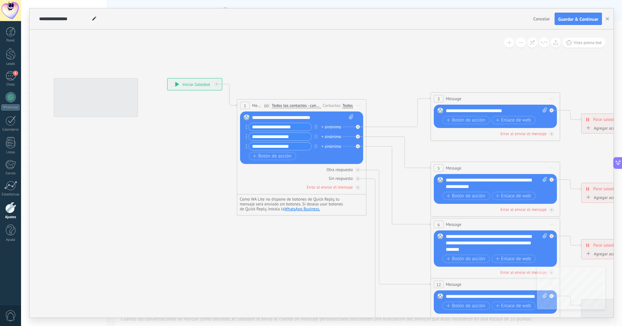
drag, startPoint x: 268, startPoint y: 68, endPoint x: 235, endPoint y: 67, distance: 33.1
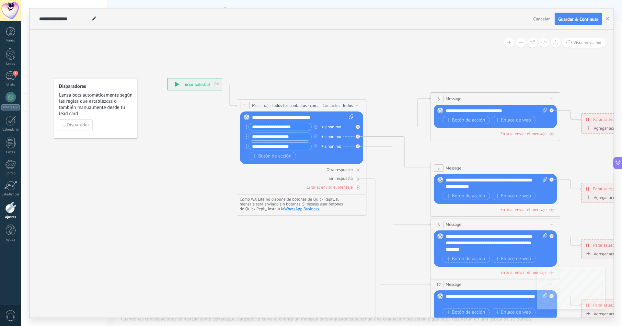
drag, startPoint x: 192, startPoint y: 84, endPoint x: 58, endPoint y: 199, distance: 176.2
click at [191, 84] on div "**********" at bounding box center [195, 84] width 54 height 12
click at [80, 123] on span "Disparador" at bounding box center [78, 125] width 22 height 5
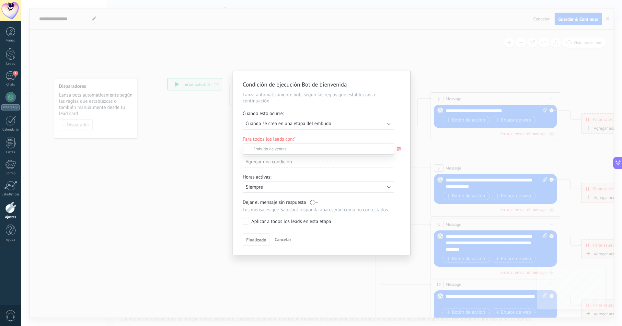
click at [275, 143] on div at bounding box center [321, 163] width 601 height 326
click at [280, 121] on span "Cuando se crea en una etapa del embudo" at bounding box center [289, 124] width 86 height 6
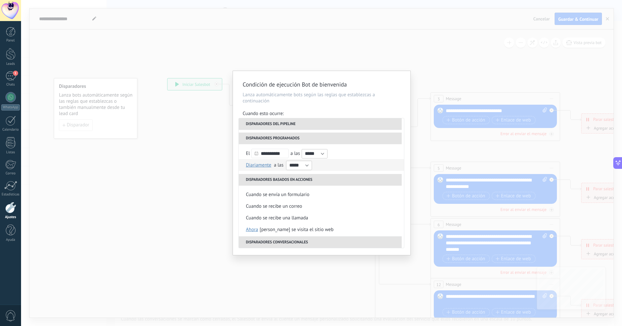
scroll to position [82, 0]
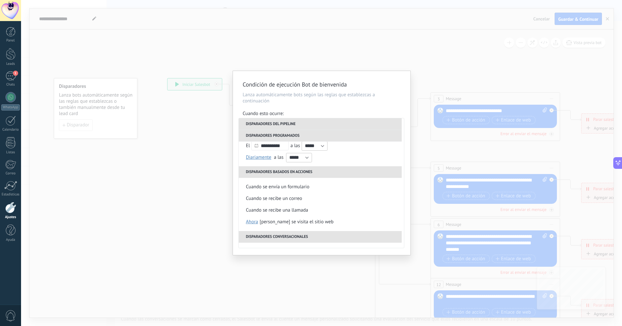
click at [291, 117] on div "Cuando esto ocurre:" at bounding box center [322, 113] width 158 height 7
click at [283, 121] on span "Cuando se crea en una etapa del embudo" at bounding box center [289, 124] width 86 height 6
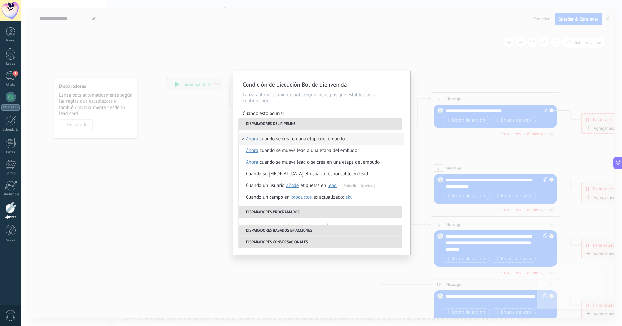
click at [302, 124] on li "Disparadores del pipeline" at bounding box center [320, 124] width 163 height 12
click at [289, 124] on li "Disparadores del pipeline" at bounding box center [320, 124] width 163 height 12
click at [235, 154] on div "**********" at bounding box center [322, 163] width 178 height 184
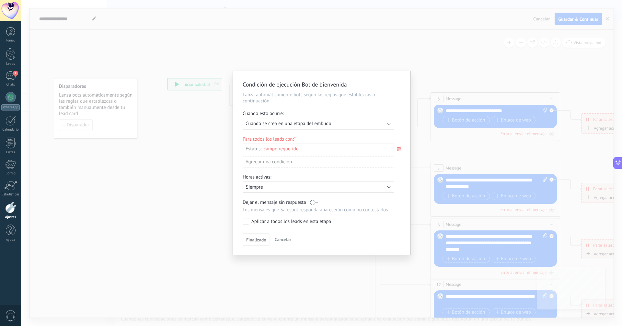
click at [0, 0] on div "Nueva consulta clientes hablar con asesor cerrar ventas soporte Pedido enviado …" at bounding box center [0, 0] width 0 height 0
click at [0, 0] on div "Nueva consulta" at bounding box center [0, 0] width 0 height 0
click at [0, 0] on div "clientes" at bounding box center [0, 0] width 0 height 0
click at [298, 150] on label at bounding box center [319, 149] width 152 height 11
click at [317, 248] on div "Nueva consulta clientes hablar con asesor cerrar ventas soporte Pedido enviado …" at bounding box center [319, 234] width 152 height 181
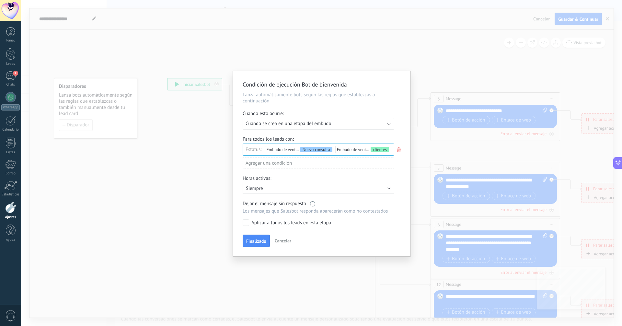
click at [278, 188] on p "Siempre" at bounding box center [302, 188] width 113 height 6
click at [278, 187] on li "Siempre" at bounding box center [328, 187] width 178 height 11
click at [257, 239] on span "Finalizado" at bounding box center [256, 241] width 20 height 5
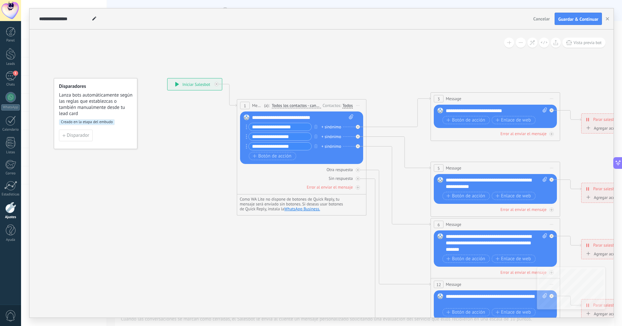
drag, startPoint x: 399, startPoint y: 33, endPoint x: 222, endPoint y: 34, distance: 176.3
click at [576, 17] on span "Guardar & Continuar" at bounding box center [578, 19] width 40 height 5
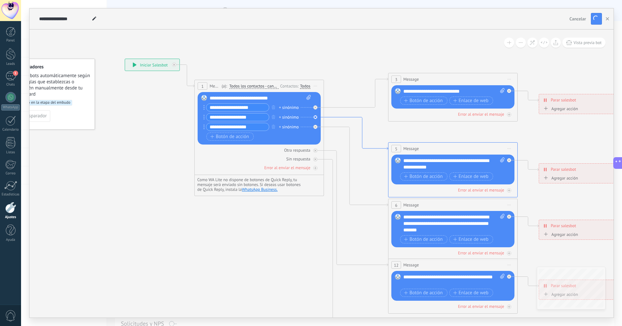
drag, startPoint x: 424, startPoint y: 169, endPoint x: 381, endPoint y: 153, distance: 46.9
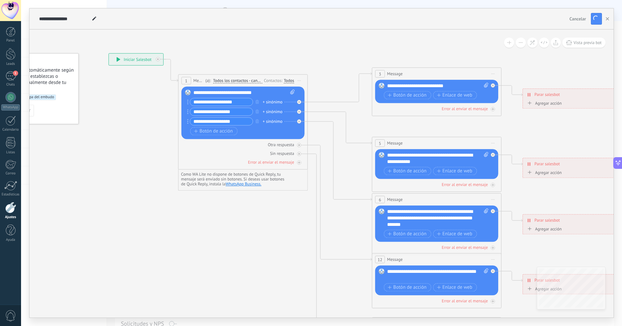
click at [299, 129] on icon at bounding box center [452, 218] width 1010 height 654
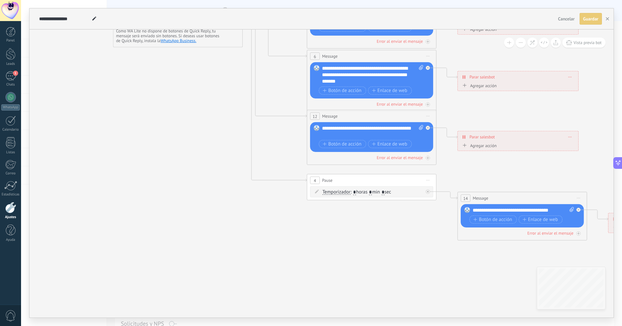
drag, startPoint x: 313, startPoint y: 168, endPoint x: 203, endPoint y: 199, distance: 115.2
drag, startPoint x: 180, startPoint y: 137, endPoint x: 330, endPoint y: 237, distance: 180.4
click at [215, 191] on icon at bounding box center [386, 75] width 1010 height 654
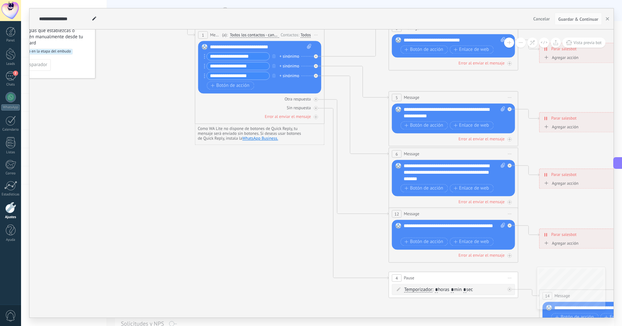
drag, startPoint x: 194, startPoint y: 150, endPoint x: 200, endPoint y: 158, distance: 10.1
click at [200, 158] on icon at bounding box center [468, 172] width 1010 height 654
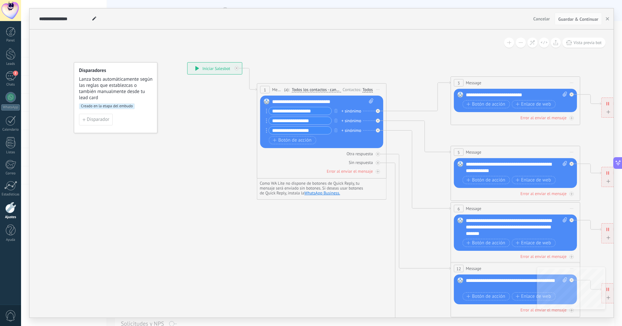
drag, startPoint x: 171, startPoint y: 131, endPoint x: 227, endPoint y: 173, distance: 69.7
click at [227, 173] on icon at bounding box center [530, 227] width 1010 height 654
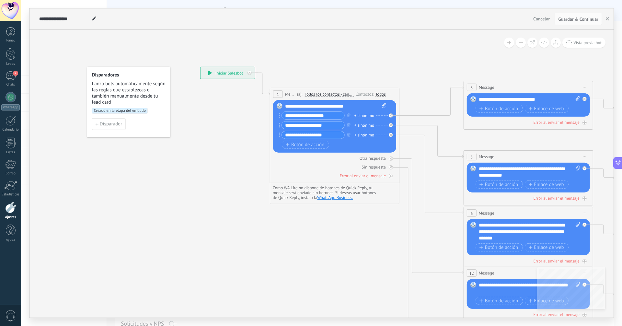
click at [210, 150] on icon at bounding box center [543, 232] width 1010 height 654
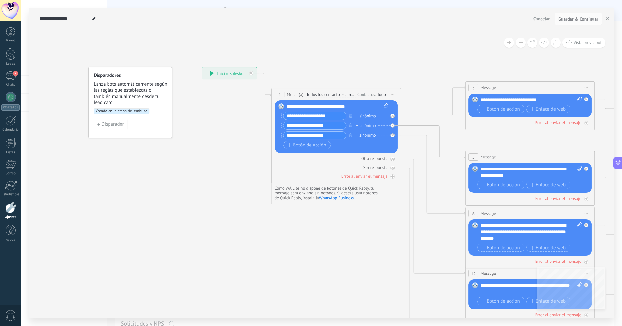
click at [226, 75] on div "**********" at bounding box center [229, 73] width 54 height 12
click at [342, 93] on span "Todos los contactos - canales seleccionados" at bounding box center [331, 94] width 49 height 5
click at [342, 93] on button "Todos los contactos - canales seleccionados" at bounding box center [343, 95] width 81 height 12
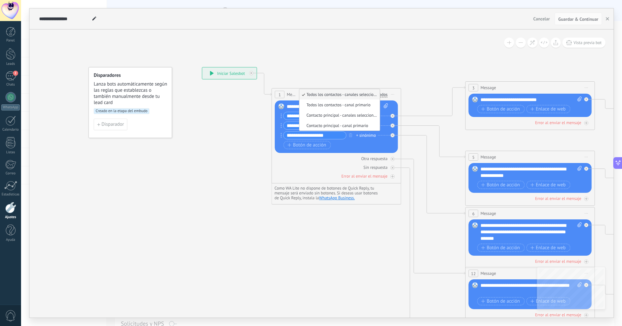
click at [384, 83] on icon at bounding box center [545, 232] width 1010 height 654
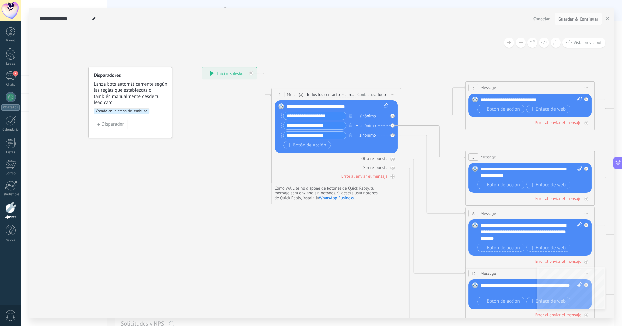
click at [397, 76] on icon at bounding box center [545, 232] width 1010 height 654
click at [224, 66] on icon at bounding box center [545, 232] width 1010 height 654
click at [257, 60] on icon at bounding box center [545, 232] width 1010 height 654
click at [124, 118] on div "Creado en la etapa del embudo" at bounding box center [130, 113] width 73 height 10
click at [127, 112] on span "Creado en la etapa del embudo" at bounding box center [122, 111] width 56 height 6
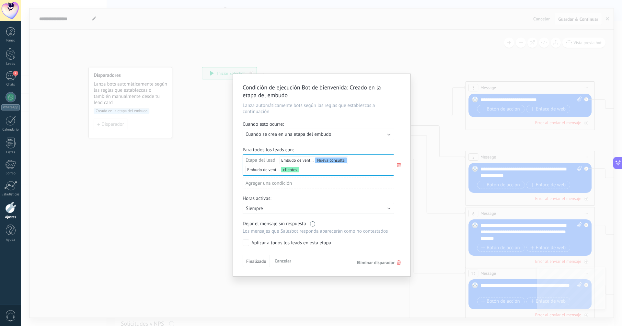
click at [283, 135] on span "Cuando se crea en una etapa del embudo" at bounding box center [289, 134] width 86 height 6
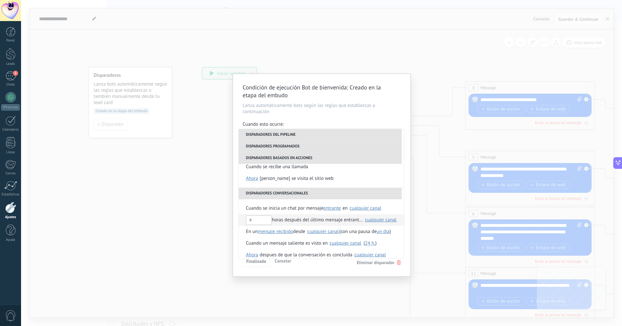
scroll to position [141, 0]
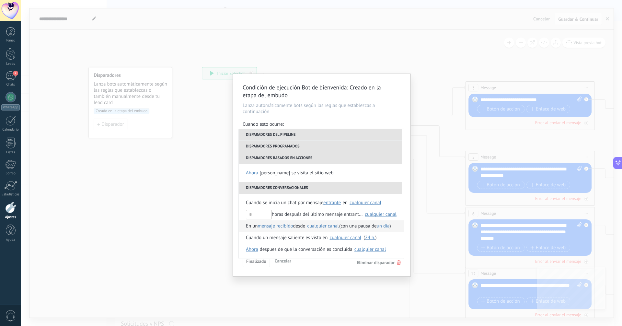
click at [253, 229] on span "En un" at bounding box center [252, 226] width 12 height 12
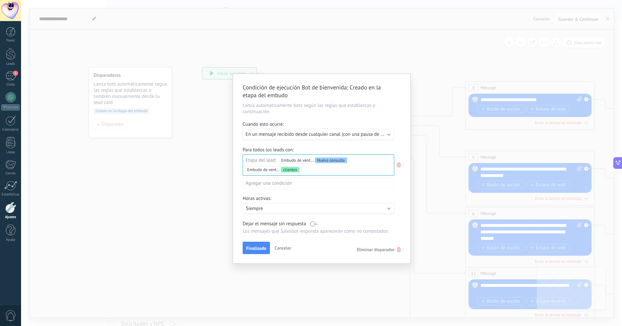
click at [290, 186] on div "Agregar una condición" at bounding box center [319, 183] width 152 height 11
click at [335, 203] on div at bounding box center [322, 169] width 178 height 190
click at [261, 244] on button "Finalizado" at bounding box center [256, 248] width 27 height 12
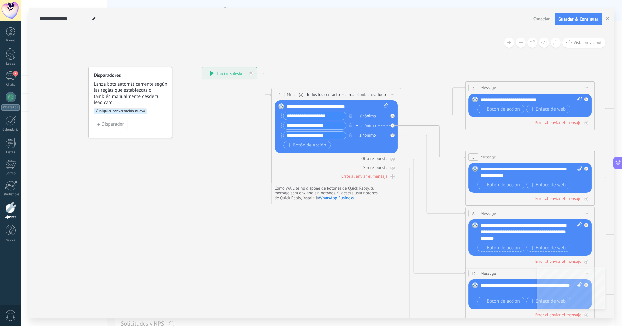
click at [587, 17] on span "Guardar & Continuar" at bounding box center [578, 19] width 40 height 5
click at [579, 41] on span "Vista previa bot" at bounding box center [587, 43] width 28 height 6
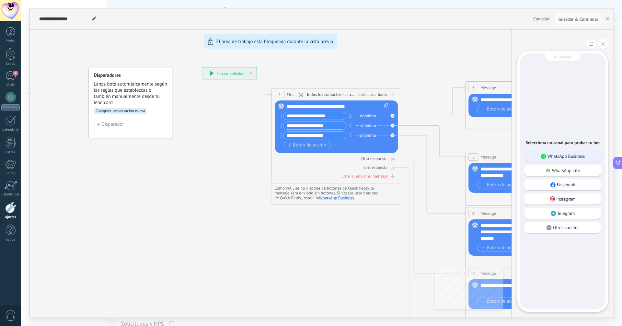
click at [573, 156] on p "WhatsApp Business" at bounding box center [567, 156] width 38 height 6
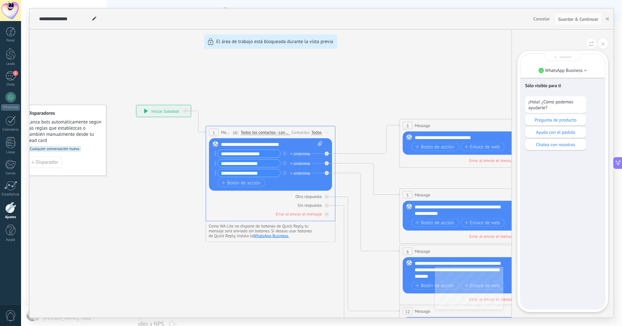
drag, startPoint x: 208, startPoint y: 69, endPoint x: 337, endPoint y: 100, distance: 132.7
click at [337, 100] on div "**********" at bounding box center [321, 162] width 584 height 309
drag, startPoint x: 222, startPoint y: 61, endPoint x: 261, endPoint y: 63, distance: 39.6
click at [269, 73] on div "**********" at bounding box center [321, 162] width 584 height 309
click at [289, 37] on div "**********" at bounding box center [321, 162] width 584 height 309
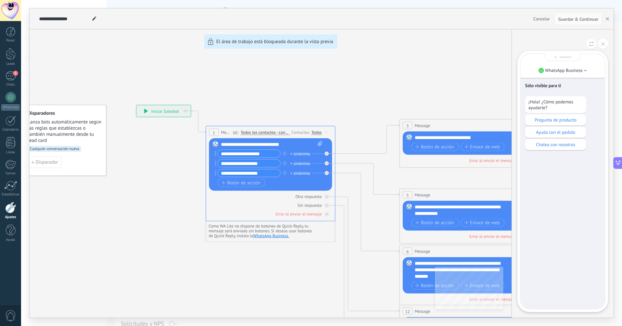
click at [291, 42] on div "**********" at bounding box center [321, 162] width 584 height 309
click at [604, 40] on button at bounding box center [603, 44] width 10 height 10
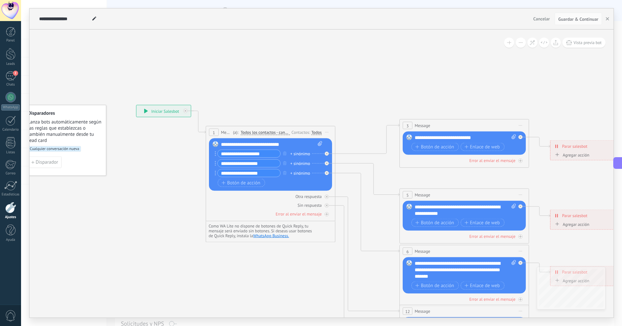
click at [173, 110] on div "**********" at bounding box center [163, 111] width 54 height 12
click at [88, 121] on span "Lanza bots automáticamente según las reglas que establezcas o también manualmen…" at bounding box center [65, 131] width 74 height 25
click at [87, 119] on span "Lanza bots automáticamente según las reglas que establezcas o también manualmen…" at bounding box center [65, 131] width 74 height 25
click at [57, 130] on span "Lanza bots automáticamente según las reglas que establezcas o también manualmen…" at bounding box center [65, 131] width 74 height 25
drag, startPoint x: 62, startPoint y: 144, endPoint x: 69, endPoint y: 152, distance: 11.7
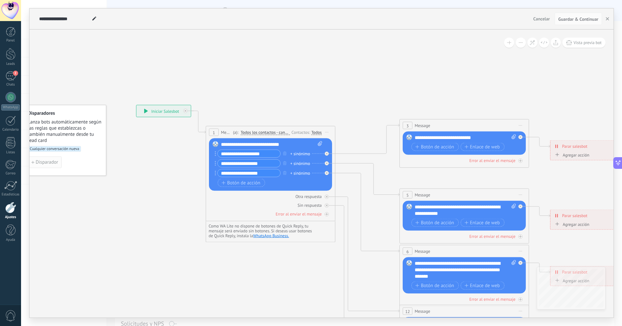
click at [84, 140] on div "Disparadores [PERSON_NAME] bots automáticamente según las reglas que establezca…" at bounding box center [65, 140] width 84 height 71
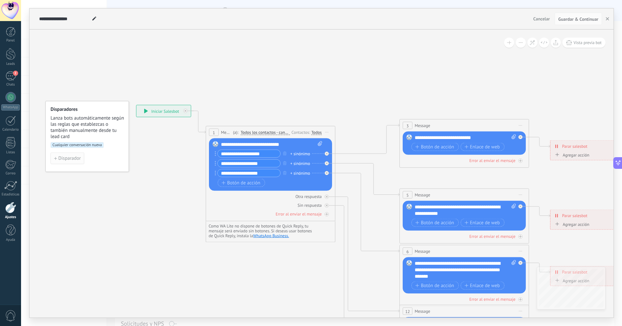
click at [64, 156] on span "Disparador" at bounding box center [69, 158] width 22 height 5
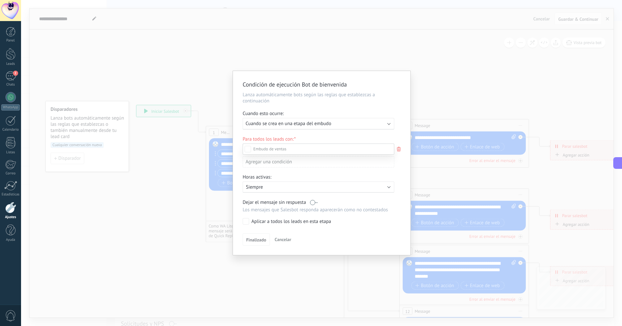
click at [286, 128] on div at bounding box center [321, 163] width 601 height 326
click at [295, 124] on span "Cuando se crea en una etapa del embudo" at bounding box center [289, 124] width 86 height 6
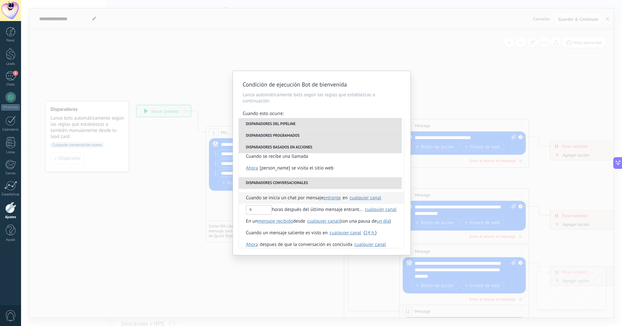
scroll to position [141, 0]
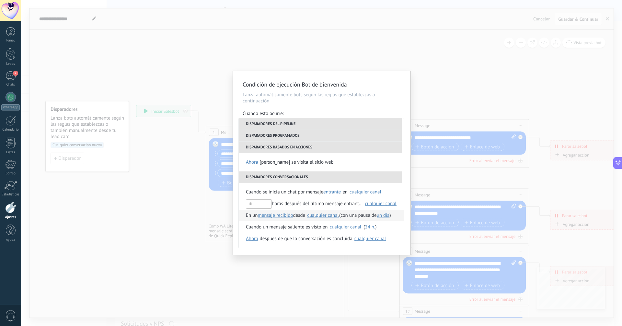
click at [302, 217] on span "desde" at bounding box center [299, 216] width 12 height 12
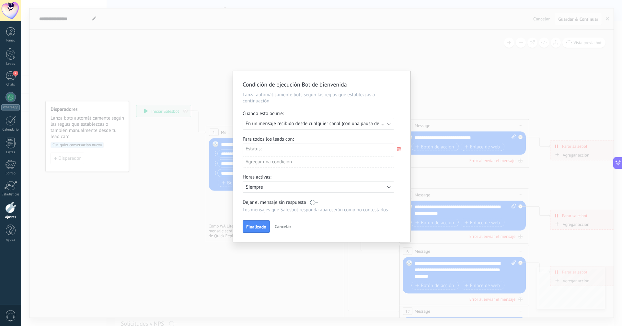
click at [0, 0] on div "Nueva consulta clientes hablar con asesor cerrar ventas soporte Pedido enviado …" at bounding box center [0, 0] width 0 height 0
click at [0, 0] on div "Nueva consulta" at bounding box center [0, 0] width 0 height 0
click at [0, 0] on div "clientes" at bounding box center [0, 0] width 0 height 0
click at [283, 147] on span at bounding box center [269, 149] width 33 height 6
click at [382, 137] on div at bounding box center [321, 163] width 601 height 326
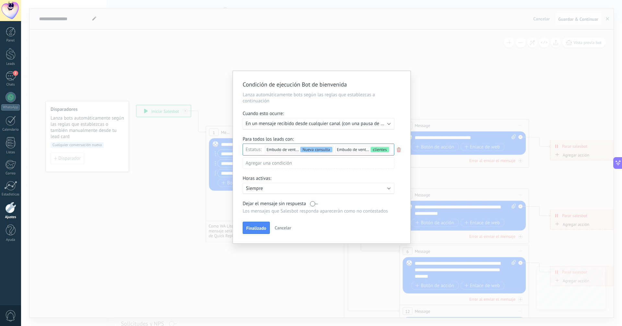
click at [261, 226] on span "Finalizado" at bounding box center [256, 228] width 20 height 5
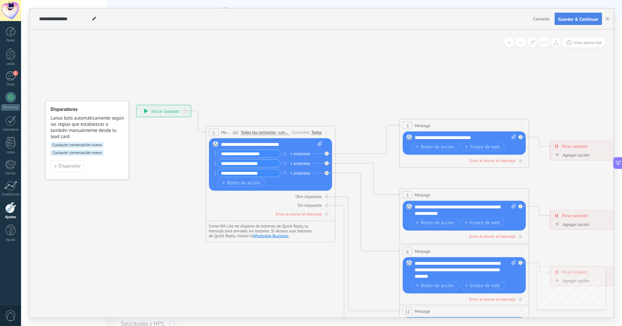
click at [569, 14] on button "Guardar & Continuar" at bounding box center [578, 19] width 47 height 12
drag, startPoint x: 248, startPoint y: 69, endPoint x: 353, endPoint y: 71, distance: 104.7
click at [307, 71] on icon at bounding box center [479, 270] width 1010 height 654
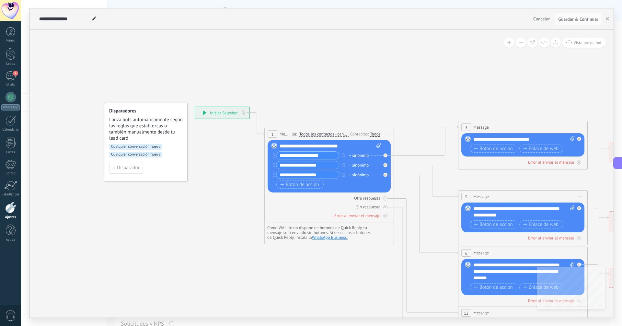
drag, startPoint x: 395, startPoint y: 43, endPoint x: 340, endPoint y: 25, distance: 58.4
click at [340, 25] on div "**********" at bounding box center [321, 162] width 584 height 309
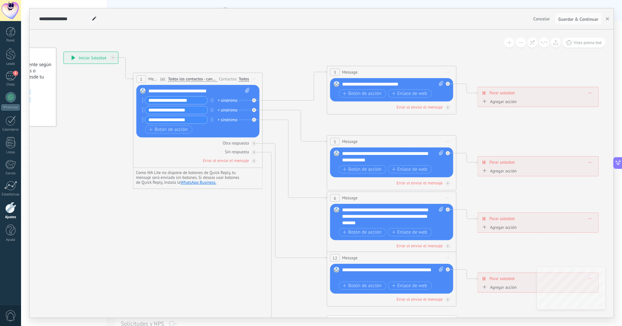
click at [340, 59] on icon at bounding box center [407, 217] width 1010 height 654
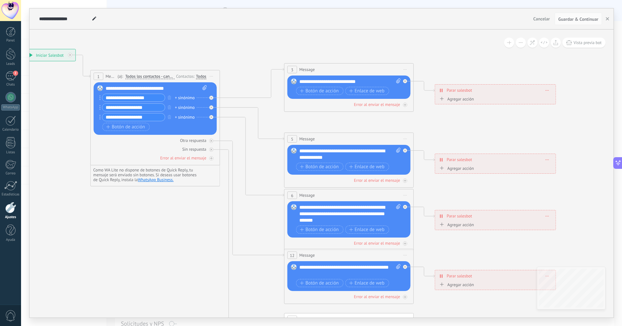
drag, startPoint x: 155, startPoint y: 51, endPoint x: 276, endPoint y: 61, distance: 121.3
click at [258, 59] on icon at bounding box center [364, 214] width 1010 height 654
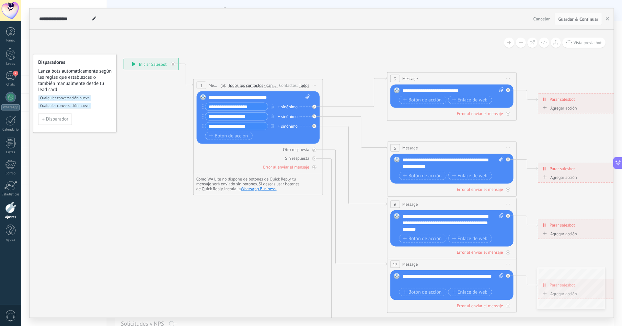
click at [536, 20] on span "Cancelar" at bounding box center [541, 19] width 17 height 6
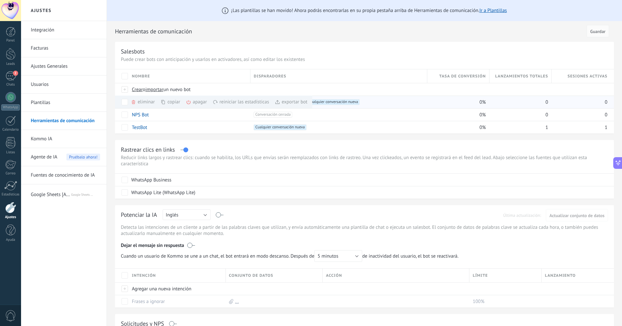
click at [241, 102] on div "reiniciar las estadísticas màs" at bounding box center [252, 102] width 78 height 13
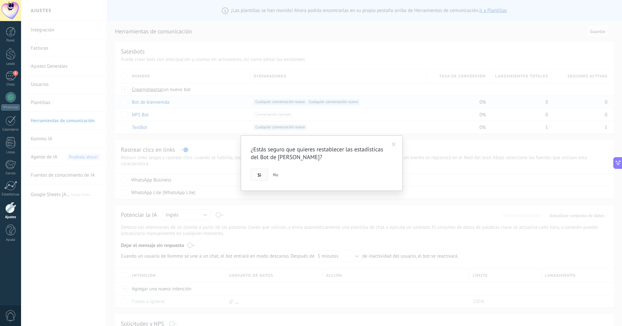
click at [261, 173] on span "Si" at bounding box center [260, 175] width 4 height 5
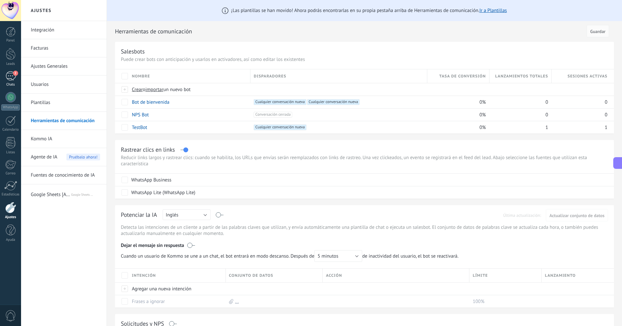
click at [11, 75] on div "2" at bounding box center [11, 75] width 10 height 9
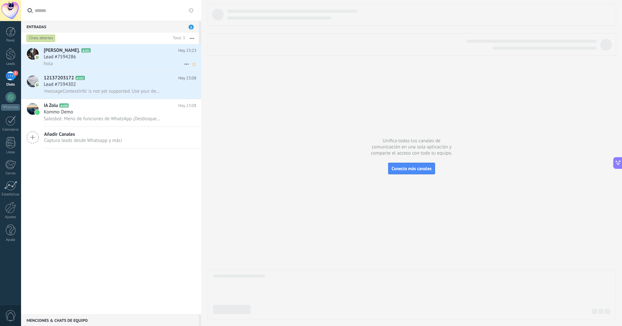
click at [186, 62] on icon at bounding box center [187, 64] width 8 height 8
click at [194, 78] on span "Conversación cerrada" at bounding box center [215, 80] width 44 height 13
click at [14, 188] on div at bounding box center [10, 186] width 13 height 10
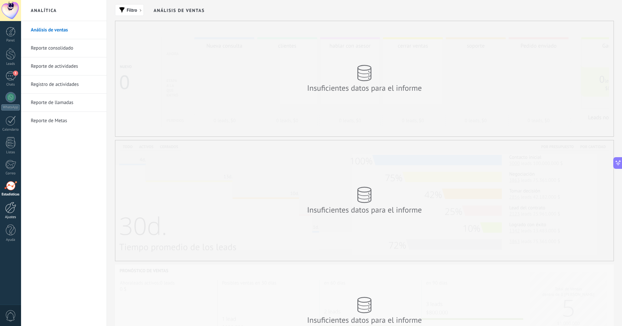
click at [12, 206] on div at bounding box center [10, 207] width 11 height 11
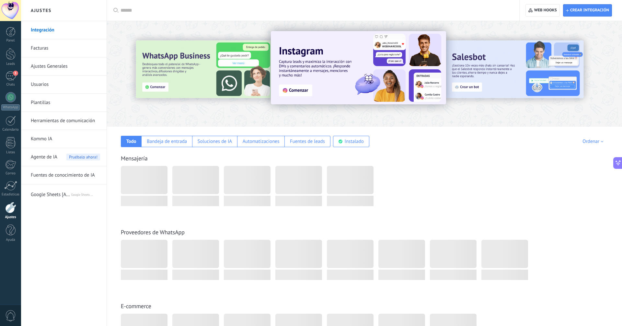
click at [66, 67] on link "Ajustes Generales" at bounding box center [65, 66] width 69 height 18
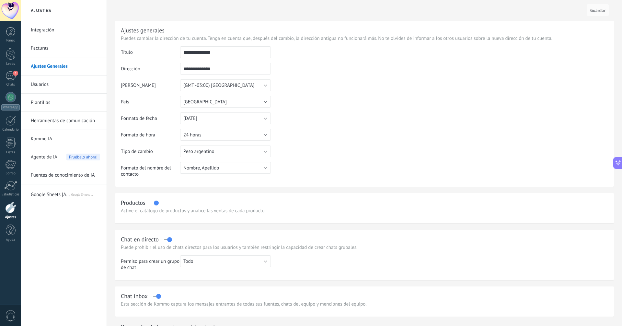
click at [59, 119] on link "Herramientas de comunicación" at bounding box center [65, 121] width 69 height 18
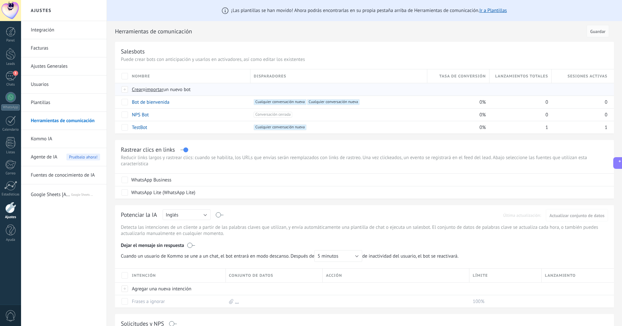
click at [161, 91] on span "importar" at bounding box center [154, 90] width 18 height 6
click at [0, 0] on input "importar un nuevo bot" at bounding box center [0, 0] width 0 height 0
click at [137, 88] on span "Crear" at bounding box center [137, 90] width 11 height 6
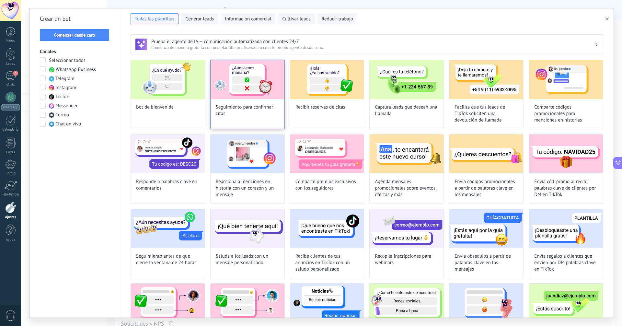
click at [255, 107] on span "Seguimiento para confirmar citas" at bounding box center [248, 110] width 64 height 13
type input "**********"
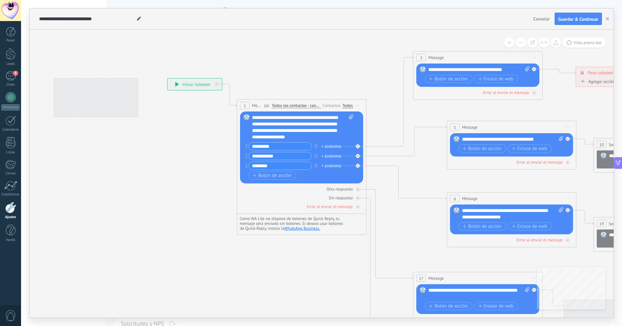
click at [576, 20] on span "Guardar & Continuar" at bounding box center [578, 19] width 40 height 5
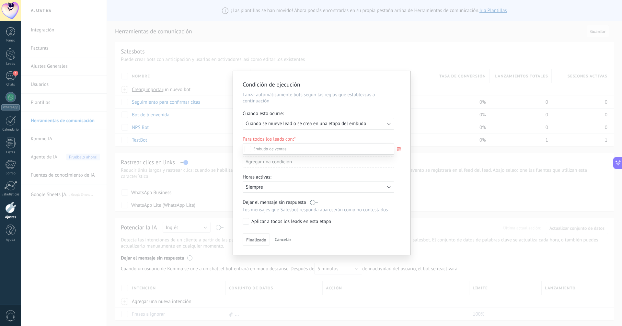
click at [0, 0] on div "Nueva consulta" at bounding box center [0, 0] width 0 height 0
click at [0, 0] on label "clientes" at bounding box center [0, 0] width 0 height 0
click at [0, 0] on label "hablar con asesor" at bounding box center [0, 0] width 0 height 0
click at [317, 136] on div at bounding box center [321, 163] width 601 height 326
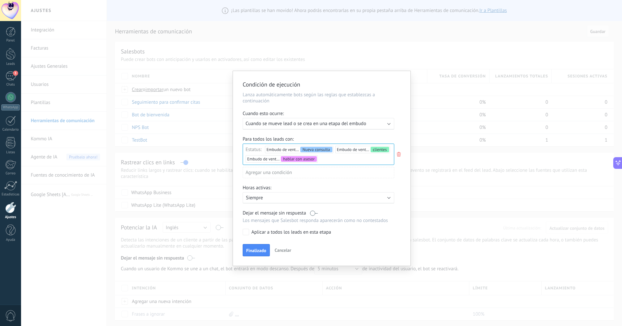
click at [266, 232] on div "Aplicar a todos los leads en esta etapa" at bounding box center [291, 232] width 80 height 6
click at [257, 246] on button "Finalizado" at bounding box center [256, 250] width 27 height 12
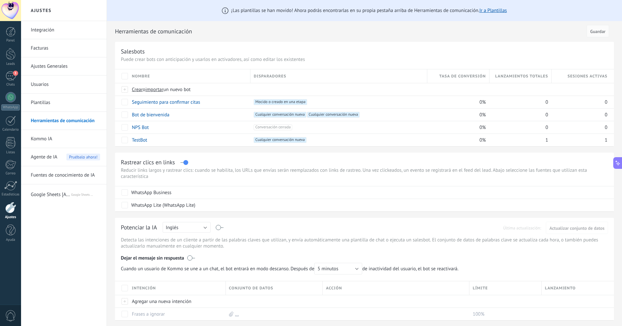
click at [328, 47] on div "Salesbots Puede crear bots con anticipación y usarlos en activadores, así como …" at bounding box center [364, 94] width 499 height 104
click at [600, 35] on button "Guardar" at bounding box center [598, 31] width 22 height 12
click at [311, 101] on span at bounding box center [312, 102] width 6 height 6
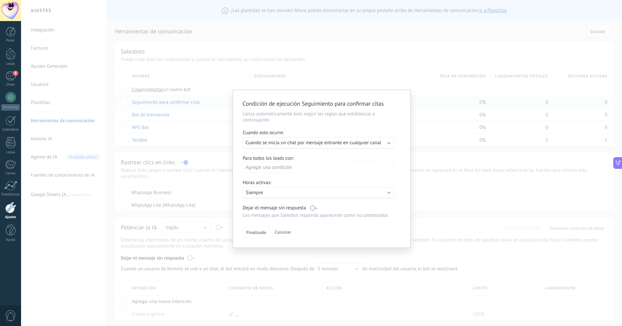
click at [316, 144] on span "Cuando se inicia un chat por mensaje entrante en cualquier canal" at bounding box center [314, 143] width 136 height 6
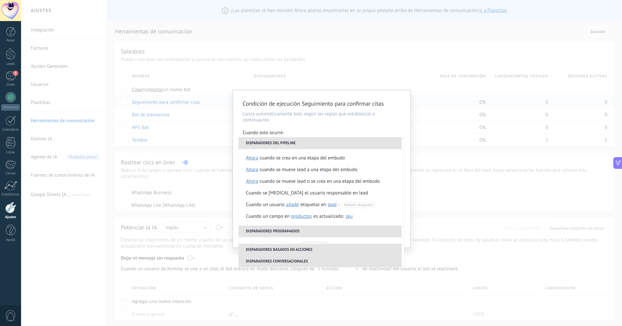
click at [331, 128] on div "Condición de ejecución Seguimiento para confirmar [PERSON_NAME] automáticamente…" at bounding box center [322, 168] width 178 height 157
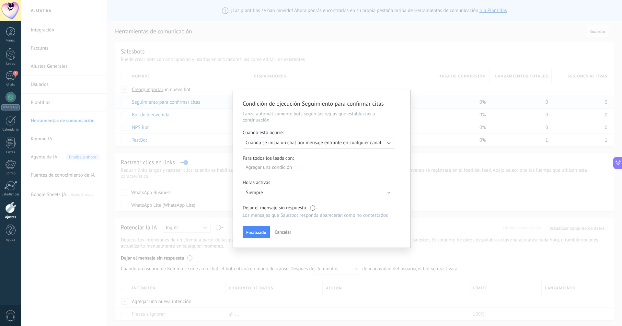
click at [287, 166] on div "Agregar una condición" at bounding box center [319, 167] width 152 height 11
click at [336, 177] on div at bounding box center [322, 168] width 178 height 157
click at [302, 166] on div "Agregar una condición" at bounding box center [319, 167] width 152 height 11
click at [328, 181] on div at bounding box center [322, 168] width 178 height 157
click at [255, 232] on span "Finalizado" at bounding box center [256, 232] width 20 height 5
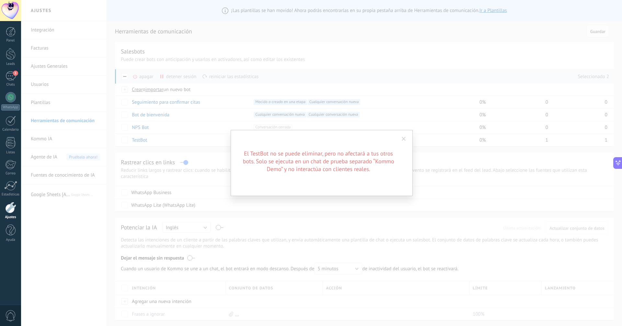
click at [165, 129] on div "El TestBot no se puede eliminar, pero no afectará a tus otros bots. Solo se eje…" at bounding box center [321, 163] width 601 height 326
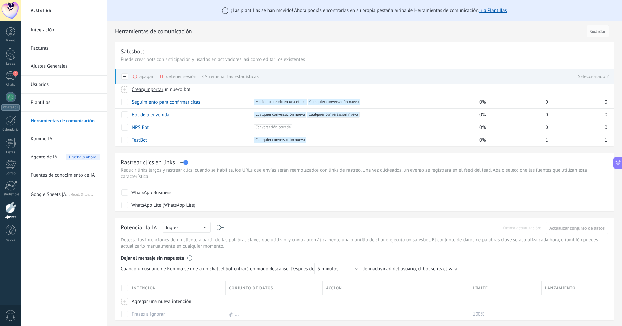
click at [136, 76] on icon at bounding box center [135, 76] width 5 height 5
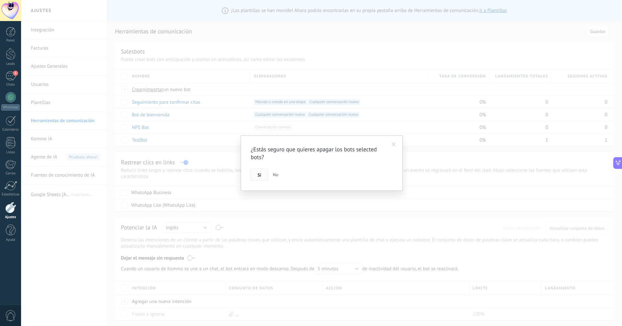
click at [260, 173] on span "Si" at bounding box center [260, 175] width 4 height 5
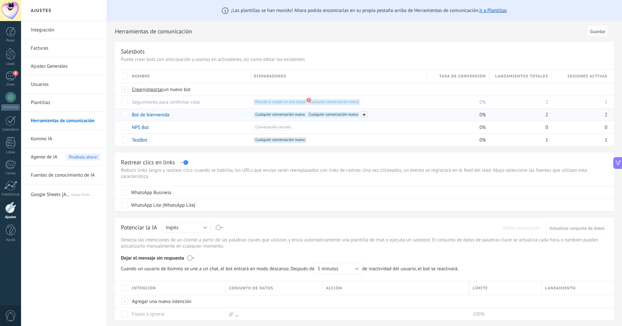
click at [364, 115] on span at bounding box center [364, 114] width 6 height 6
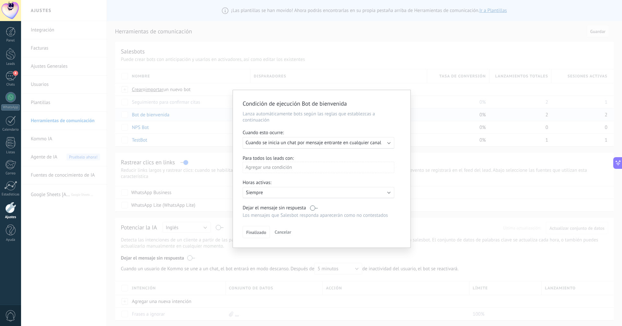
click at [334, 138] on div "Ejecutar: Cuando se inicia un chat por mensaje entrante en cualquier canal" at bounding box center [319, 143] width 152 height 12
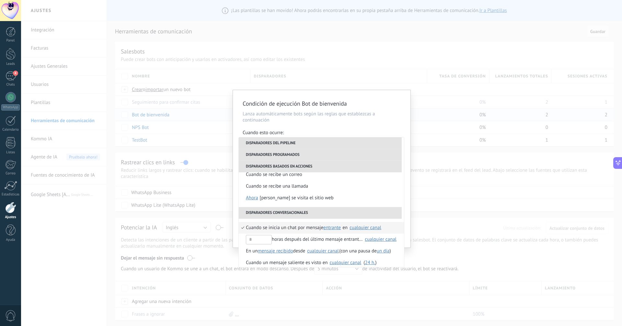
scroll to position [141, 0]
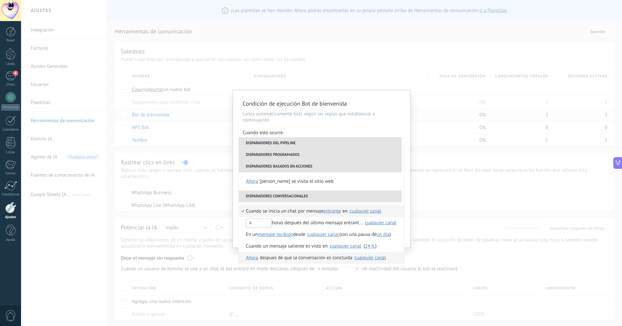
click at [324, 260] on div "despues de que la conversación es concluida" at bounding box center [306, 258] width 93 height 12
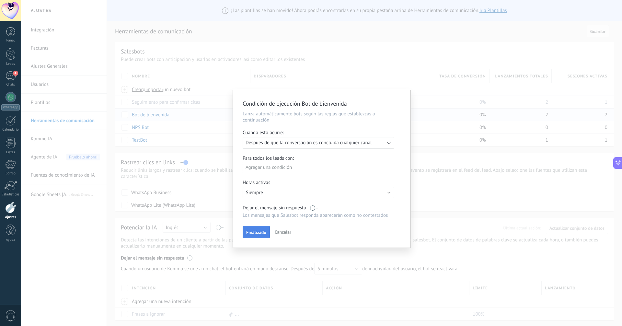
click at [258, 230] on span "Finalizado" at bounding box center [256, 232] width 20 height 5
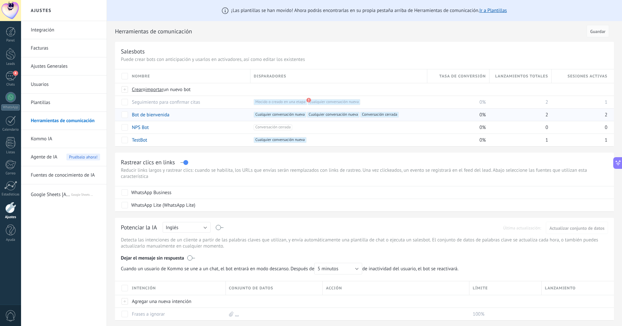
click at [64, 107] on link "Plantillas" at bounding box center [65, 103] width 69 height 18
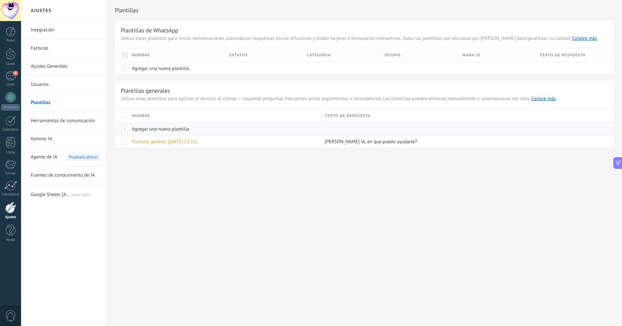
click at [125, 128] on div at bounding box center [122, 128] width 14 height 13
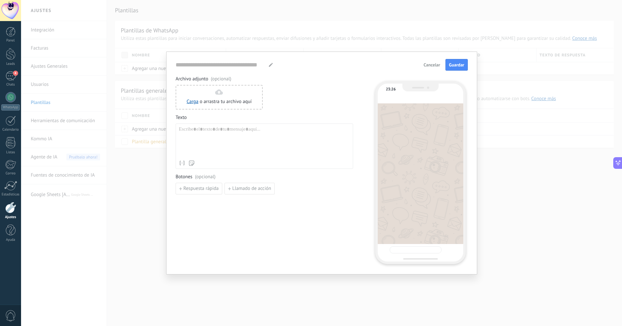
type input "**********"
click at [138, 128] on div "**********" at bounding box center [321, 163] width 601 height 326
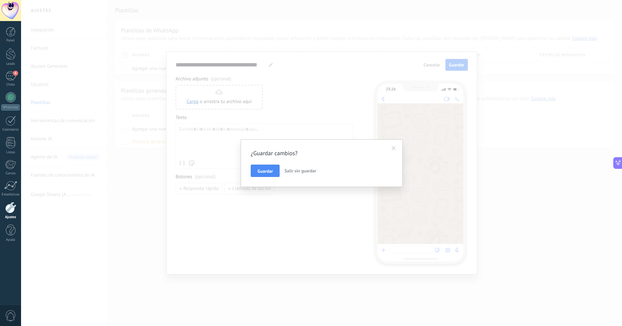
click at [146, 149] on div "¿Guardar cambios? Guardar Salir sin guardar" at bounding box center [321, 163] width 601 height 326
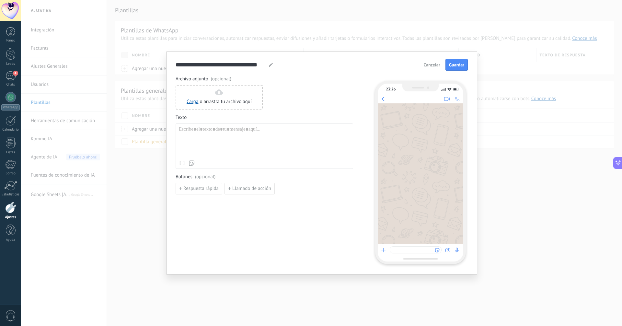
click at [434, 60] on button "Cancelar" at bounding box center [432, 65] width 22 height 10
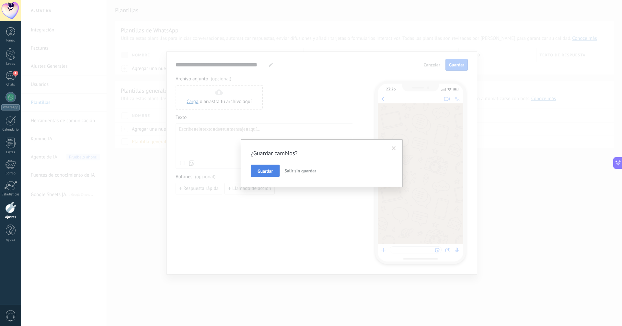
click at [274, 169] on button "Guardar" at bounding box center [265, 171] width 29 height 12
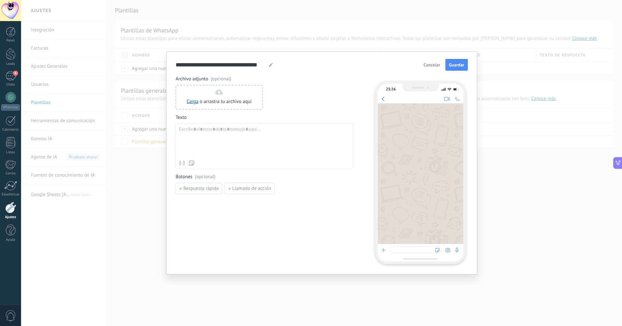
click at [198, 209] on div "Archivo adjunto (opcional) Carga o arrastra tu archivo aquí Arrastra aquí Texto…" at bounding box center [265, 170] width 178 height 188
click at [431, 67] on span "Cancelar" at bounding box center [432, 65] width 17 height 5
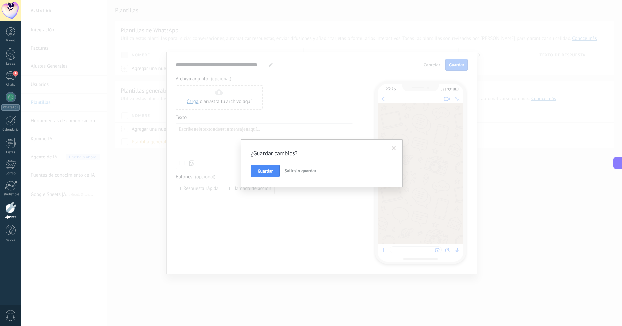
click at [263, 166] on button "Guardar" at bounding box center [265, 171] width 29 height 12
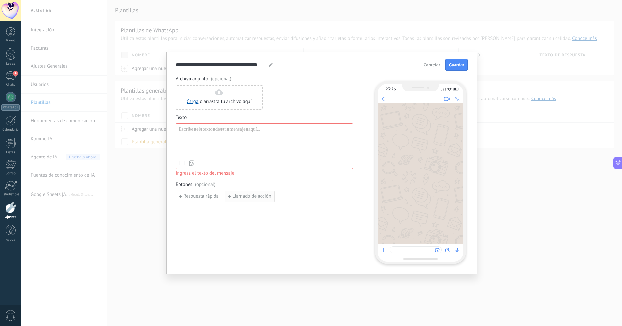
click at [258, 197] on span "Llamado de acción" at bounding box center [251, 196] width 39 height 5
click at [216, 201] on input at bounding box center [210, 196] width 69 height 10
click at [273, 198] on input at bounding box center [301, 196] width 81 height 10
click at [442, 63] on button "Cancelar" at bounding box center [432, 65] width 22 height 10
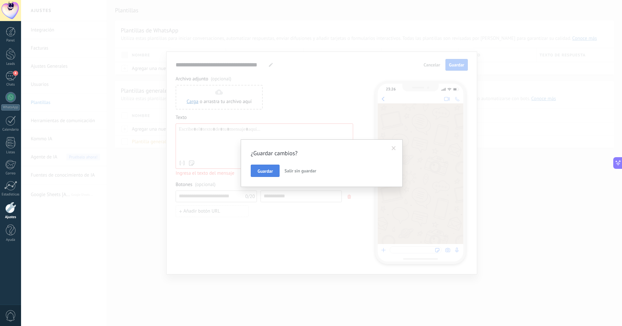
click at [260, 176] on button "Guardar" at bounding box center [265, 171] width 29 height 12
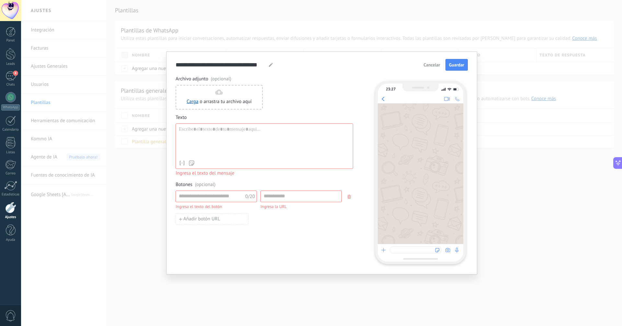
click at [431, 65] on span "Cancelar" at bounding box center [432, 65] width 17 height 5
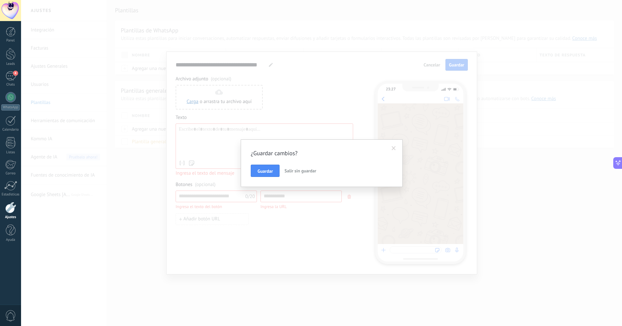
click at [303, 169] on span "Salir sin guardar" at bounding box center [300, 171] width 32 height 6
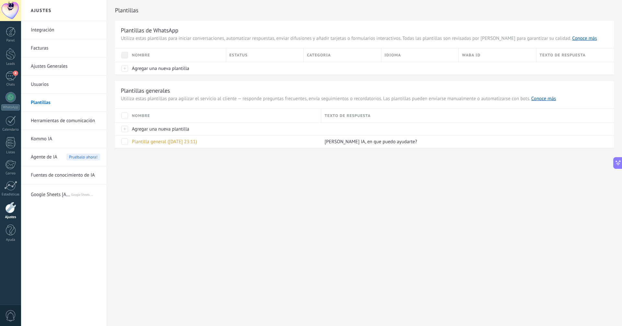
click at [65, 122] on link "Herramientas de comunicación" at bounding box center [65, 121] width 69 height 18
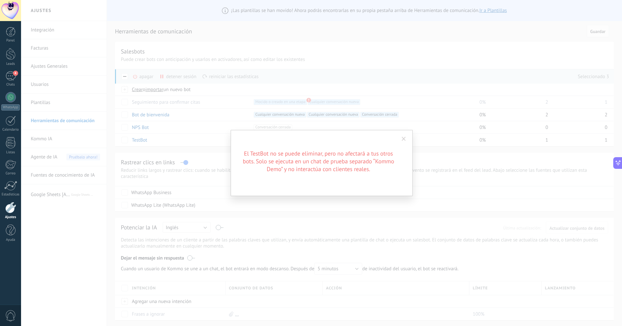
click at [182, 100] on div "El TestBot no se puede eliminar, pero no afectará a tus otros bots. Solo se eje…" at bounding box center [321, 163] width 601 height 326
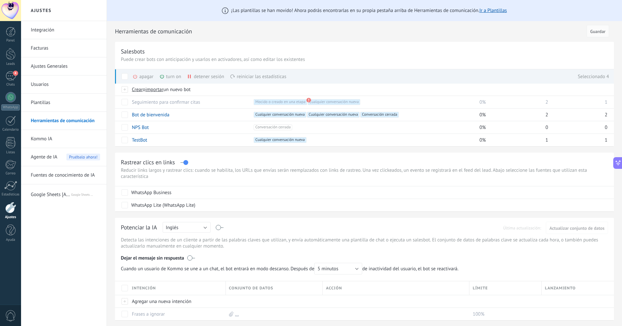
click at [218, 77] on div "detener sesión màs" at bounding box center [216, 76] width 59 height 14
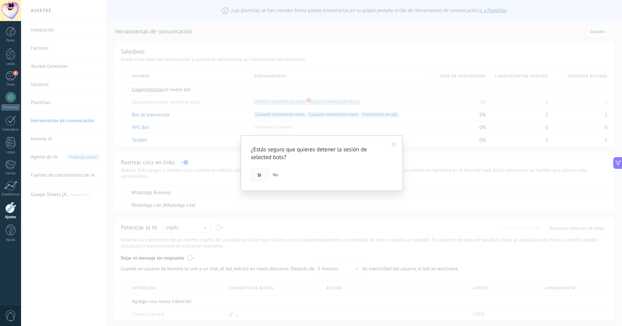
click at [262, 172] on button "Si" at bounding box center [259, 174] width 17 height 12
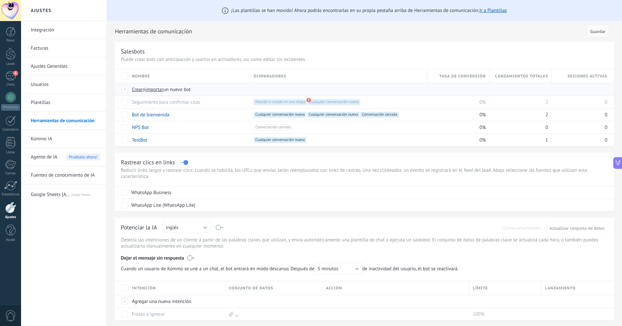
click at [156, 90] on span "importar" at bounding box center [154, 90] width 18 height 6
click at [0, 0] on input "importar un nuevo bot" at bounding box center [0, 0] width 0 height 0
click at [139, 88] on span "Crear" at bounding box center [137, 90] width 11 height 6
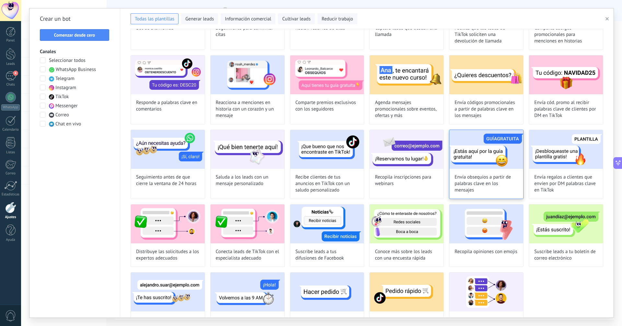
scroll to position [108, 0]
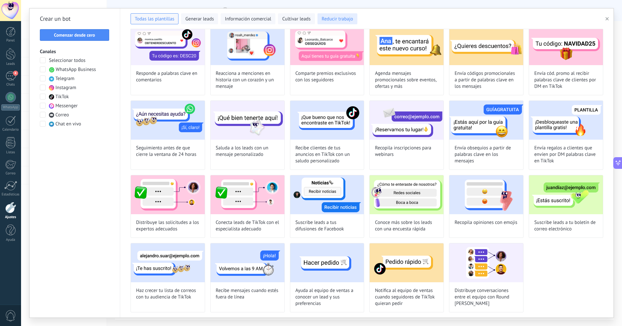
click at [338, 16] on span "Reducir trabajo" at bounding box center [337, 19] width 31 height 6
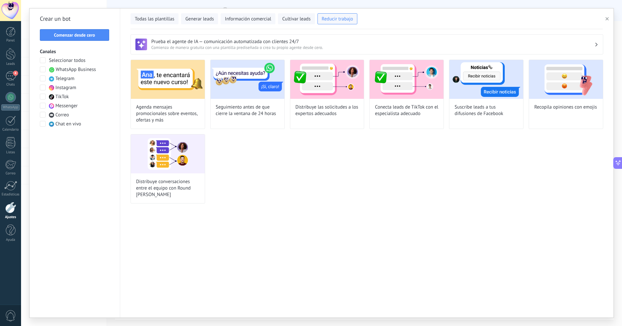
scroll to position [0, 0]
click at [73, 31] on button "Comenzar desde cero" at bounding box center [74, 35] width 69 height 12
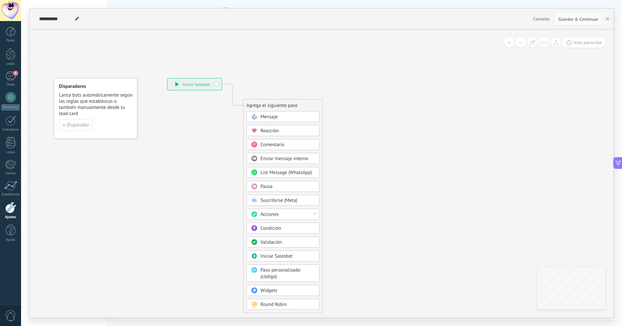
click at [266, 117] on span "Mensaje" at bounding box center [269, 117] width 17 height 6
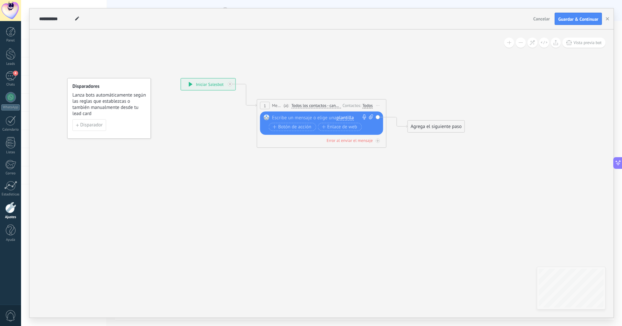
click at [298, 115] on div at bounding box center [320, 117] width 96 height 6
click at [301, 116] on div at bounding box center [320, 117] width 96 height 6
click at [287, 128] on span "Botón de acción" at bounding box center [292, 126] width 39 height 5
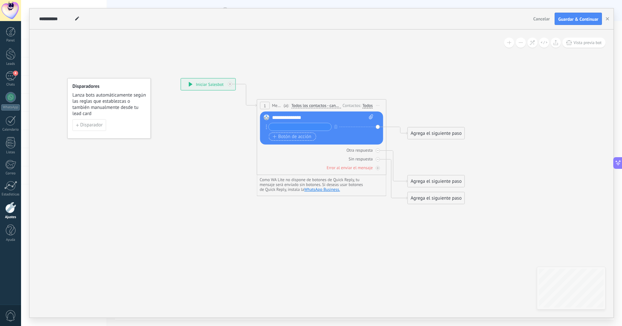
scroll to position [6, 0]
type input "*"
type input "*****"
click at [418, 93] on icon at bounding box center [312, 141] width 586 height 450
drag, startPoint x: 369, startPoint y: 78, endPoint x: 394, endPoint y: 98, distance: 31.4
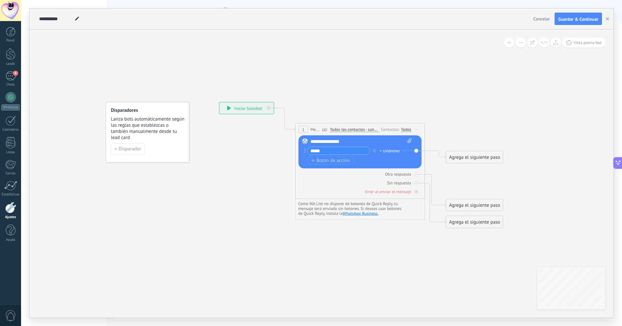
drag, startPoint x: 330, startPoint y: 52, endPoint x: 383, endPoint y: 81, distance: 60.2
click at [383, 81] on icon at bounding box center [350, 165] width 586 height 450
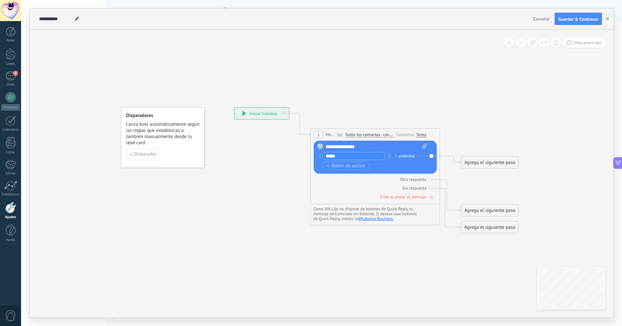
click at [246, 114] on icon at bounding box center [244, 113] width 4 height 5
drag, startPoint x: 185, startPoint y: 133, endPoint x: 175, endPoint y: 124, distance: 13.1
click at [176, 125] on span "Lanza bots automáticamente según las reglas que establezcas o también manualmen…" at bounding box center [155, 126] width 74 height 25
click at [175, 124] on span "Lanza bots automáticamente según las reglas que establezcas o también manualmen…" at bounding box center [154, 125] width 74 height 25
drag, startPoint x: 164, startPoint y: 123, endPoint x: 165, endPoint y: 135, distance: 11.7
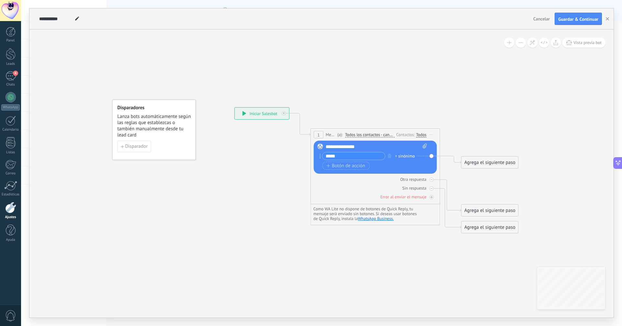
click at [165, 135] on span "Lanza bots automáticamente según las reglas que establezcas o también manualmen…" at bounding box center [154, 125] width 74 height 25
click at [145, 152] on button "Disparador" at bounding box center [135, 158] width 34 height 12
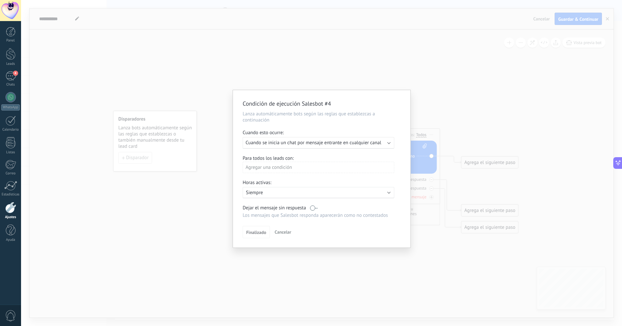
drag, startPoint x: 287, startPoint y: 110, endPoint x: 291, endPoint y: 106, distance: 6.4
click at [287, 110] on div "Condición de ejecución Salesbot #4 Lanza automáticamente bots según las reglas …" at bounding box center [322, 168] width 178 height 157
click at [291, 106] on h2 "Condición de ejecución Salesbot #4" at bounding box center [319, 104] width 152 height 8
click at [324, 101] on h2 "Condición de ejecución Salesbot #4" at bounding box center [319, 104] width 152 height 8
click at [311, 143] on span "Cuando se inicia un chat por mensaje entrante en cualquier canal" at bounding box center [314, 143] width 136 height 6
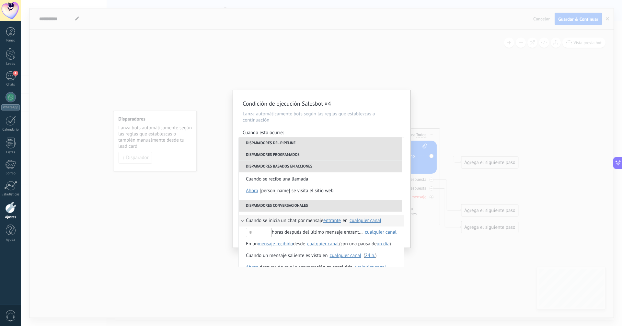
scroll to position [141, 0]
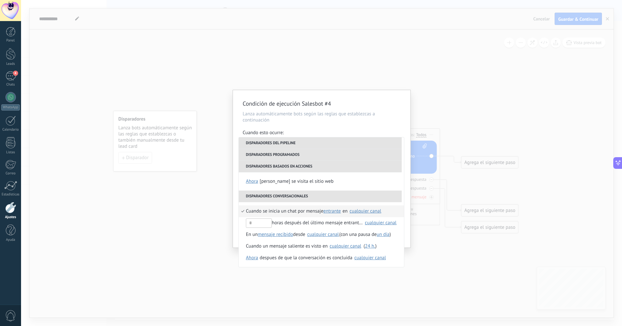
click at [301, 139] on li "Disparadores del pipeline" at bounding box center [320, 143] width 163 height 12
click at [299, 141] on li "Disparadores del pipeline" at bounding box center [320, 143] width 163 height 12
click at [303, 212] on span "Cuando se inicia un chat por mensaje" at bounding box center [284, 211] width 77 height 12
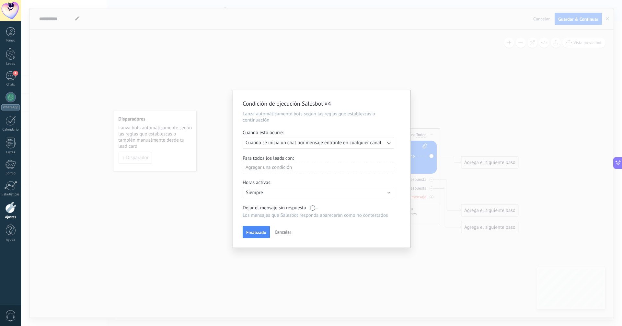
click at [293, 163] on div "Agregar una condición" at bounding box center [319, 167] width 152 height 11
click at [209, 112] on div "Condición de ejecución Salesbot #4 Lanza automáticamente bots según las reglas …" at bounding box center [321, 163] width 601 height 326
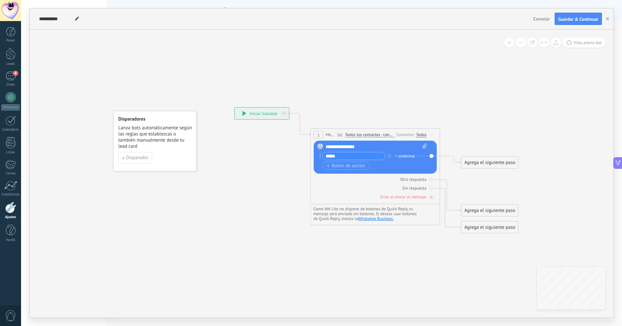
drag, startPoint x: 173, startPoint y: 133, endPoint x: 178, endPoint y: 132, distance: 5.7
click at [180, 131] on span "Lanza bots automáticamente según las reglas que establezcas o también manualmen…" at bounding box center [155, 137] width 74 height 25
click at [156, 150] on button "Disparador" at bounding box center [142, 154] width 34 height 12
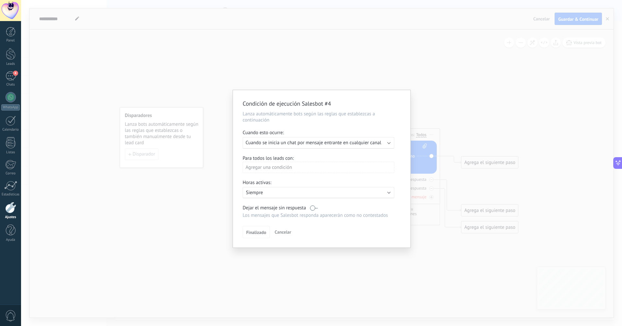
click at [310, 206] on label at bounding box center [314, 208] width 8 height 6
click at [313, 207] on label at bounding box center [314, 208] width 8 height 6
click at [284, 170] on div "Agregar una condición" at bounding box center [319, 167] width 152 height 11
click at [278, 237] on div "No tiene etiqueta" at bounding box center [271, 238] width 51 height 9
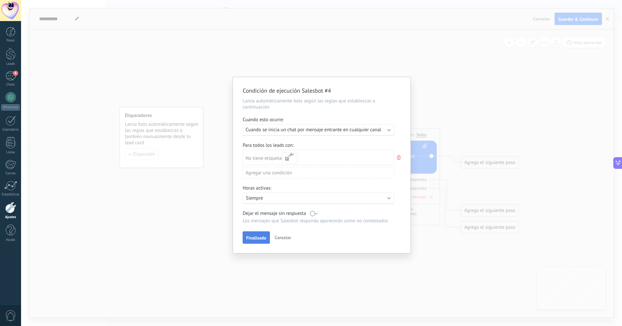
click at [258, 237] on span "Finalizado" at bounding box center [256, 238] width 20 height 5
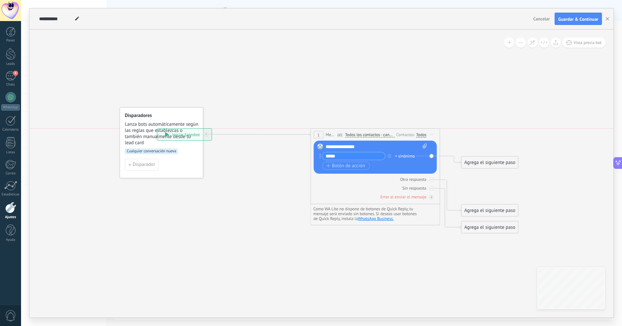
drag, startPoint x: 223, startPoint y: 132, endPoint x: 259, endPoint y: 139, distance: 36.2
click at [212, 139] on div "**********" at bounding box center [184, 135] width 54 height 12
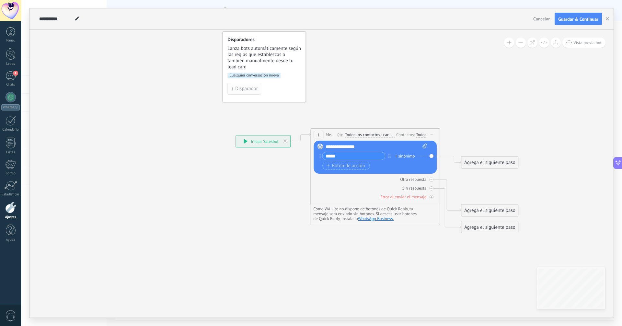
drag, startPoint x: 156, startPoint y: 164, endPoint x: 249, endPoint y: 90, distance: 118.5
click at [249, 90] on span "Disparador" at bounding box center [246, 89] width 22 height 5
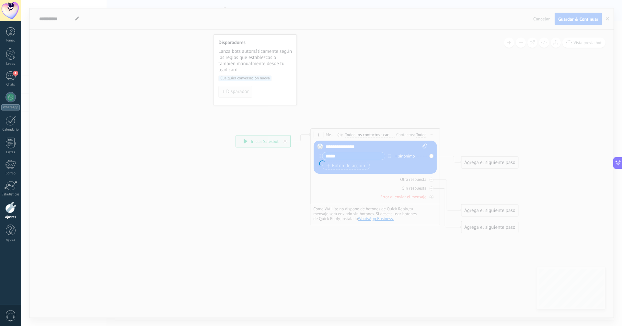
click at [249, 90] on div at bounding box center [321, 163] width 601 height 326
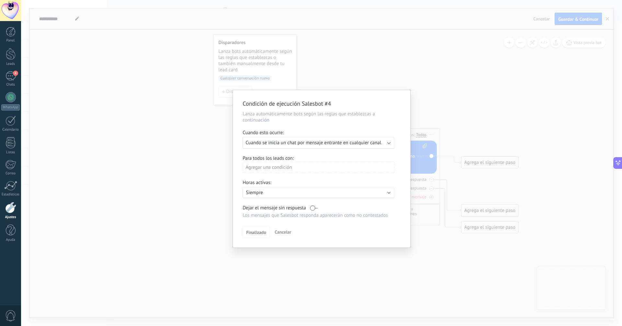
click at [268, 168] on div "Agregar una condición" at bounding box center [319, 167] width 152 height 11
click at [269, 167] on div at bounding box center [322, 168] width 178 height 157
click at [322, 147] on div "Ejecutar: Cuando se inicia un chat por mensaje entrante en cualquier canal" at bounding box center [319, 143] width 152 height 12
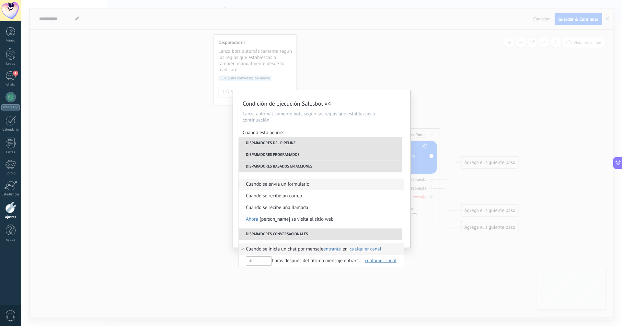
scroll to position [141, 0]
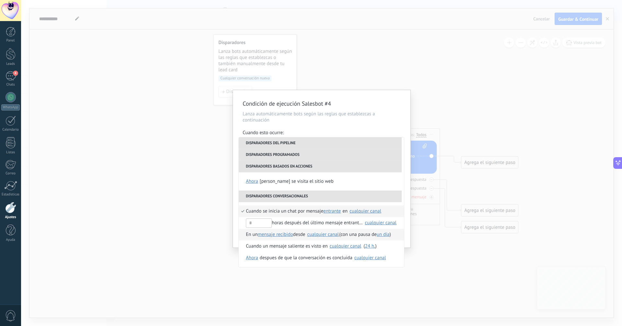
click at [358, 235] on li "En un mensaje recibido mensaje enviado mensaje recibido desde Seleccionar todo …" at bounding box center [321, 235] width 165 height 12
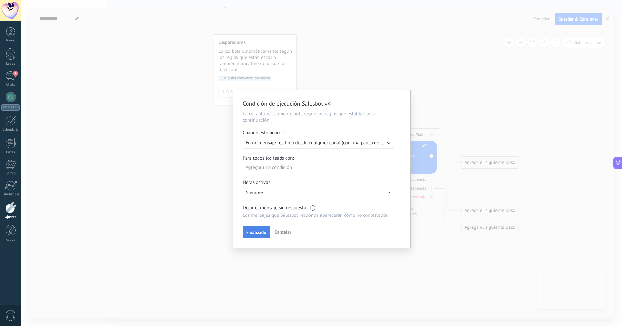
click at [256, 230] on span "Finalizado" at bounding box center [256, 232] width 20 height 5
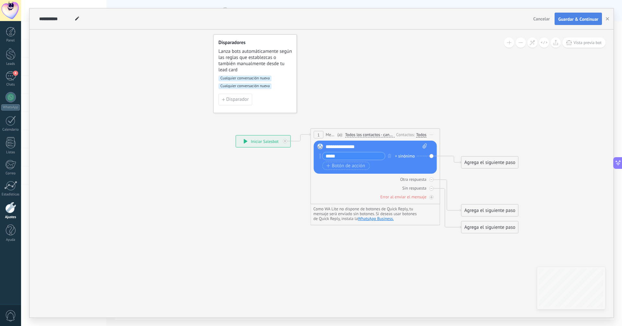
click at [571, 21] on span "Guardar & Continuar" at bounding box center [578, 19] width 40 height 5
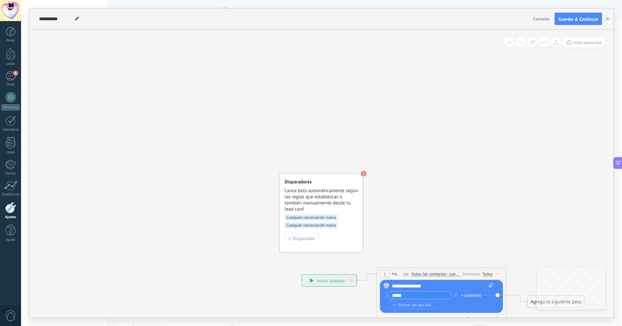
click at [353, 182] on h4 "Disparadores" at bounding box center [322, 182] width 74 height 6
click at [345, 188] on span "Lanza bots automáticamente según las reglas que establezcas o también manualmen…" at bounding box center [322, 200] width 74 height 25
click at [322, 193] on span "Lanza bots automáticamente según las reglas que establezcas o también manualmen…" at bounding box center [322, 200] width 74 height 25
click at [321, 197] on span "Lanza bots automáticamente según las reglas que establezcas o también manualmen…" at bounding box center [322, 200] width 74 height 25
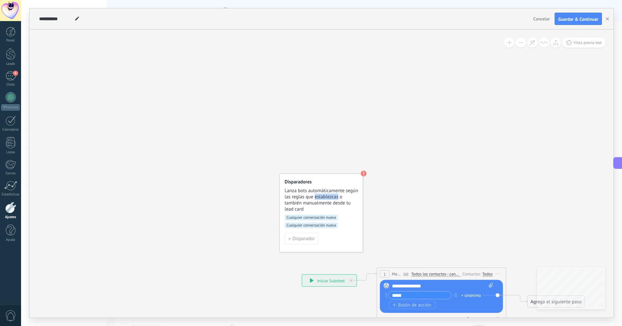
click at [321, 197] on span "Lanza bots automáticamente según las reglas que establezcas o también manualmen…" at bounding box center [322, 200] width 74 height 25
click at [317, 204] on span "Lanza bots automáticamente según las reglas que establezcas o también manualmen…" at bounding box center [322, 200] width 74 height 25
click at [306, 235] on button "Disparador" at bounding box center [302, 239] width 34 height 12
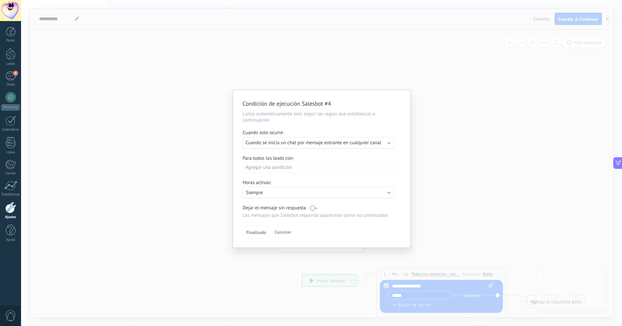
click at [292, 162] on div "Agregar una condición" at bounding box center [319, 167] width 152 height 11
click at [272, 175] on li "Etiquetas" at bounding box center [272, 180] width 58 height 12
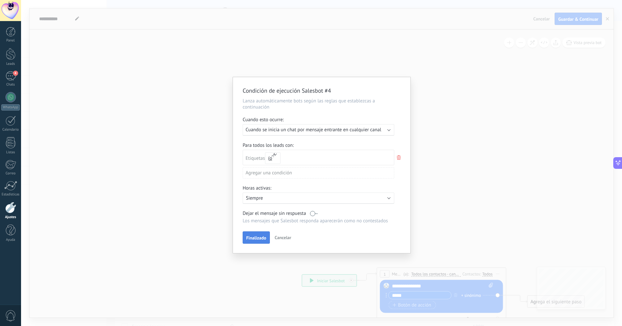
click at [254, 233] on button "Finalizado" at bounding box center [256, 237] width 27 height 12
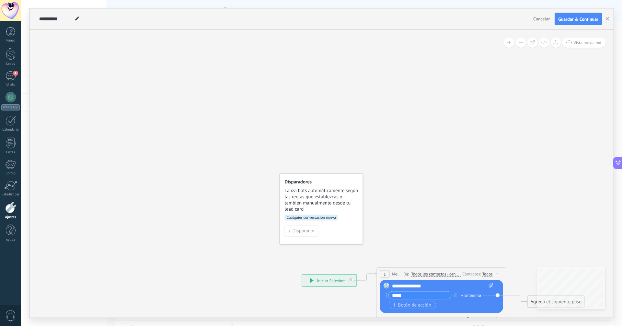
click at [585, 9] on div "**********" at bounding box center [321, 18] width 584 height 21
click at [582, 14] on button "Guardar & Continuar" at bounding box center [578, 19] width 47 height 12
